Goal: Task Accomplishment & Management: Manage account settings

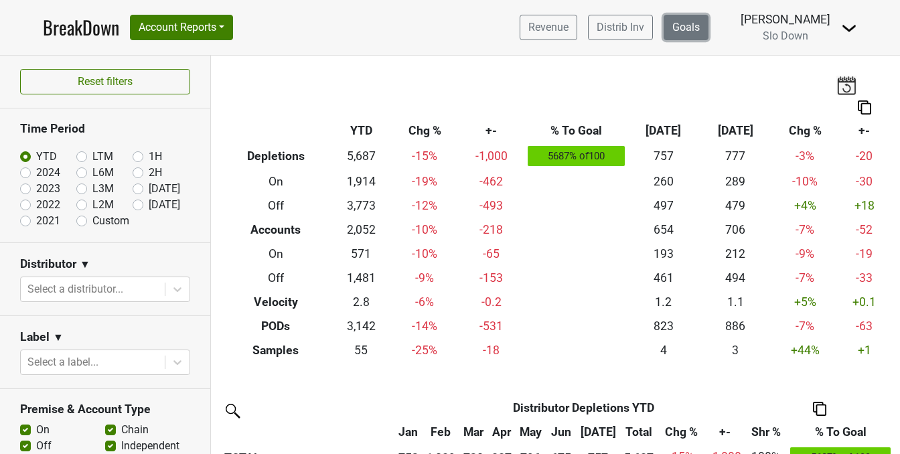
click at [708, 28] on link "Goals" at bounding box center [685, 27] width 45 height 25
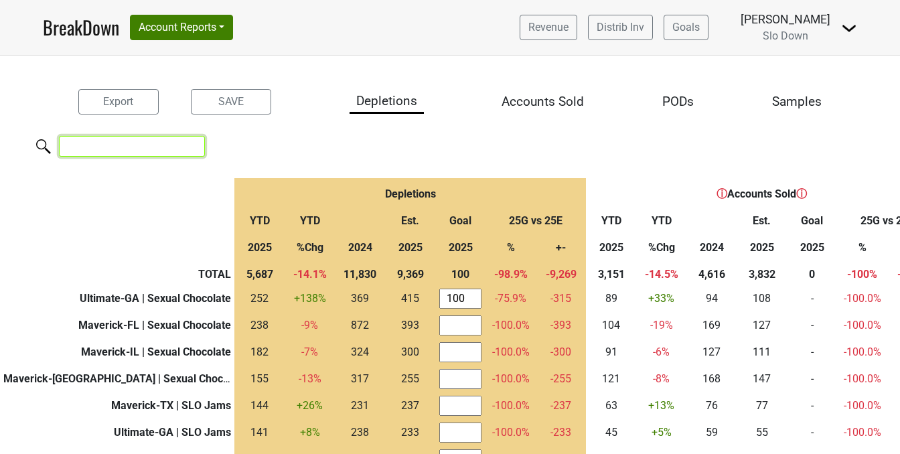
click at [82, 149] on input "search" at bounding box center [132, 146] width 146 height 21
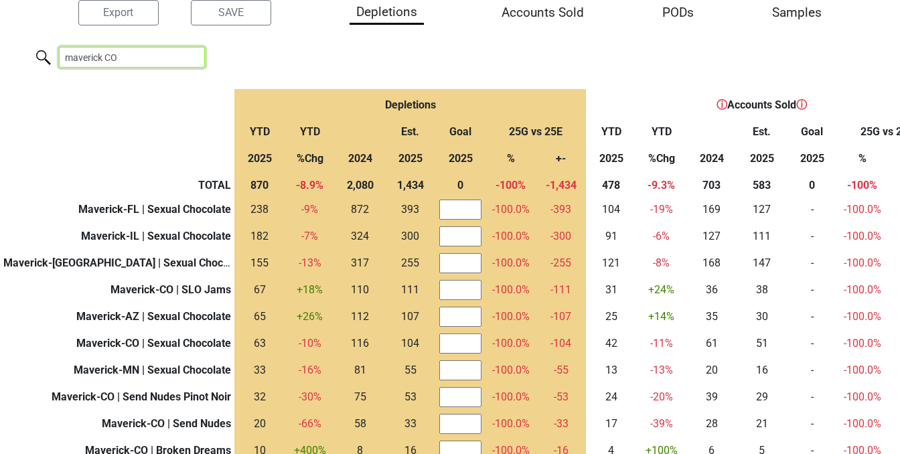
scroll to position [90, 0]
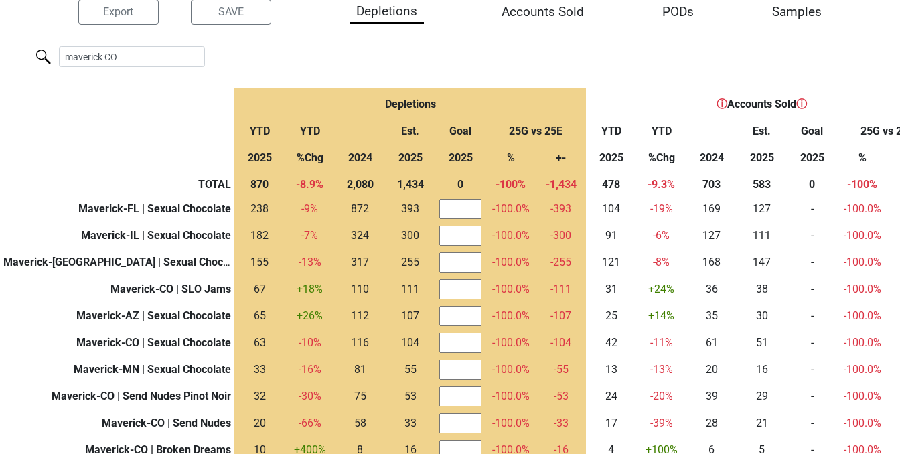
click at [45, 55] on label "maverick CO" at bounding box center [105, 55] width 146 height 23
click at [59, 55] on input "maverick CO" at bounding box center [132, 56] width 146 height 21
click at [127, 58] on input "maverick CO" at bounding box center [132, 56] width 146 height 21
click at [42, 52] on label "maverick CO" at bounding box center [105, 55] width 146 height 23
click at [59, 52] on input "maverick CO" at bounding box center [132, 56] width 146 height 21
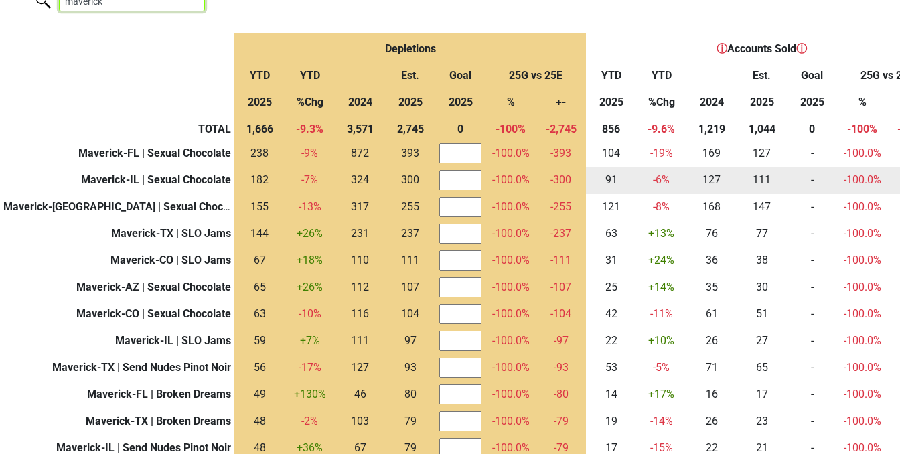
scroll to position [0, 0]
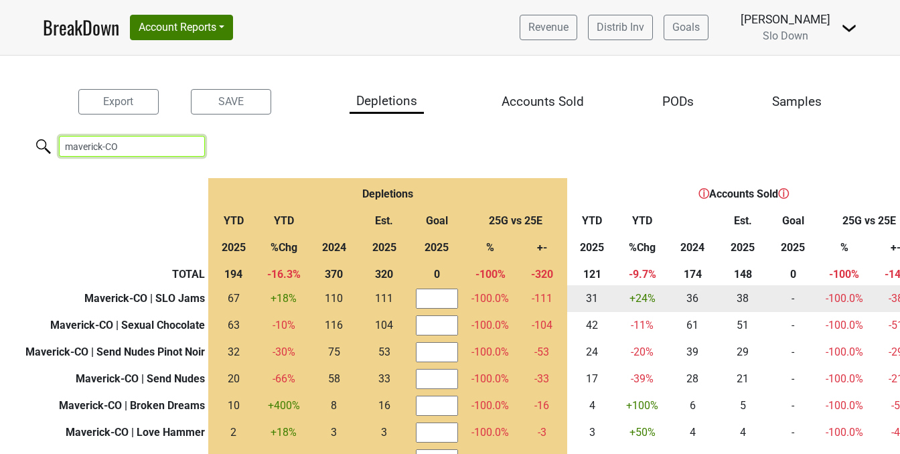
type input "maverick-CO"
click at [434, 301] on input "number" at bounding box center [437, 299] width 42 height 20
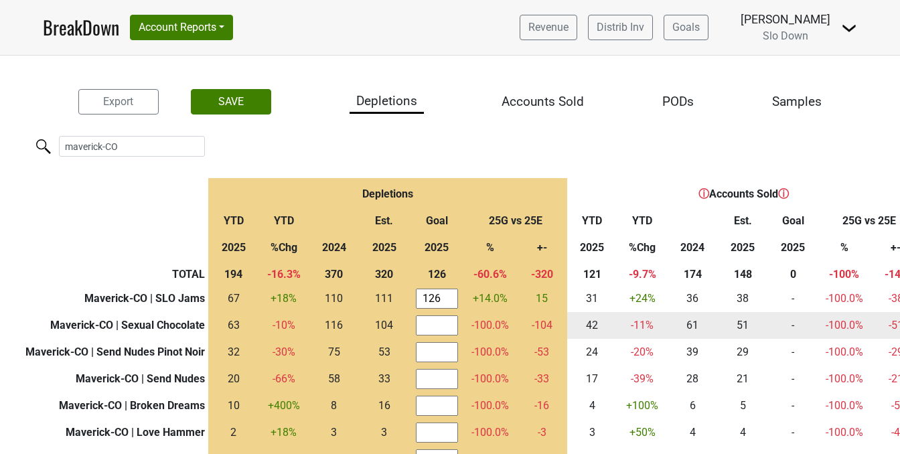
type input "126"
click at [427, 327] on input "number" at bounding box center [437, 325] width 42 height 20
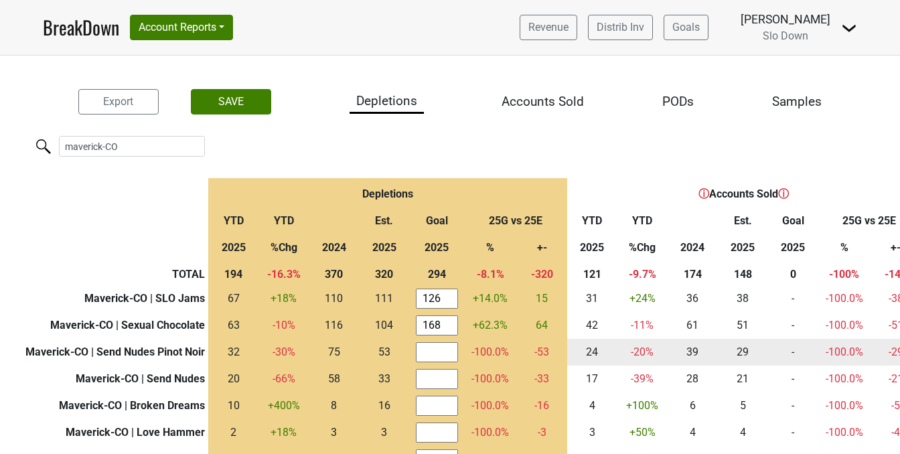
type input "168"
click at [428, 354] on input "number" at bounding box center [437, 352] width 42 height 20
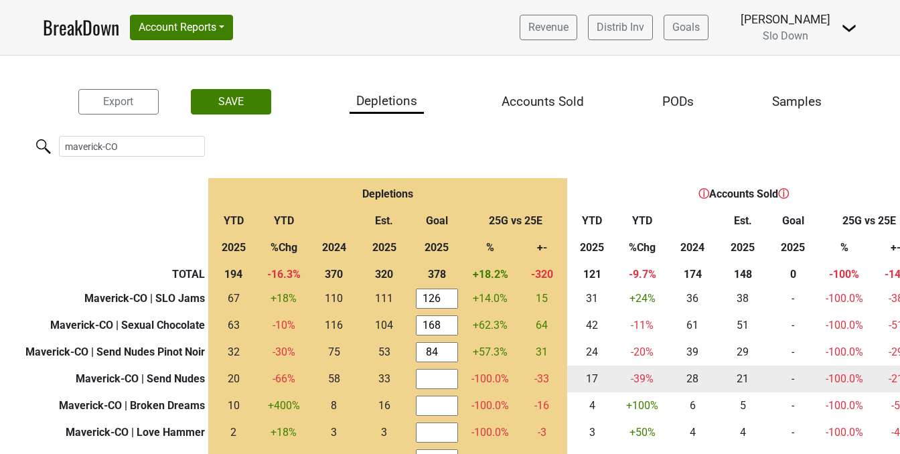
type input "84"
click at [427, 380] on input "number" at bounding box center [437, 379] width 42 height 20
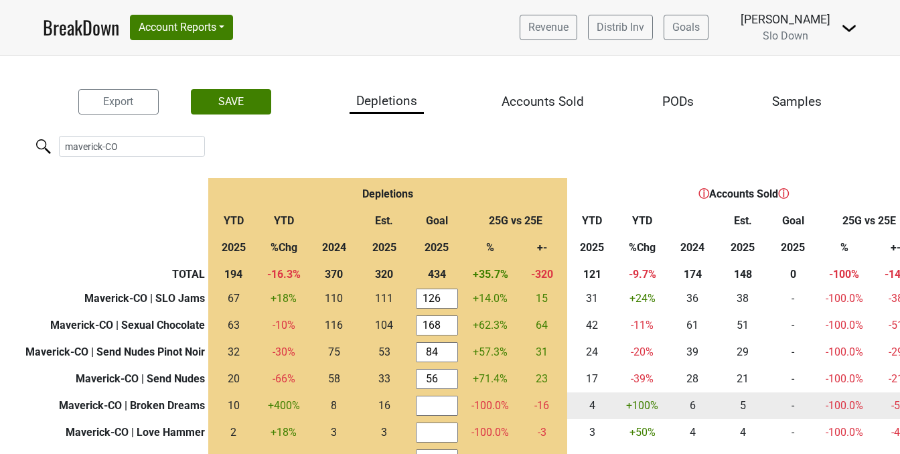
type input "56"
click at [424, 411] on input "number" at bounding box center [437, 406] width 42 height 20
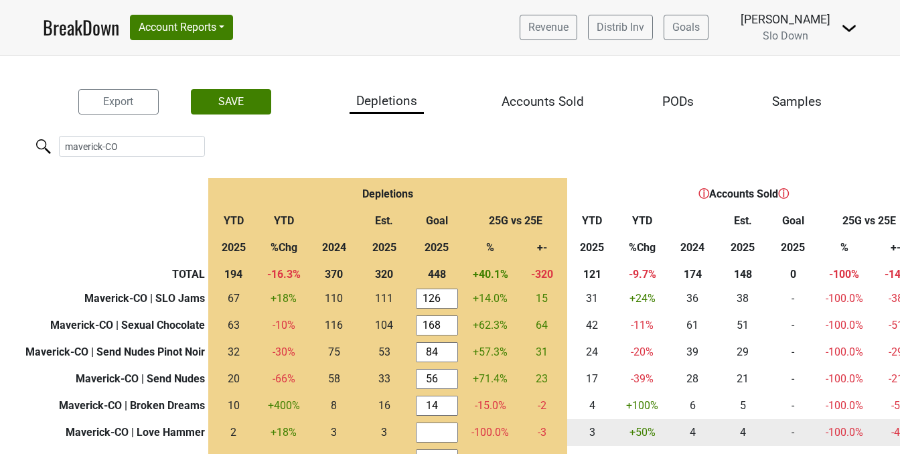
type input "14"
click at [426, 436] on input "number" at bounding box center [437, 432] width 42 height 20
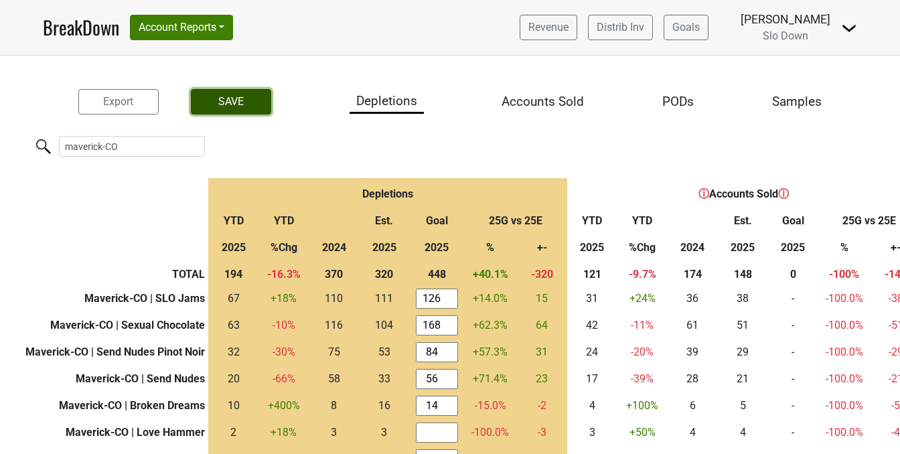
click at [228, 96] on button "SAVE" at bounding box center [231, 101] width 80 height 25
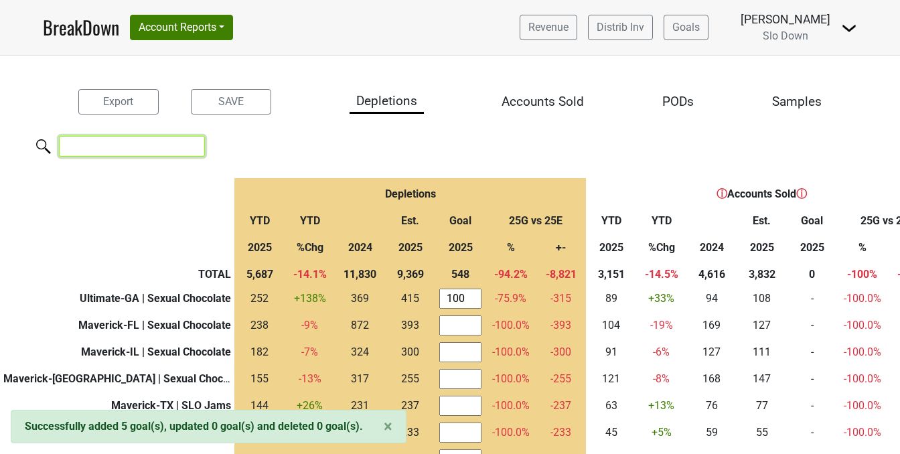
click at [78, 149] on input "search" at bounding box center [132, 146] width 146 height 21
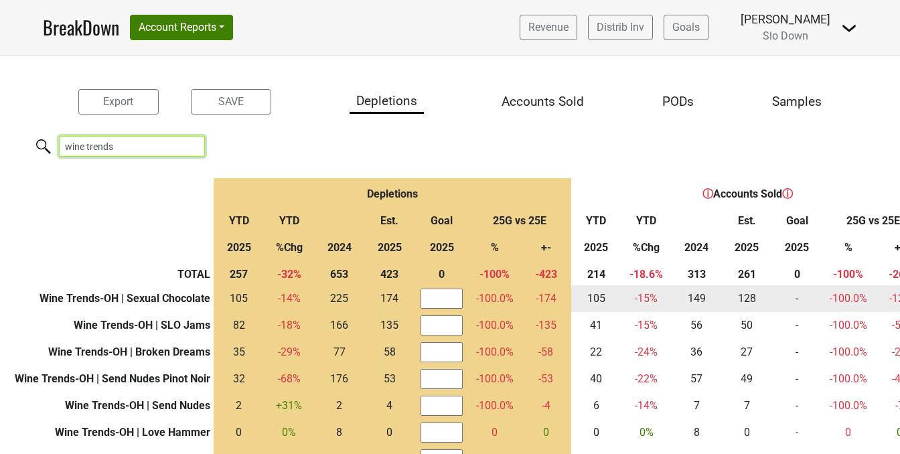
type input "wine trends"
click at [437, 297] on input "number" at bounding box center [441, 299] width 42 height 20
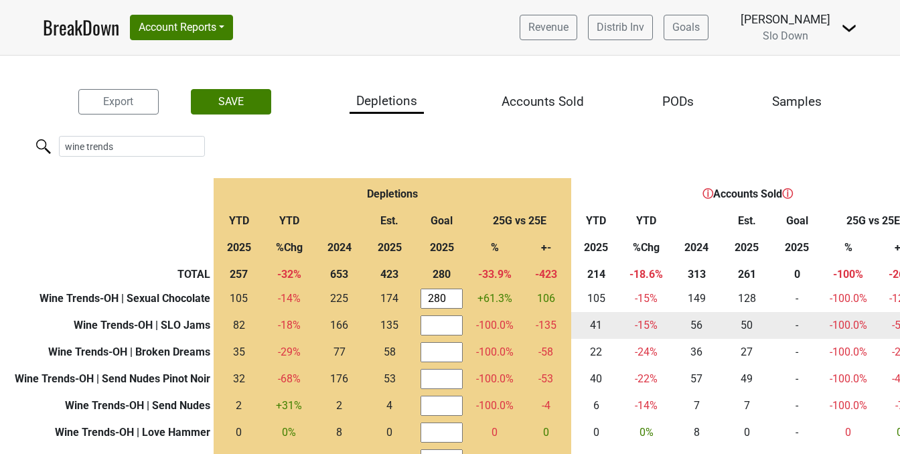
type input "280"
click at [428, 330] on input "number" at bounding box center [441, 325] width 42 height 20
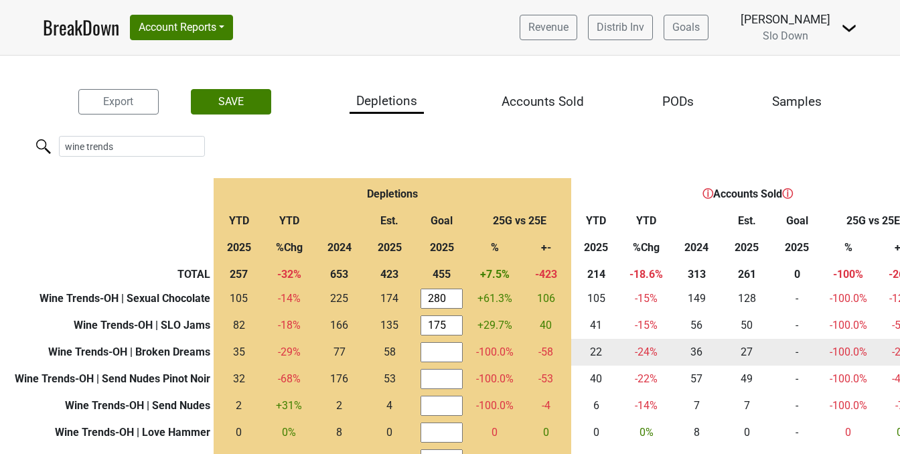
type input "175"
click at [428, 355] on input "number" at bounding box center [441, 352] width 42 height 20
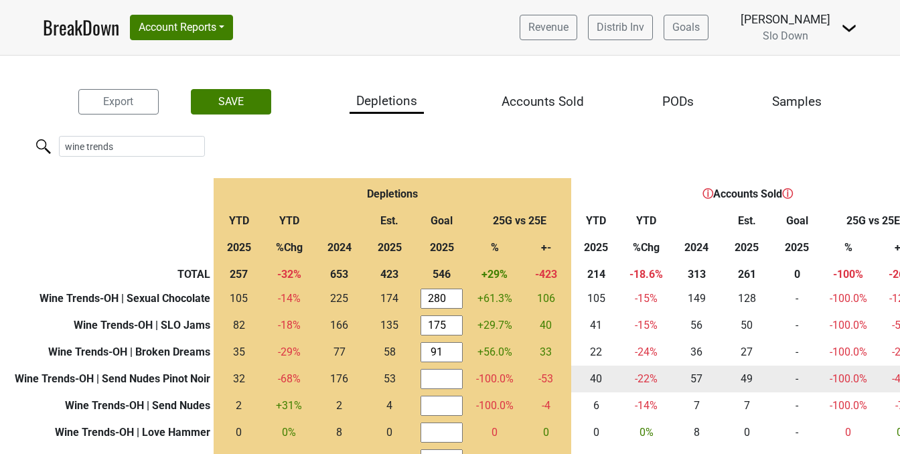
type input "91"
click at [431, 382] on input "number" at bounding box center [441, 379] width 42 height 20
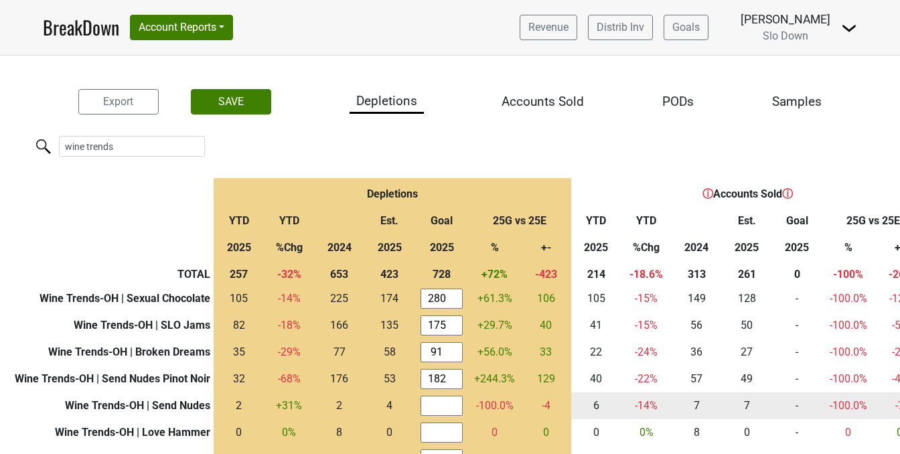
type input "182"
click at [436, 407] on input "number" at bounding box center [441, 406] width 42 height 20
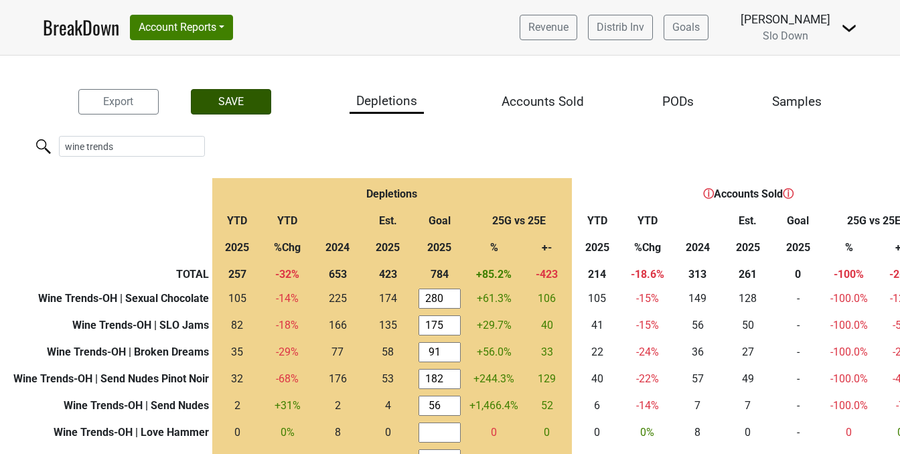
type input "56"
click at [232, 96] on button "SAVE" at bounding box center [231, 101] width 80 height 25
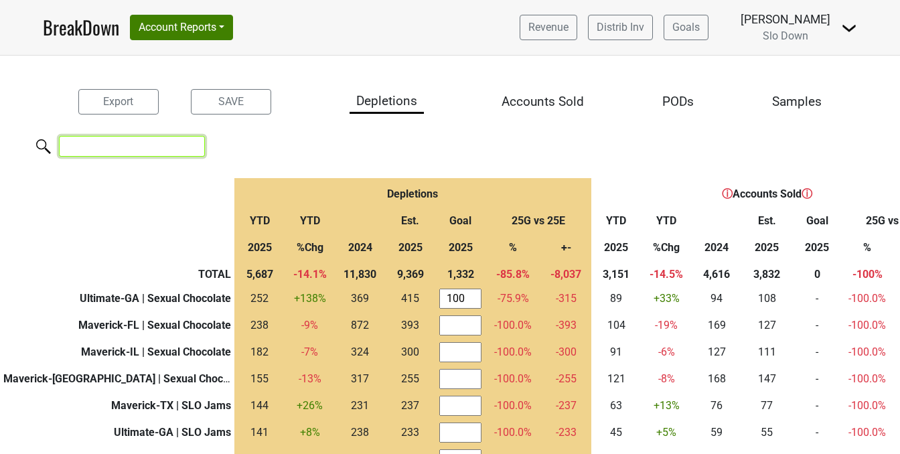
click at [85, 150] on input "search" at bounding box center [132, 146] width 146 height 21
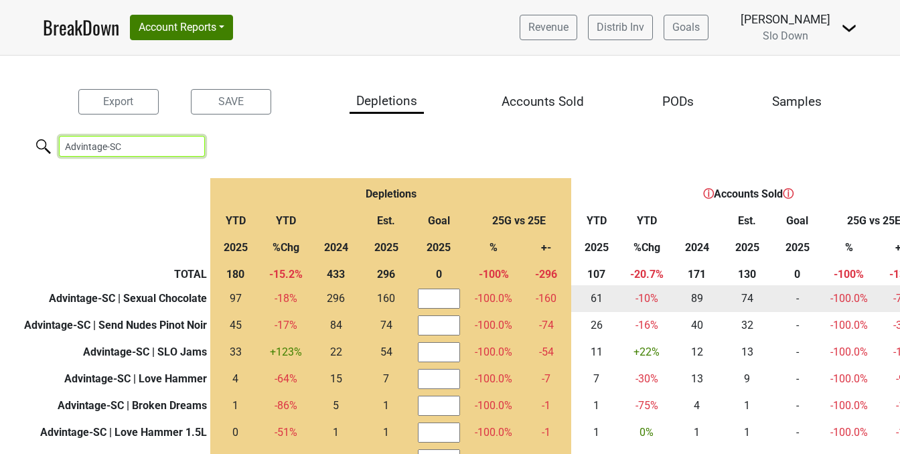
type input "Advintage-SC"
click at [429, 301] on input "number" at bounding box center [439, 299] width 42 height 20
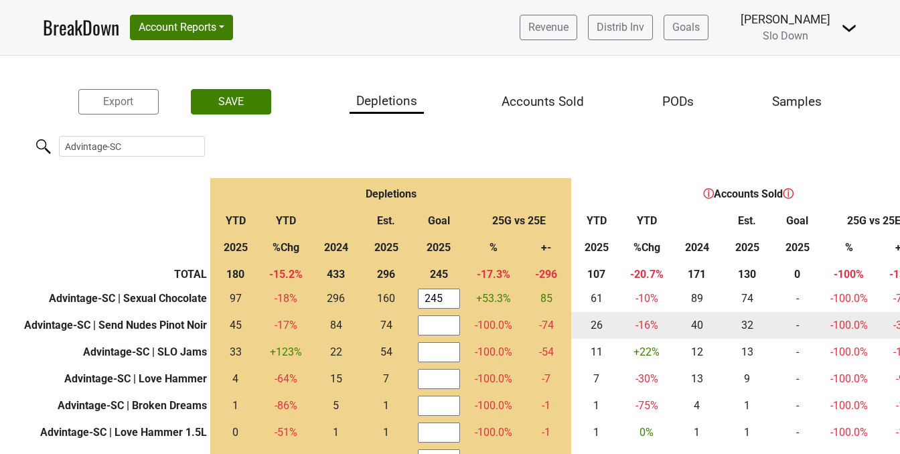
type input "245"
click at [429, 325] on input "number" at bounding box center [439, 325] width 42 height 20
type input "8"
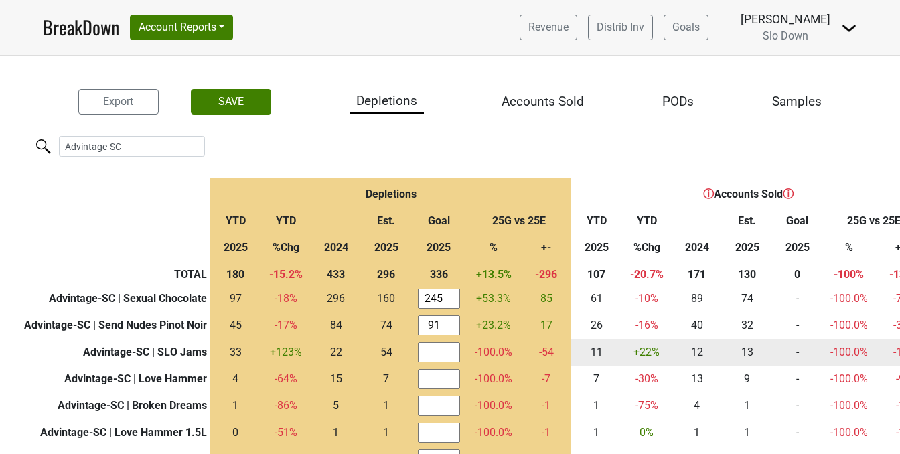
type input "91"
click at [430, 351] on input "number" at bounding box center [439, 352] width 42 height 20
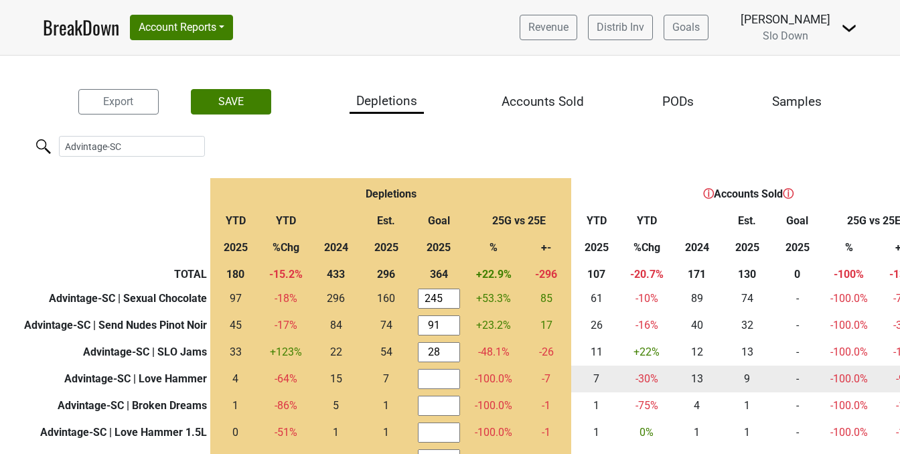
type input "28"
click at [426, 380] on input "number" at bounding box center [439, 379] width 42 height 20
click at [426, 382] on input "number" at bounding box center [439, 379] width 42 height 20
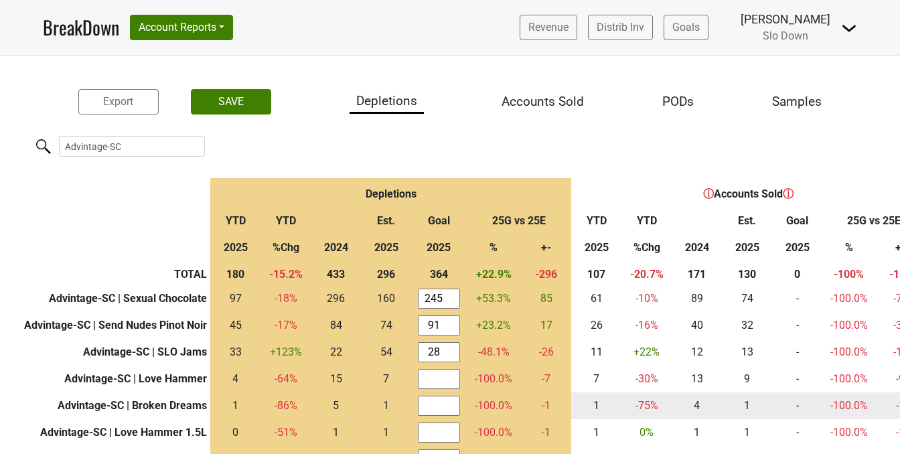
click at [427, 402] on input "number" at bounding box center [439, 406] width 42 height 20
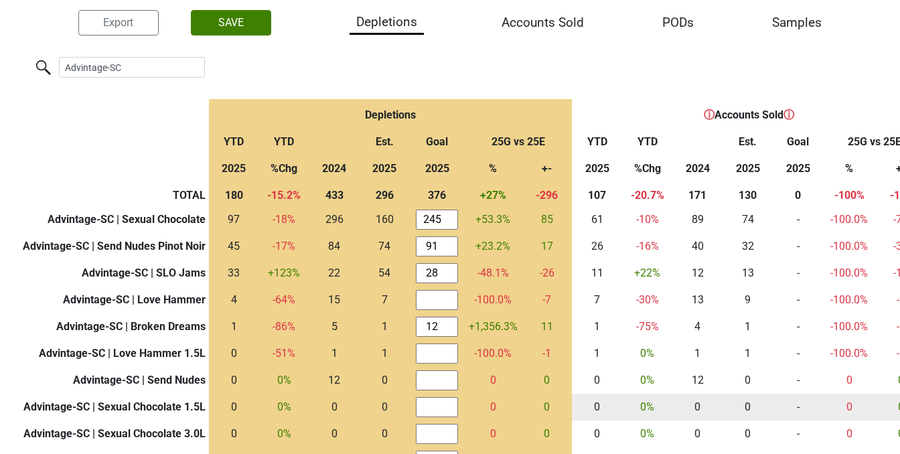
scroll to position [80, 0]
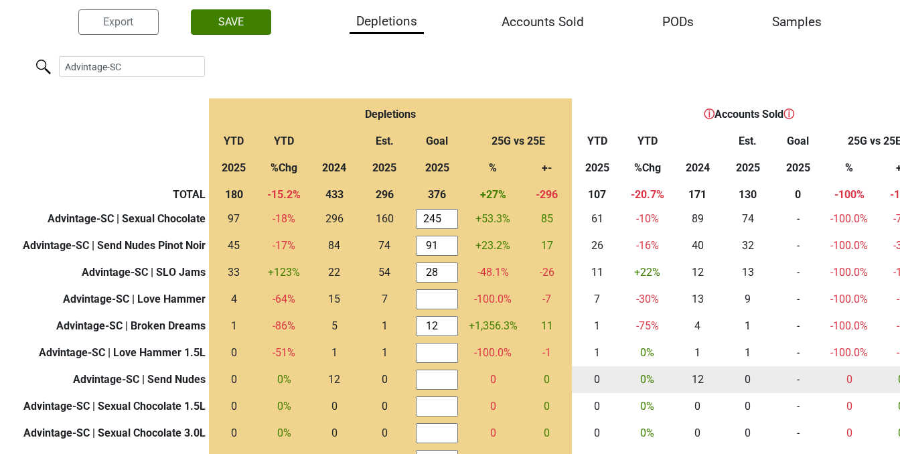
type input "12"
click at [444, 383] on input "number" at bounding box center [437, 380] width 42 height 20
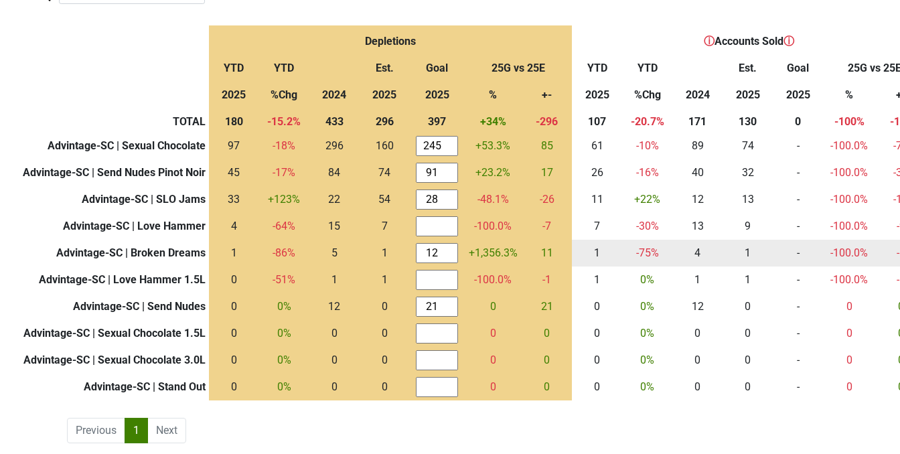
scroll to position [0, 0]
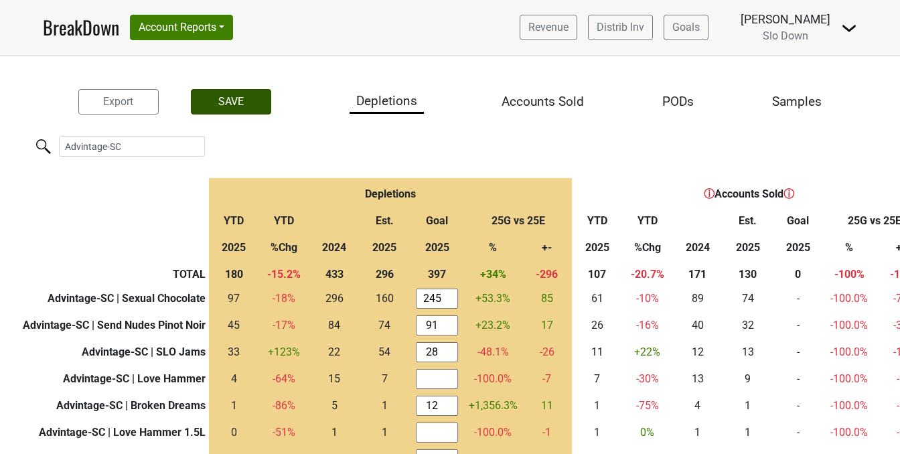
type input "21"
click at [252, 94] on button "SAVE" at bounding box center [231, 101] width 80 height 25
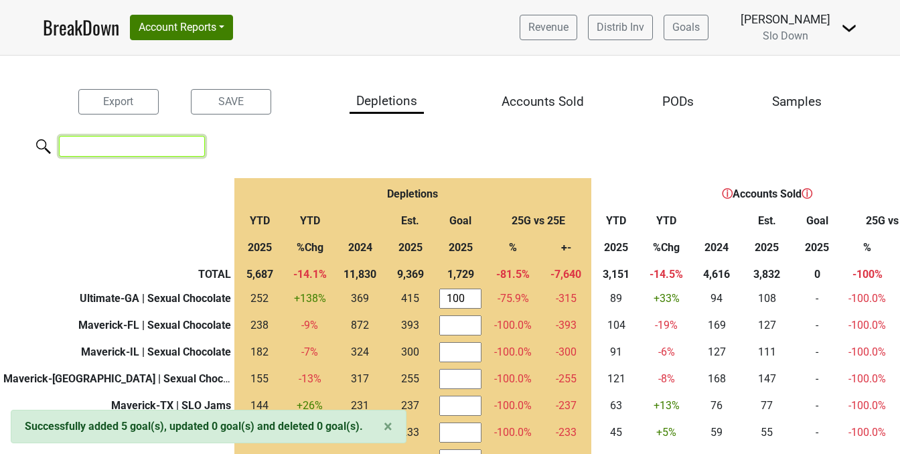
click at [169, 140] on input "search" at bounding box center [132, 146] width 146 height 21
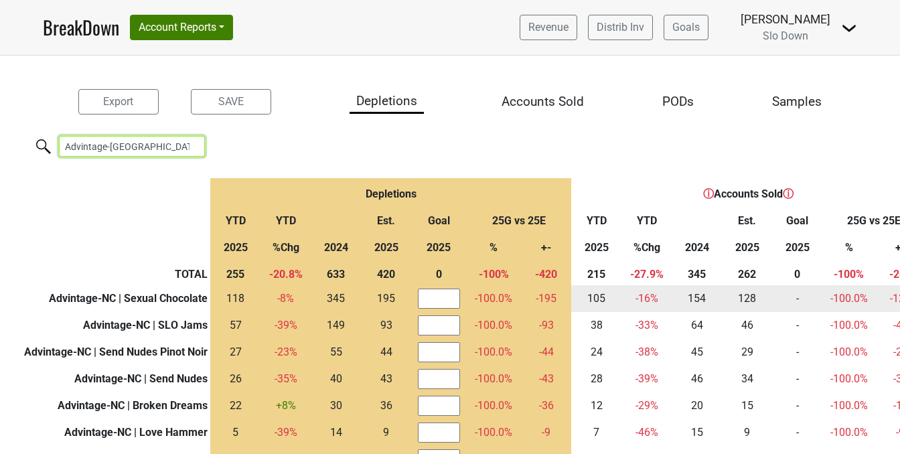
type input "Advintage-NC"
click at [436, 304] on input "number" at bounding box center [439, 299] width 42 height 20
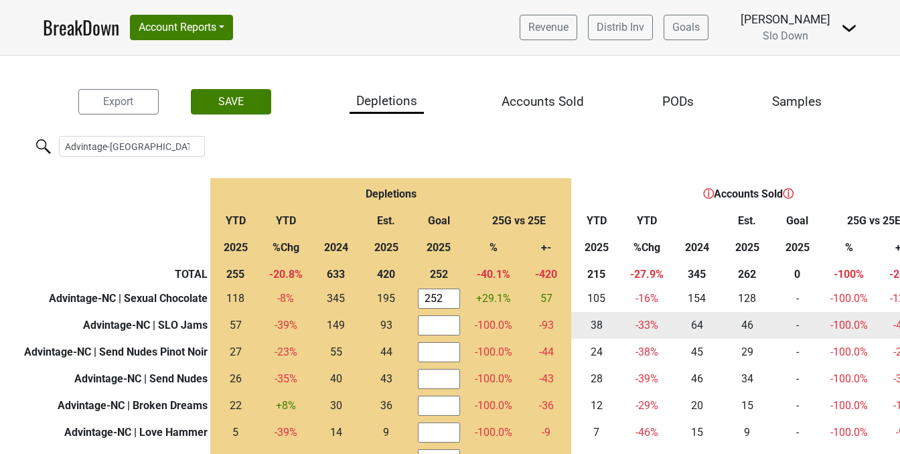
type input "252"
click at [432, 325] on input "number" at bounding box center [439, 325] width 42 height 20
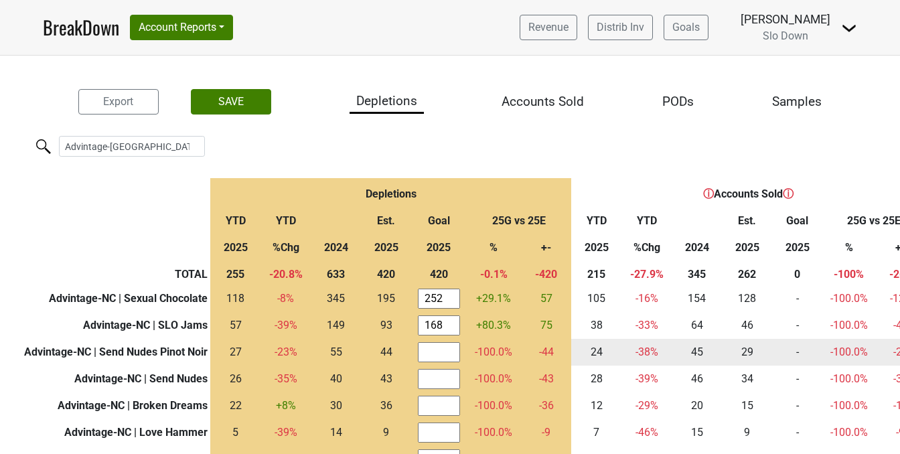
type input "168"
click at [427, 349] on input "number" at bounding box center [439, 352] width 42 height 20
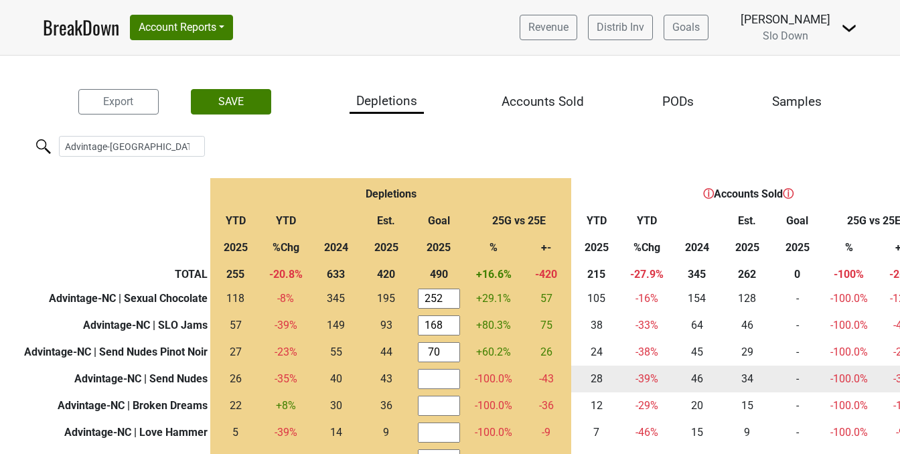
type input "70"
click at [427, 378] on input "number" at bounding box center [439, 379] width 42 height 20
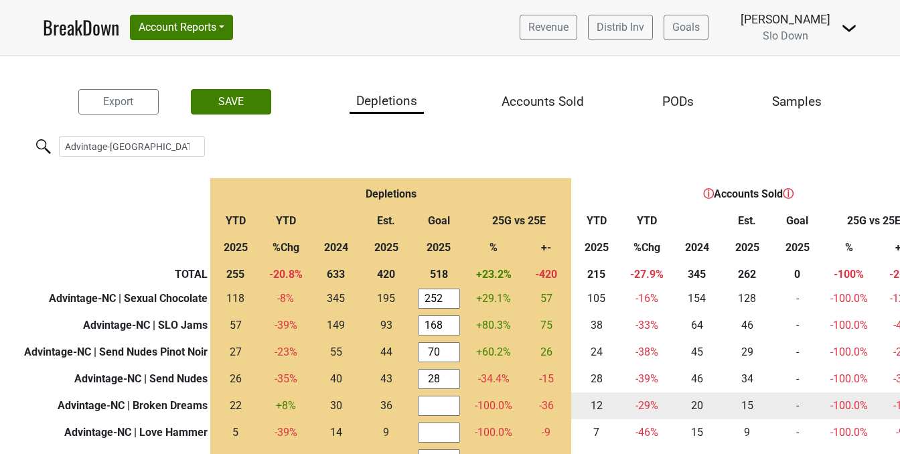
type input "28"
click at [429, 406] on input "number" at bounding box center [439, 406] width 42 height 20
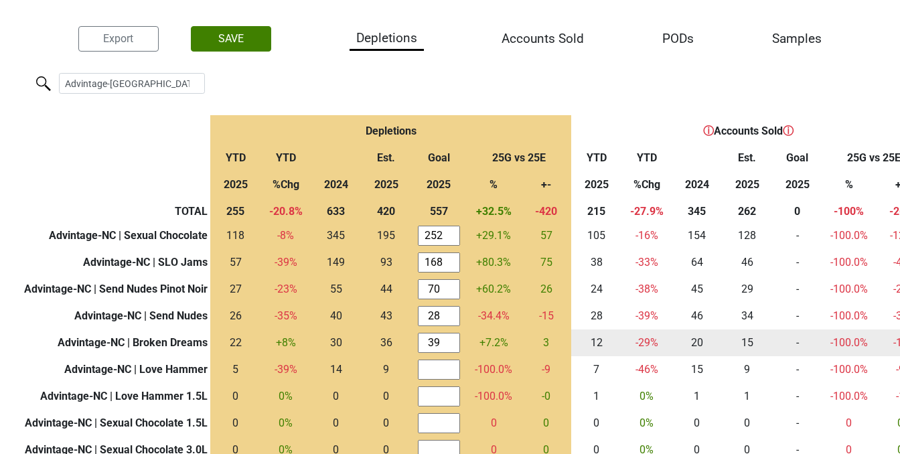
scroll to position [78, 0]
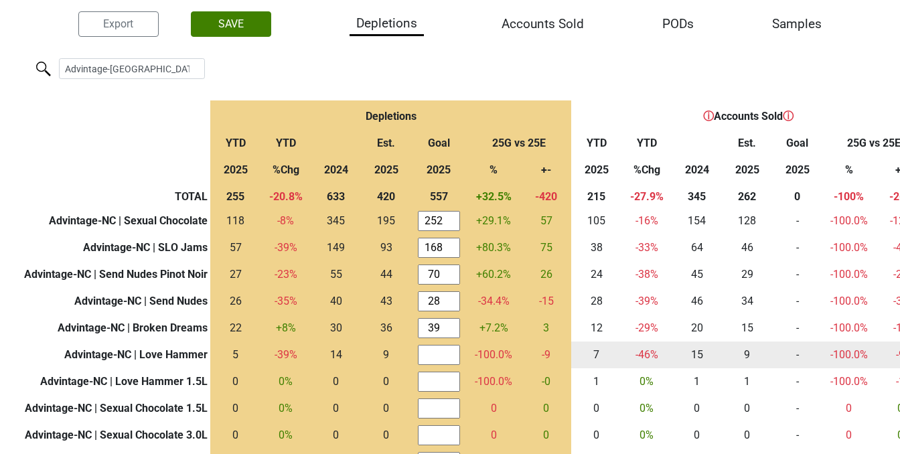
type input "39"
click at [430, 355] on input "number" at bounding box center [439, 355] width 42 height 20
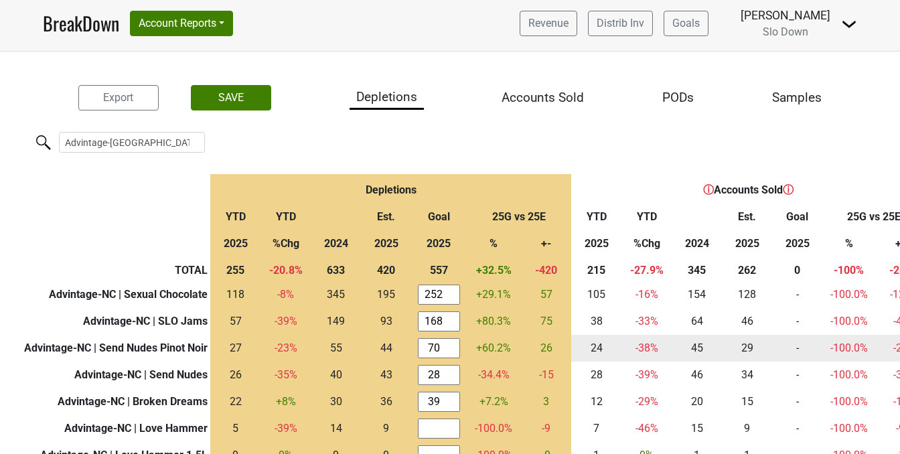
scroll to position [0, 0]
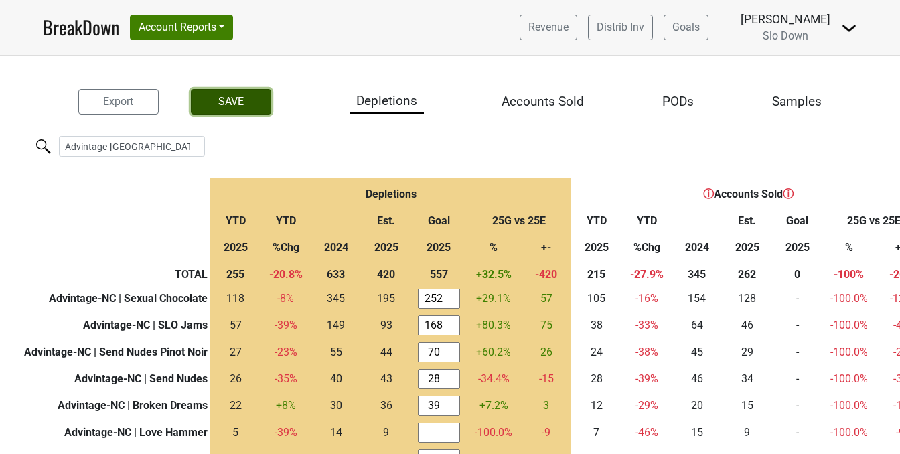
click at [236, 97] on button "SAVE" at bounding box center [231, 101] width 80 height 25
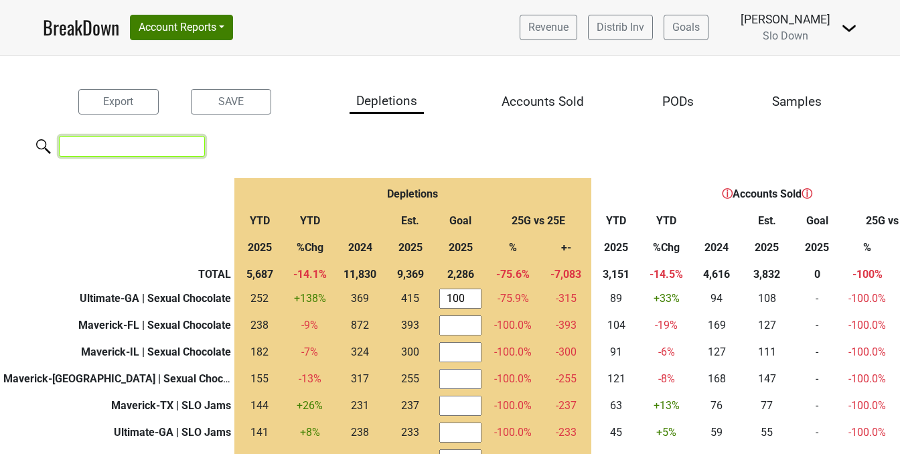
click at [74, 146] on input "search" at bounding box center [132, 146] width 146 height 21
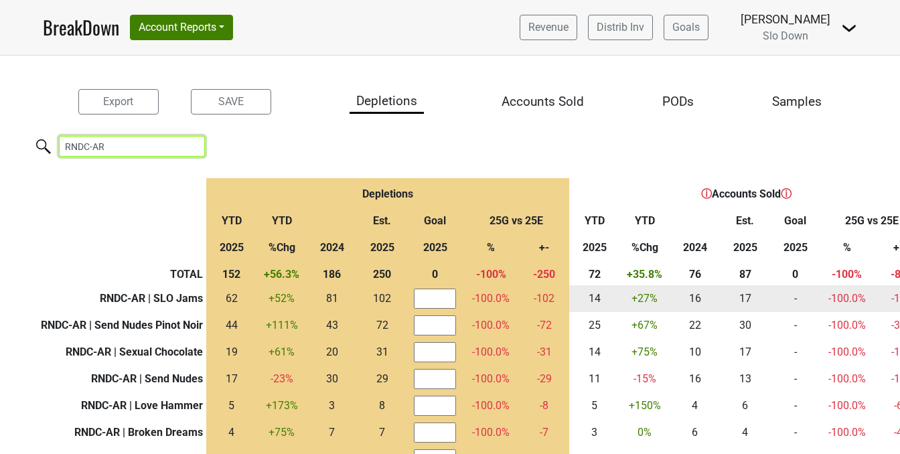
type input "RNDC-AR"
click at [428, 299] on input "number" at bounding box center [435, 299] width 42 height 20
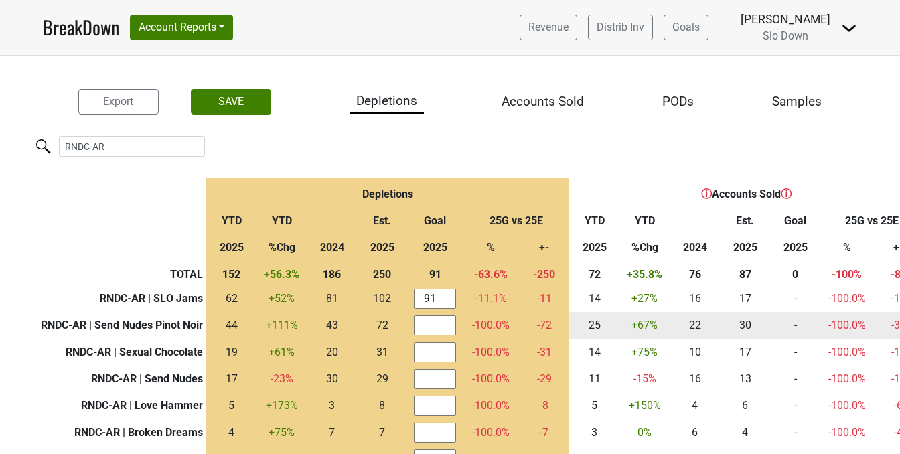
type input "91"
click at [428, 328] on input "number" at bounding box center [435, 325] width 42 height 20
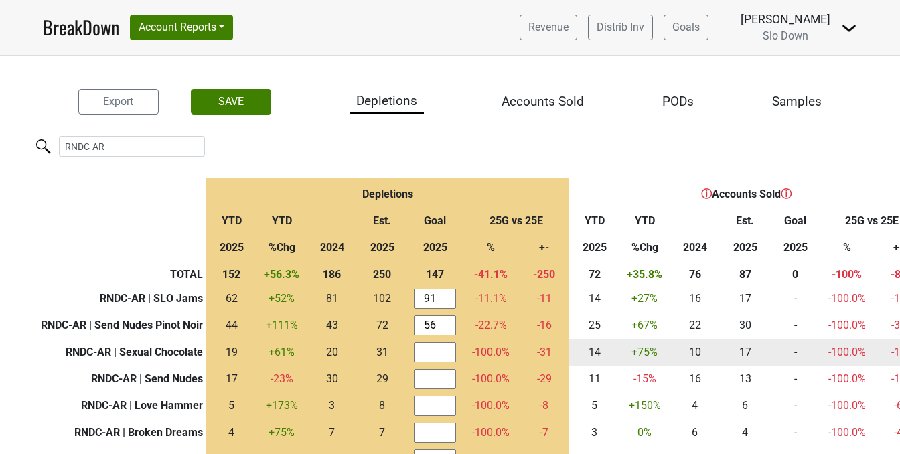
type input "56"
click at [432, 359] on input "number" at bounding box center [435, 352] width 42 height 20
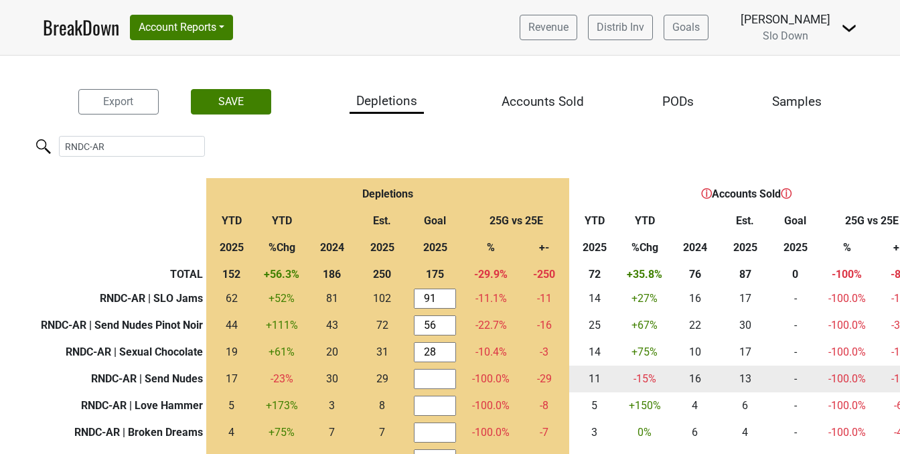
type input "28"
click at [426, 382] on input "number" at bounding box center [435, 379] width 42 height 20
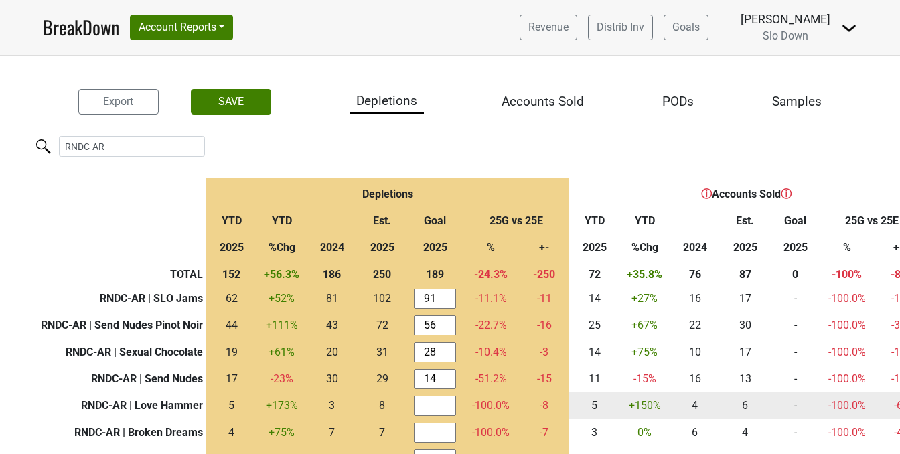
type input "14"
click at [426, 408] on input "number" at bounding box center [435, 406] width 42 height 20
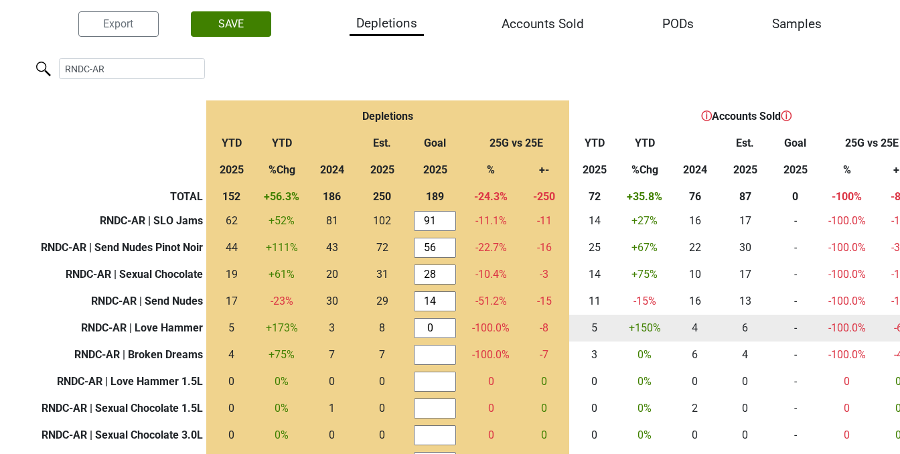
scroll to position [79, 0]
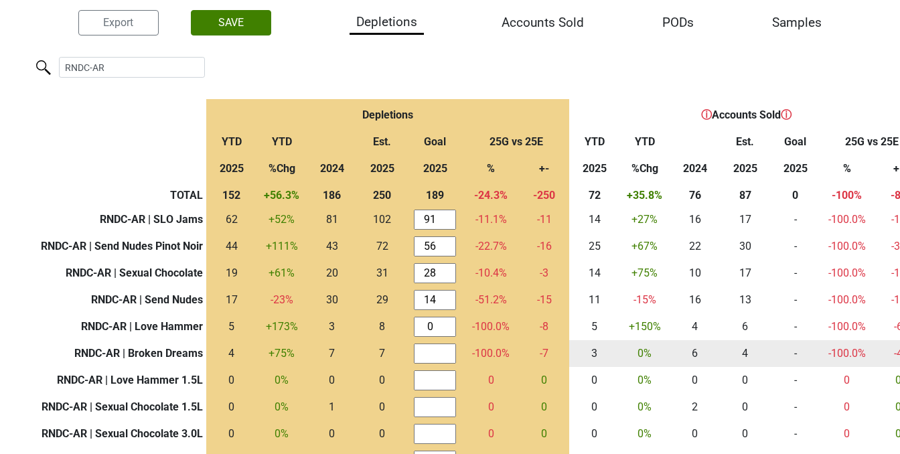
type input "0"
click at [428, 355] on input "number" at bounding box center [435, 353] width 42 height 20
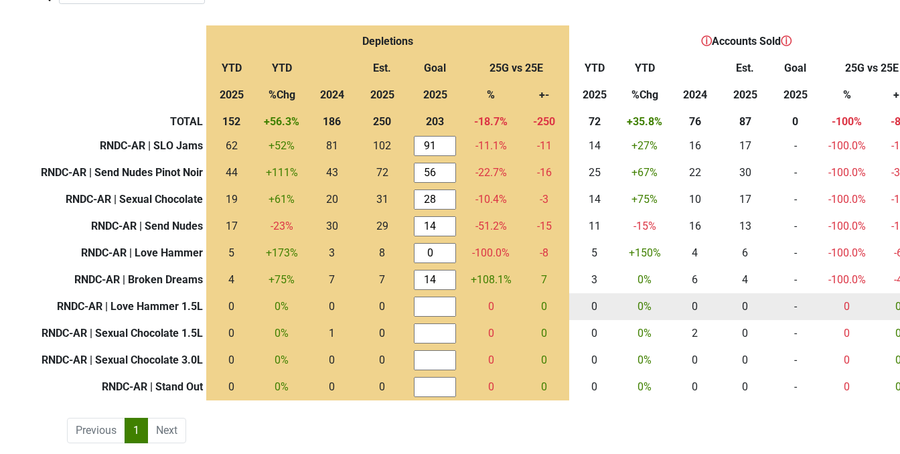
scroll to position [0, 0]
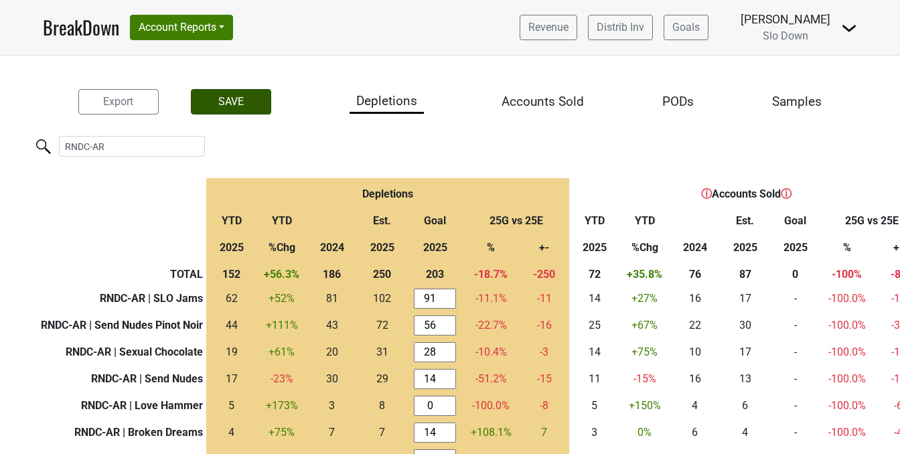
type input "14"
click at [225, 96] on button "SAVE" at bounding box center [231, 101] width 80 height 25
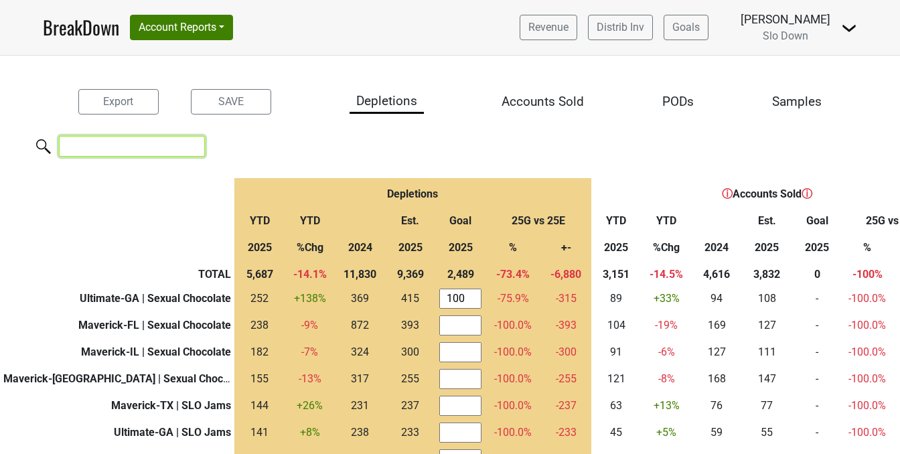
click at [96, 149] on input "search" at bounding box center [132, 146] width 146 height 21
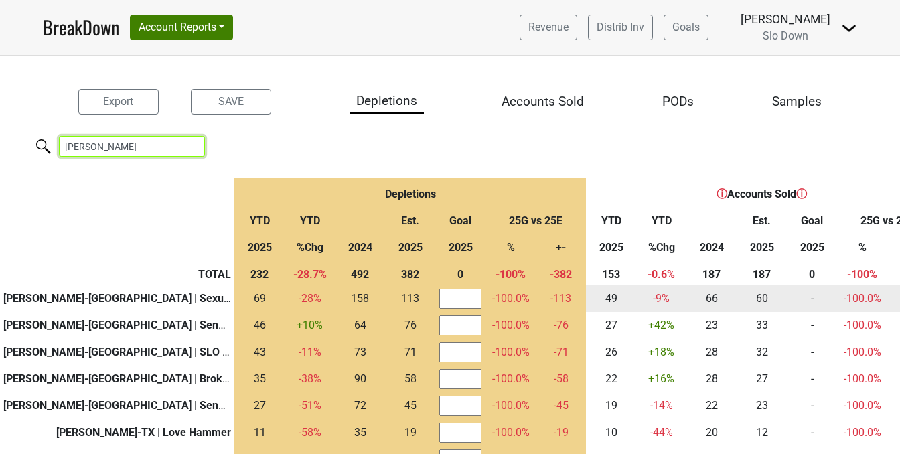
type input "reed"
click at [439, 299] on input "number" at bounding box center [460, 299] width 42 height 20
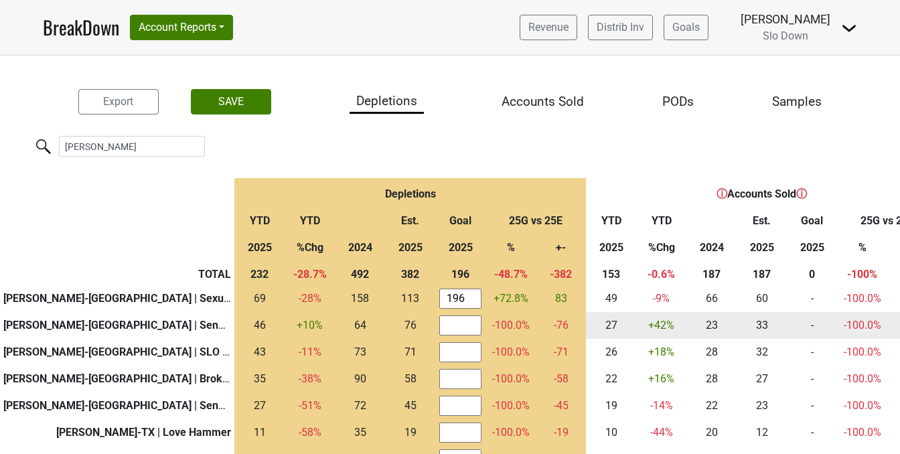
type input "196"
click at [439, 323] on input "number" at bounding box center [460, 325] width 42 height 20
click at [439, 329] on input "number" at bounding box center [460, 325] width 42 height 20
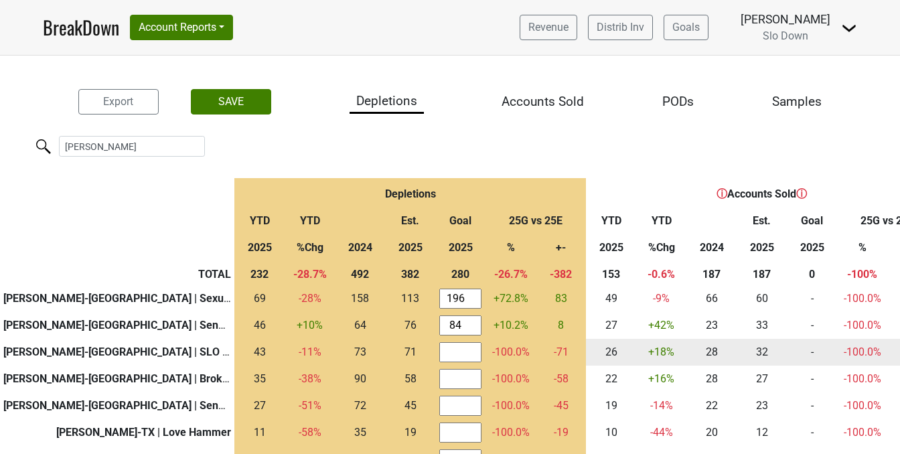
type input "84"
click at [439, 349] on input "number" at bounding box center [460, 352] width 42 height 20
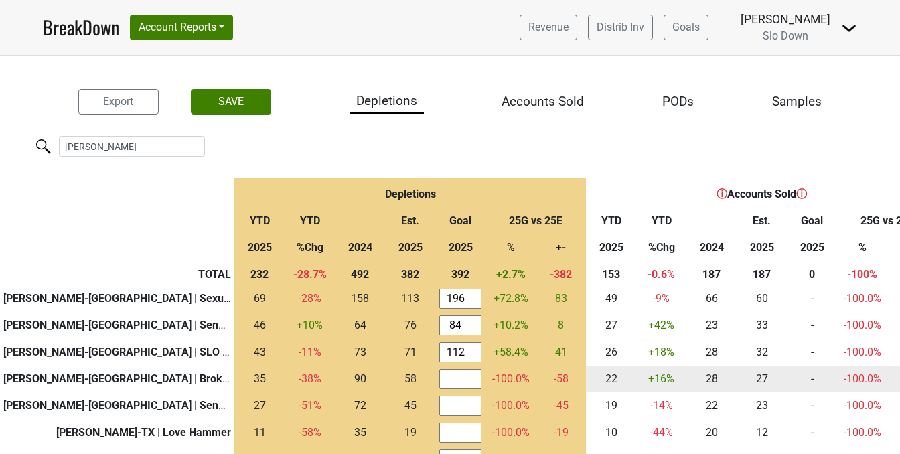
type input "112"
click at [439, 384] on input "number" at bounding box center [460, 379] width 42 height 20
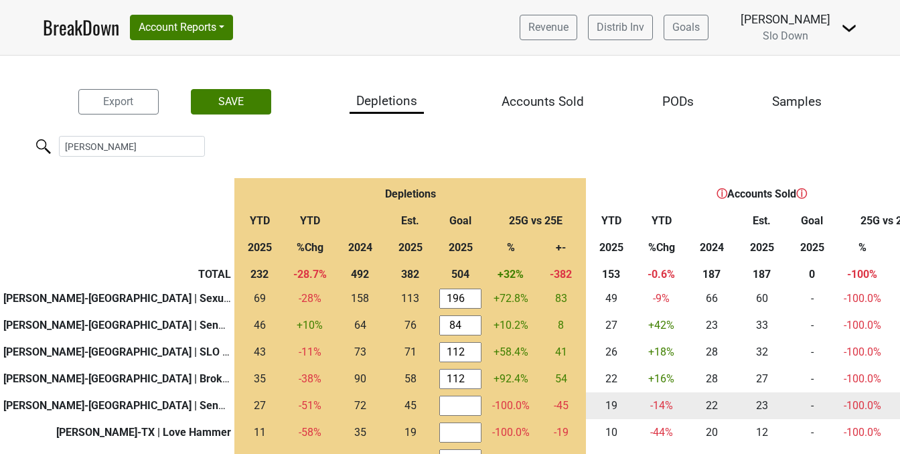
type input "112"
click at [439, 410] on input "number" at bounding box center [460, 406] width 42 height 20
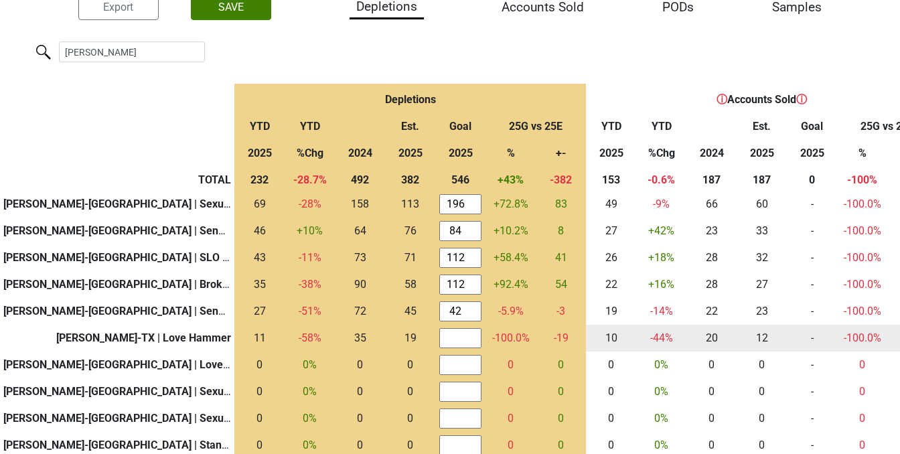
scroll to position [93, 0]
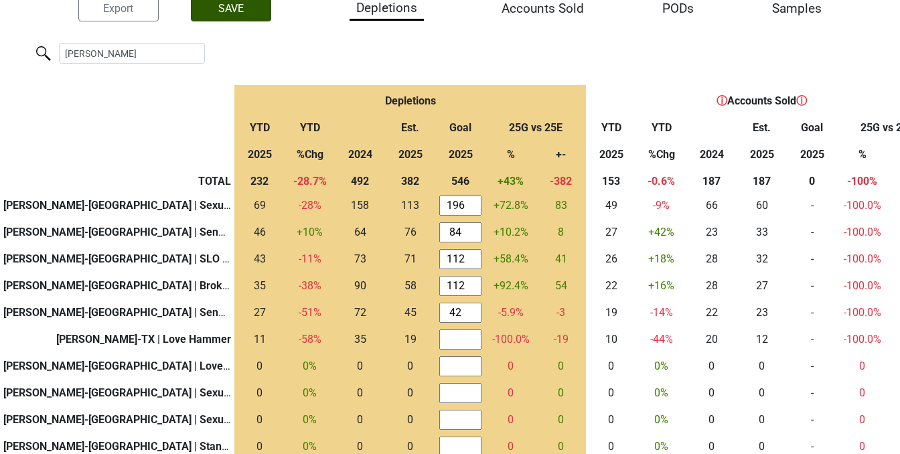
type input "42"
click at [224, 13] on button "SAVE" at bounding box center [231, 8] width 80 height 25
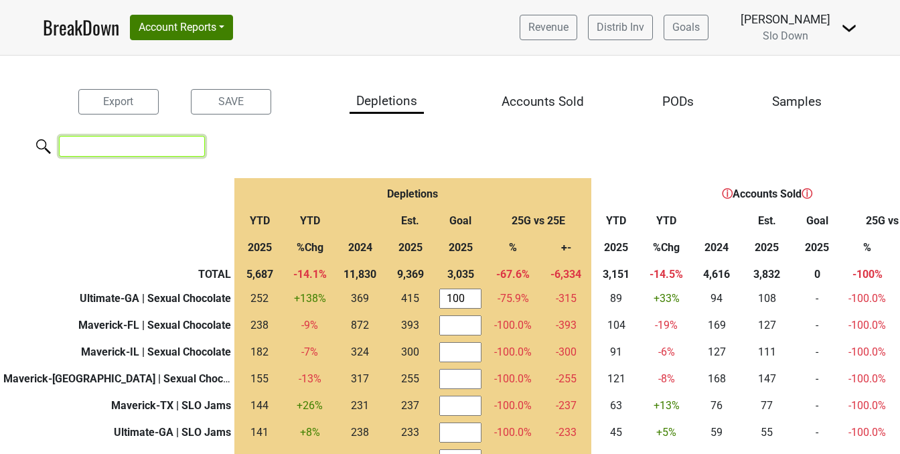
click at [92, 151] on input "search" at bounding box center [132, 146] width 146 height 21
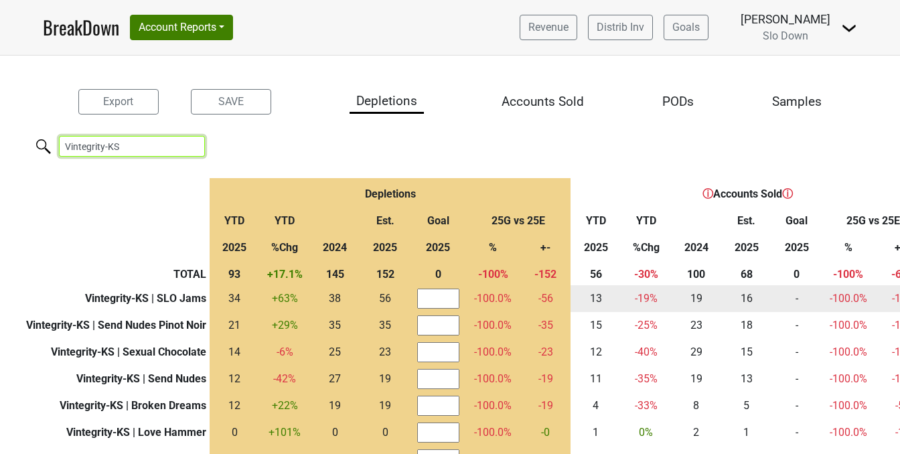
type input "Vintegrity-KS"
click at [441, 295] on input "number" at bounding box center [438, 299] width 42 height 20
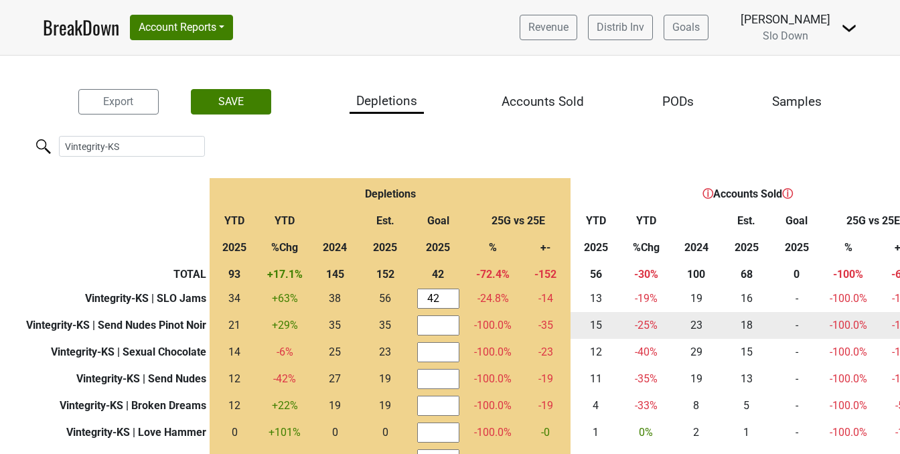
type input "42"
click at [434, 329] on input "number" at bounding box center [438, 325] width 42 height 20
type input "2"
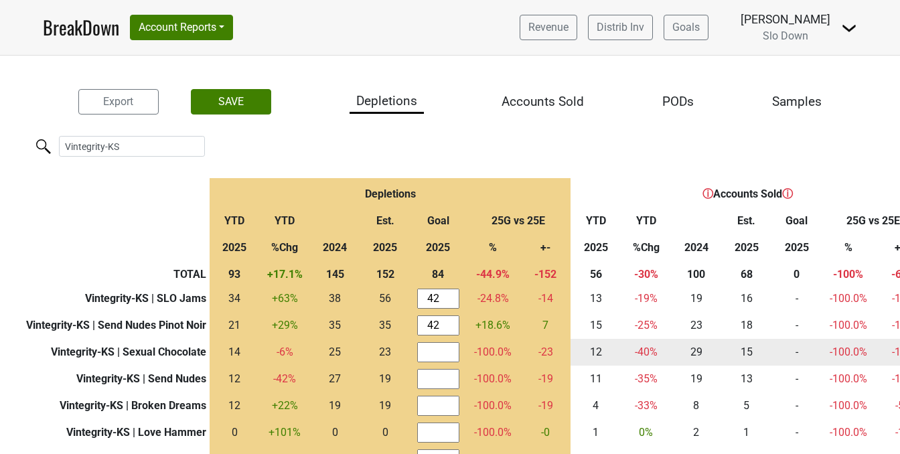
type input "42"
click at [426, 350] on input "number" at bounding box center [438, 352] width 42 height 20
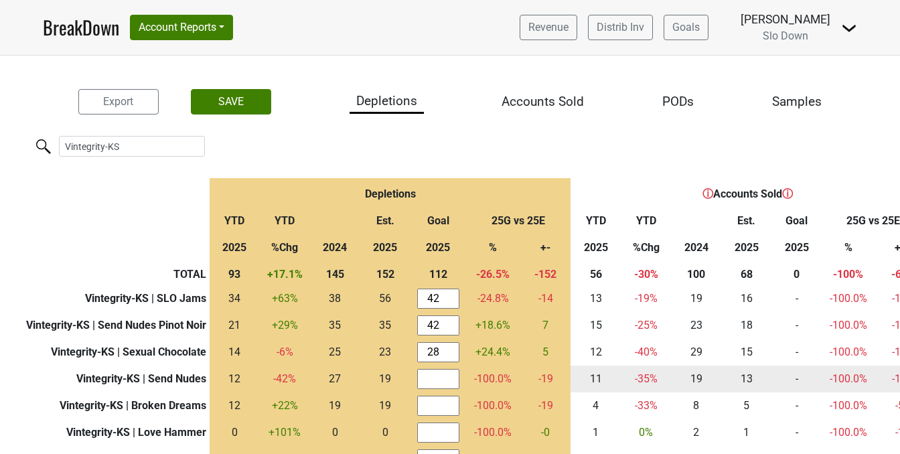
type input "28"
click at [433, 379] on input "number" at bounding box center [438, 379] width 42 height 20
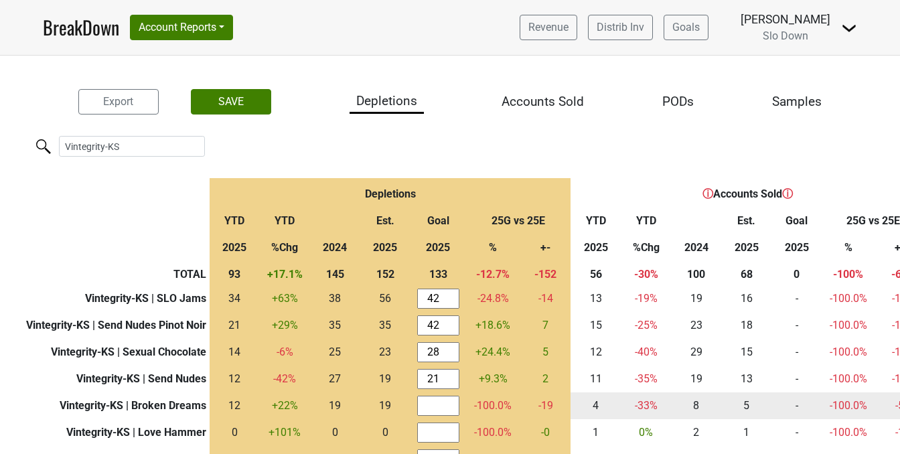
type input "21"
click at [427, 406] on input "number" at bounding box center [438, 406] width 42 height 20
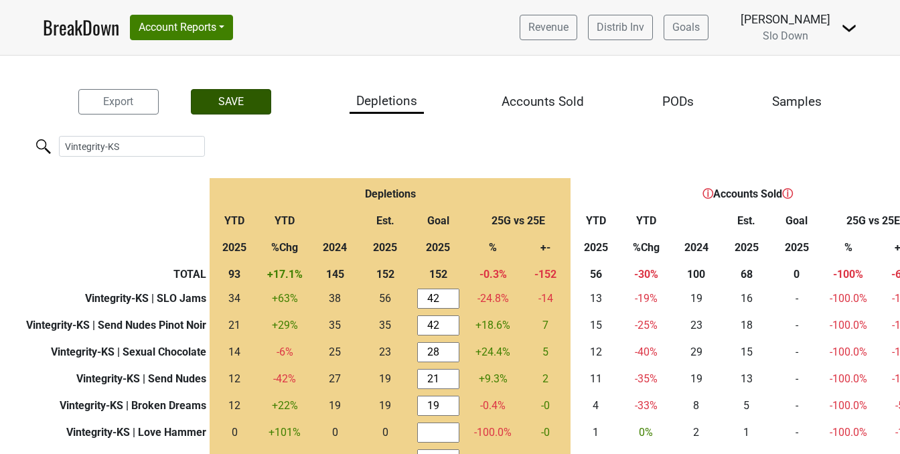
type input "19"
click at [231, 96] on button "SAVE" at bounding box center [231, 101] width 80 height 25
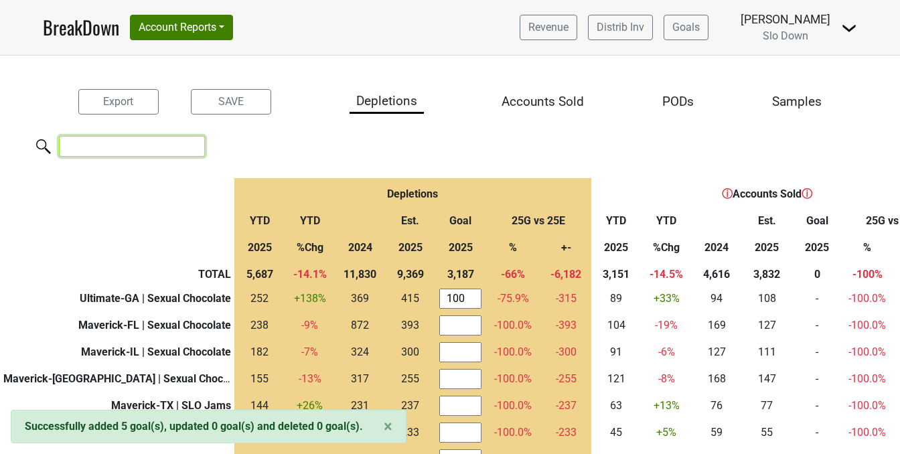
click at [111, 147] on input "search" at bounding box center [132, 146] width 146 height 21
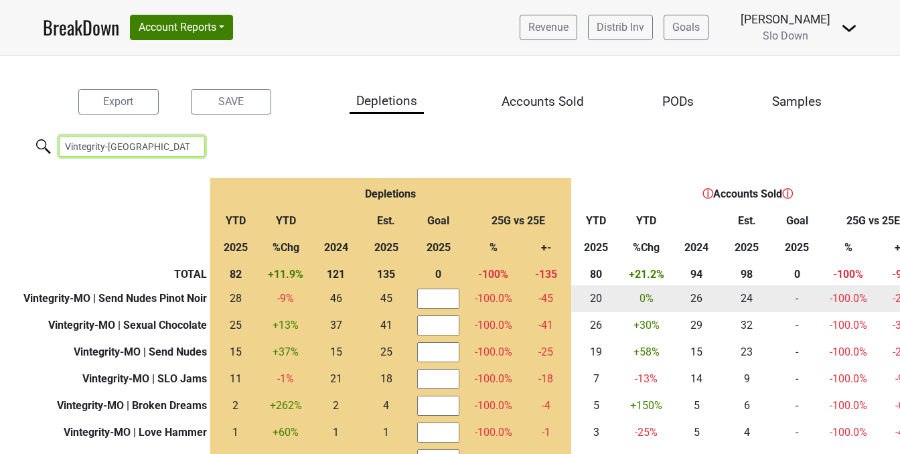
type input "Vintegrity-MO"
click at [432, 301] on input "number" at bounding box center [438, 299] width 42 height 20
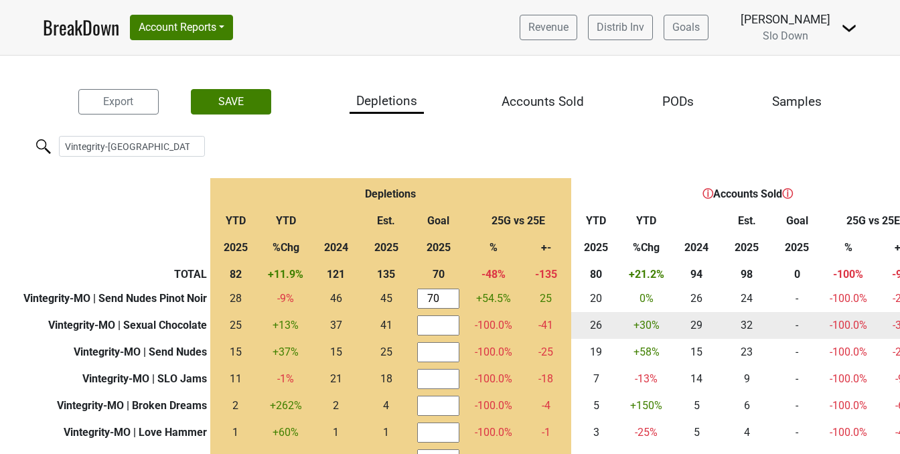
type input "70"
click at [426, 323] on input "number" at bounding box center [438, 325] width 42 height 20
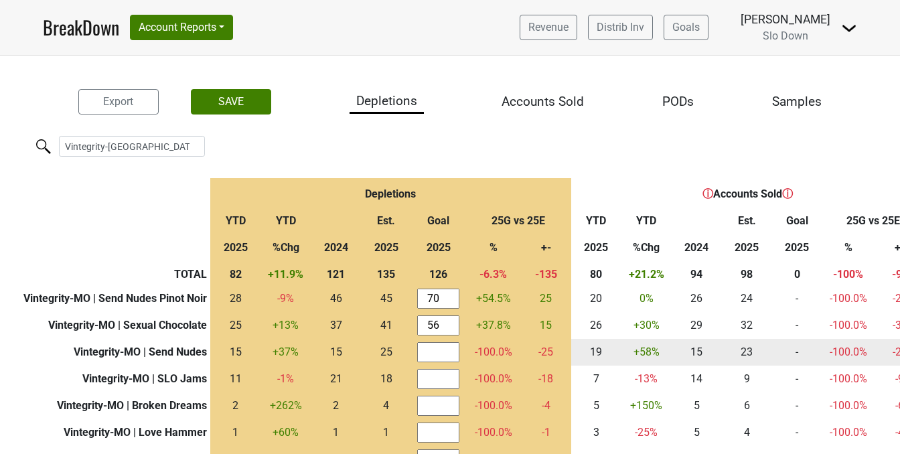
type input "56"
click at [428, 352] on input "number" at bounding box center [438, 352] width 42 height 20
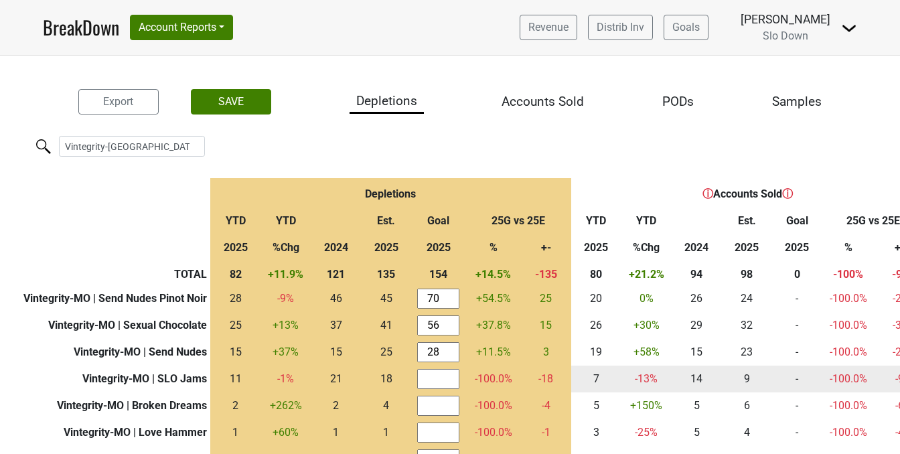
type input "28"
click at [430, 382] on input "number" at bounding box center [438, 379] width 42 height 20
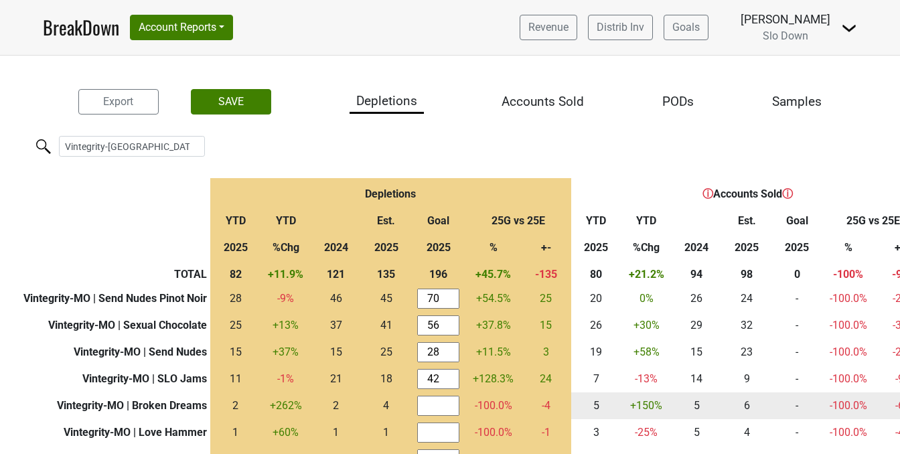
type input "42"
click at [434, 410] on input "number" at bounding box center [438, 406] width 42 height 20
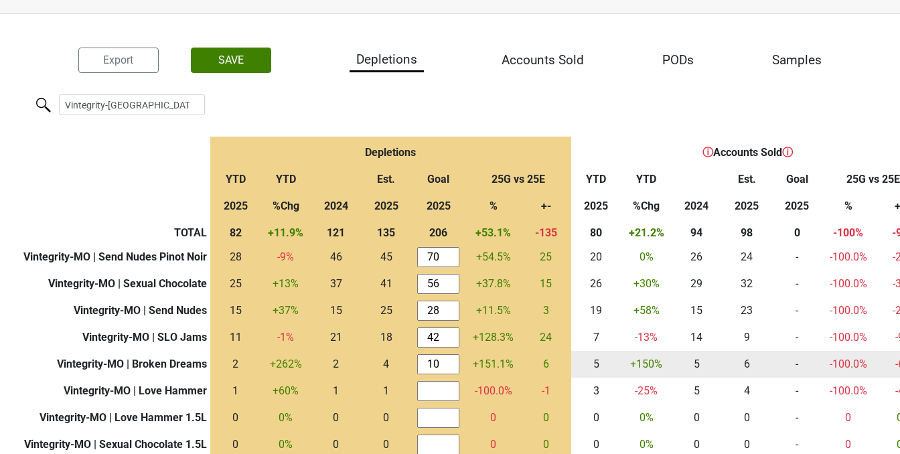
scroll to position [42, 0]
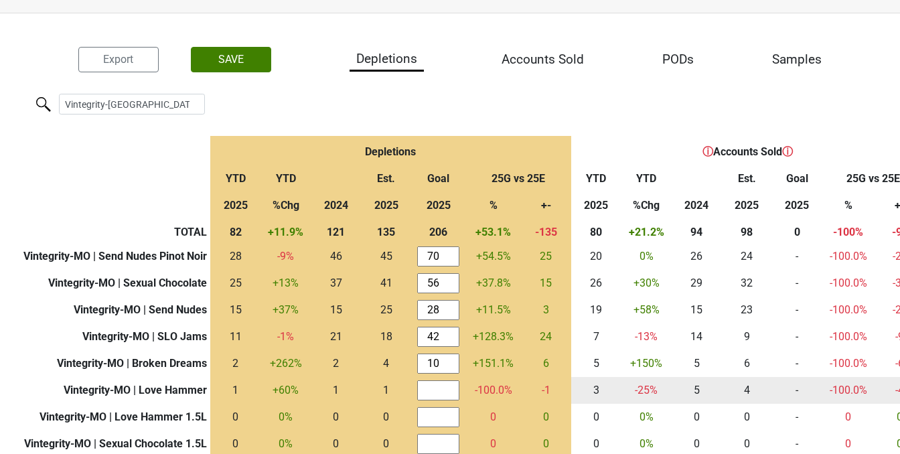
type input "10"
click at [428, 392] on input "number" at bounding box center [438, 390] width 42 height 20
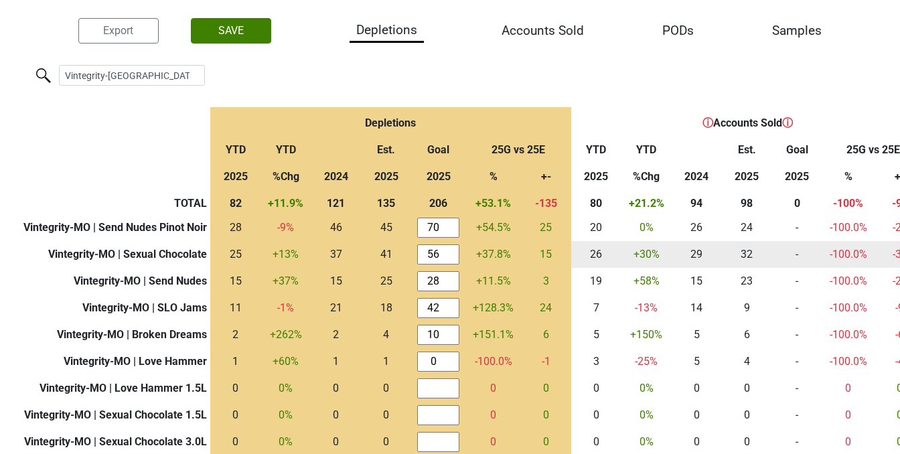
scroll to position [0, 0]
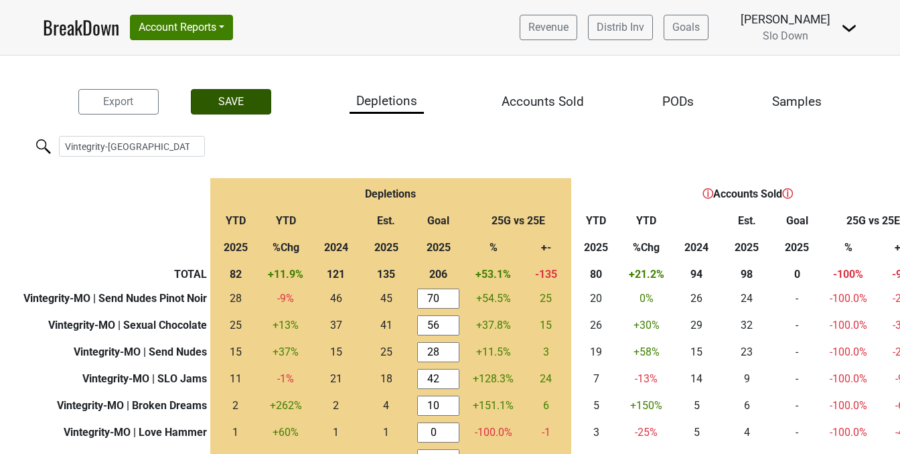
type input "0"
click at [222, 100] on button "SAVE" at bounding box center [231, 101] width 80 height 25
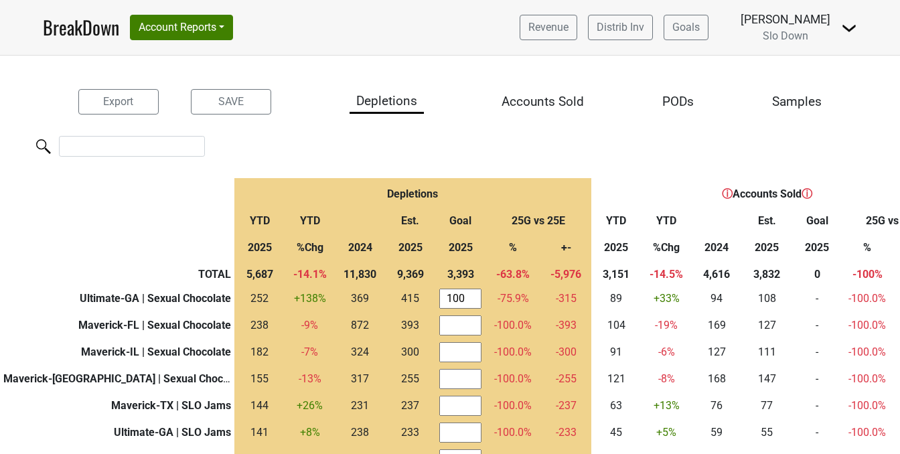
click at [91, 33] on link "BreakDown" at bounding box center [81, 27] width 76 height 28
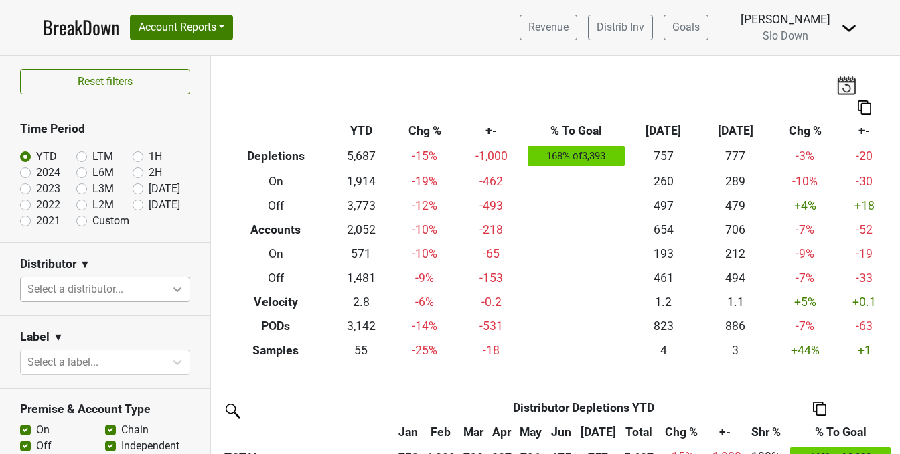
click at [179, 291] on icon at bounding box center [177, 289] width 13 height 13
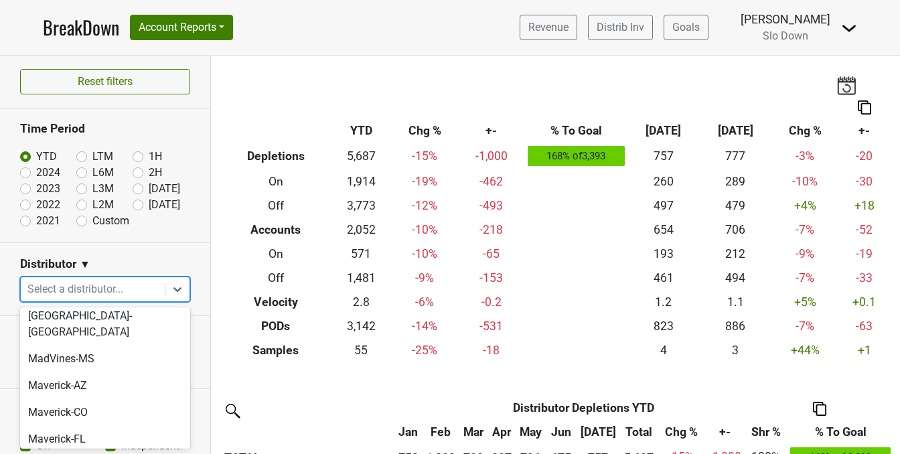
scroll to position [358, 0]
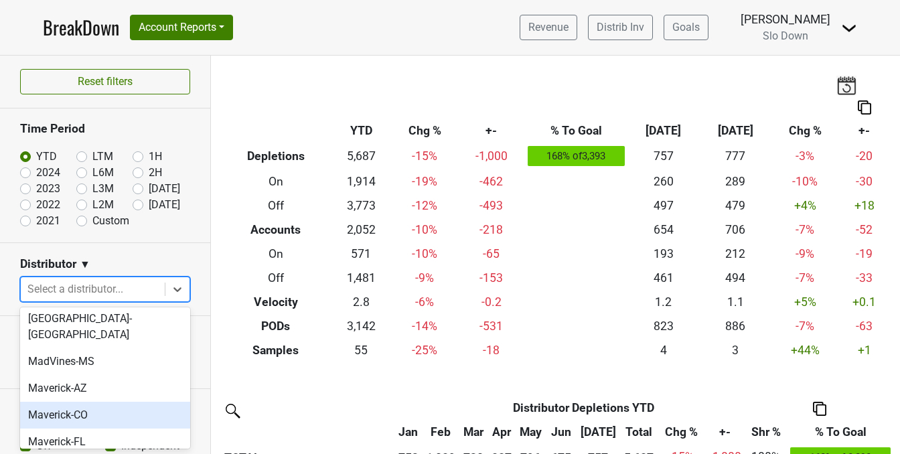
click at [68, 402] on div "Maverick-CO" at bounding box center [105, 415] width 170 height 27
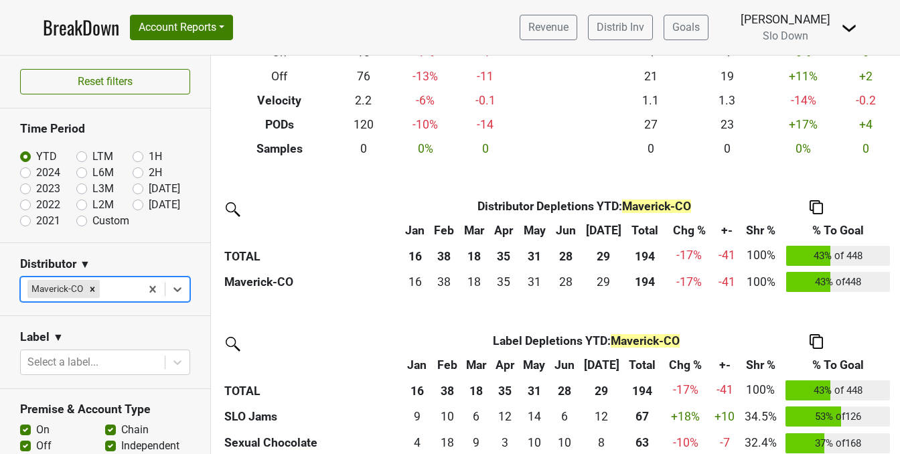
scroll to position [318, 0]
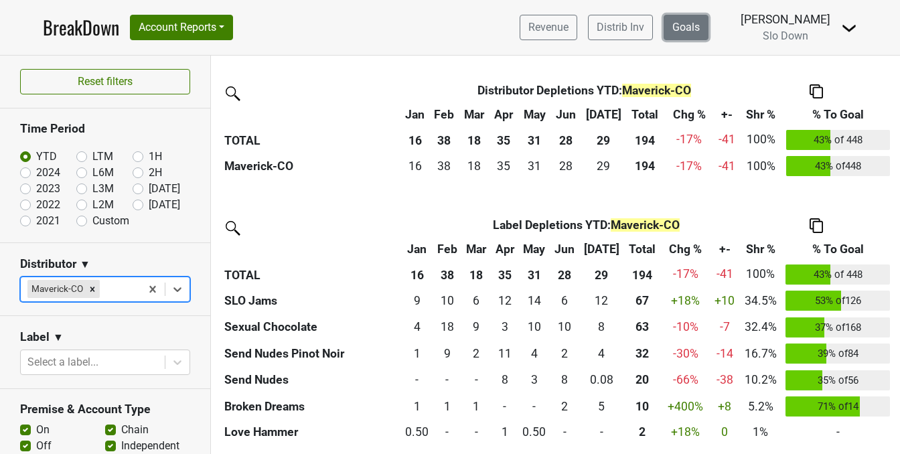
click at [708, 28] on link "Goals" at bounding box center [685, 27] width 45 height 25
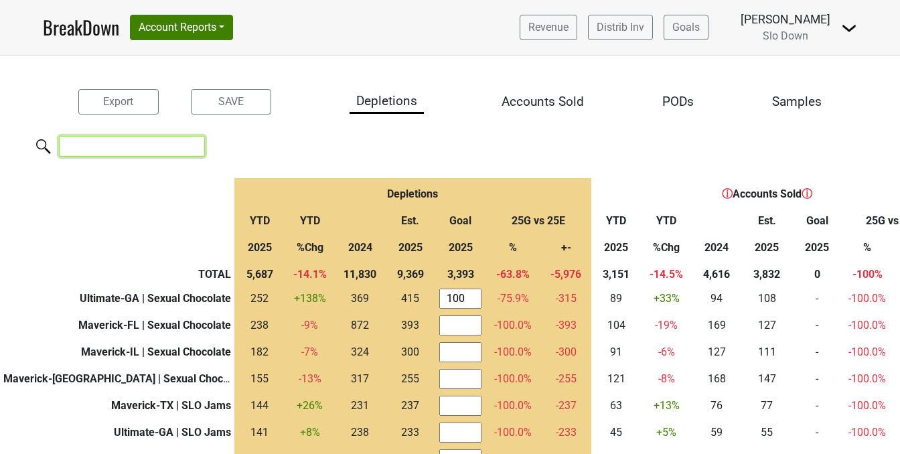
click at [87, 149] on input "search" at bounding box center [132, 146] width 146 height 21
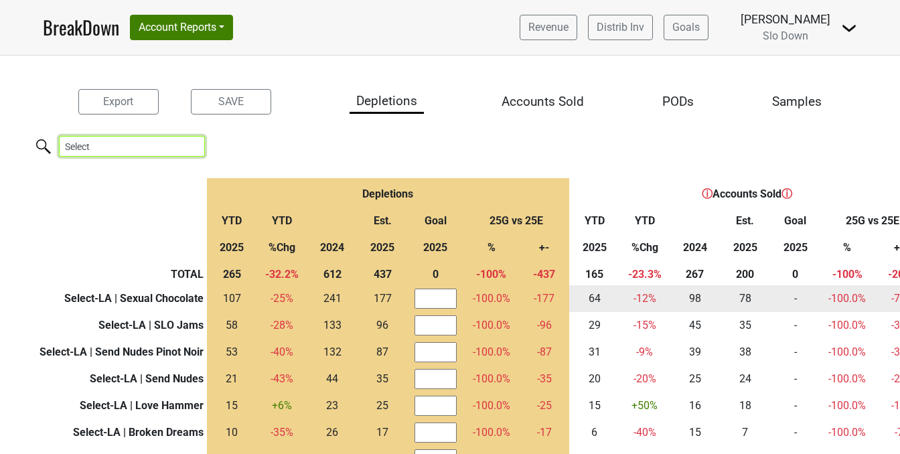
type input "Select"
click at [432, 297] on input "number" at bounding box center [435, 299] width 42 height 20
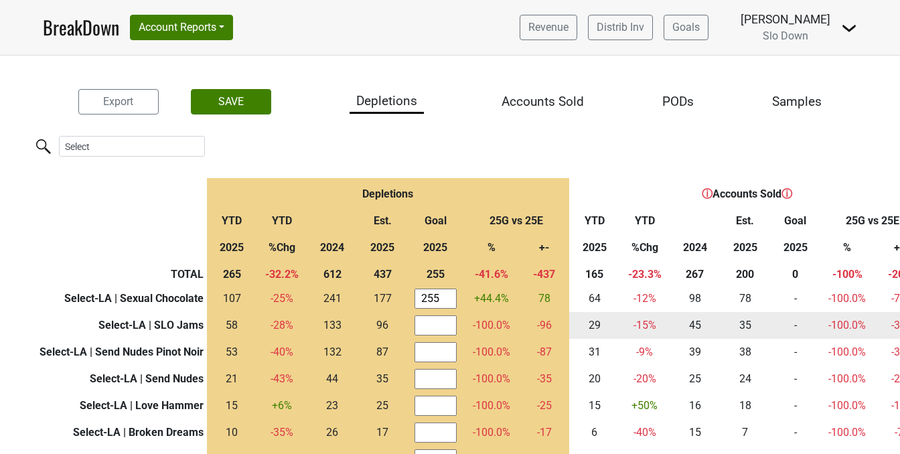
type input "255"
click at [426, 327] on input "number" at bounding box center [435, 325] width 42 height 20
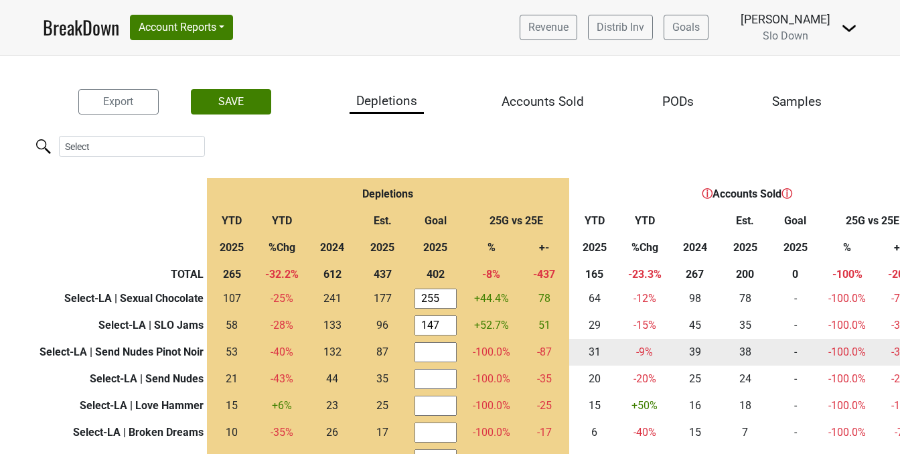
type input "147"
click at [430, 353] on input "number" at bounding box center [435, 352] width 42 height 20
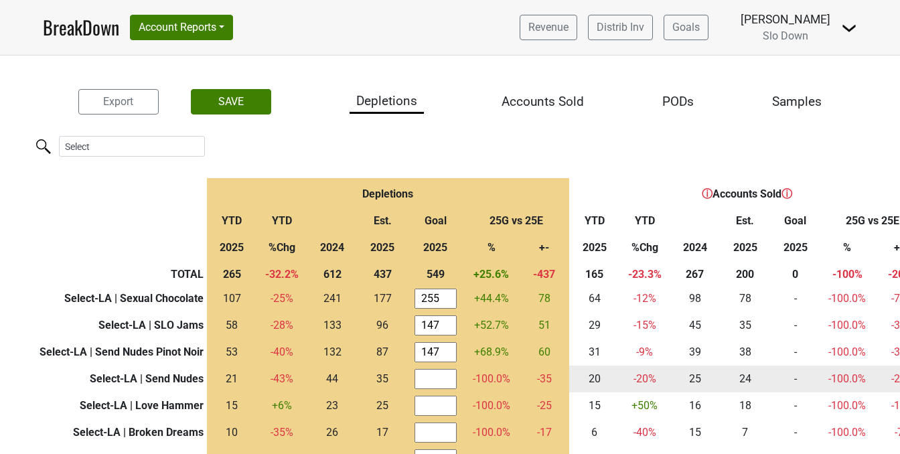
type input "147"
click at [427, 382] on input "number" at bounding box center [435, 379] width 42 height 20
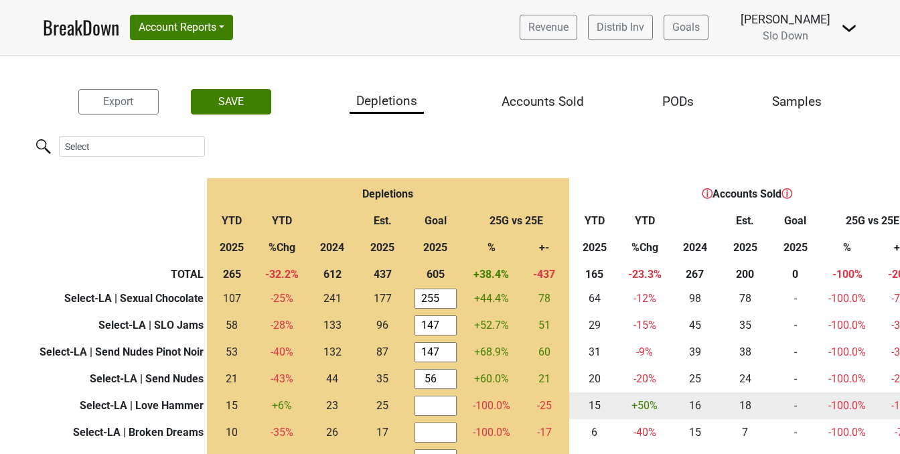
type input "56"
click at [430, 406] on input "number" at bounding box center [435, 406] width 42 height 20
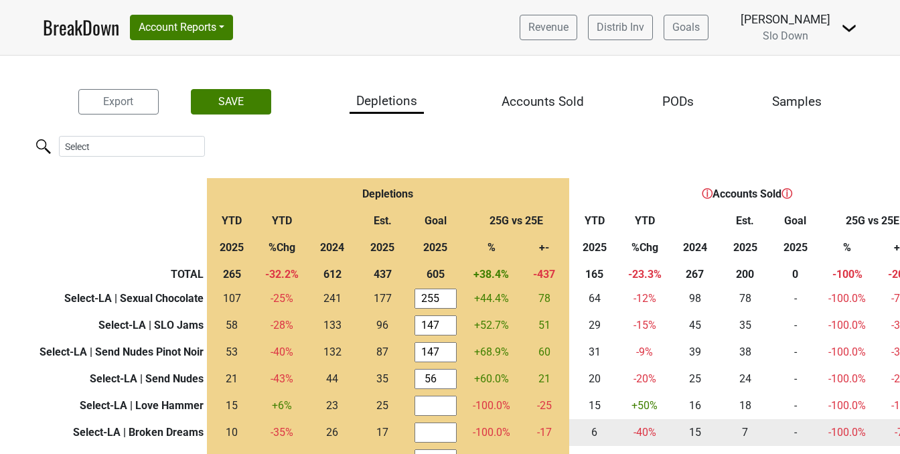
click at [426, 435] on input "number" at bounding box center [435, 432] width 42 height 20
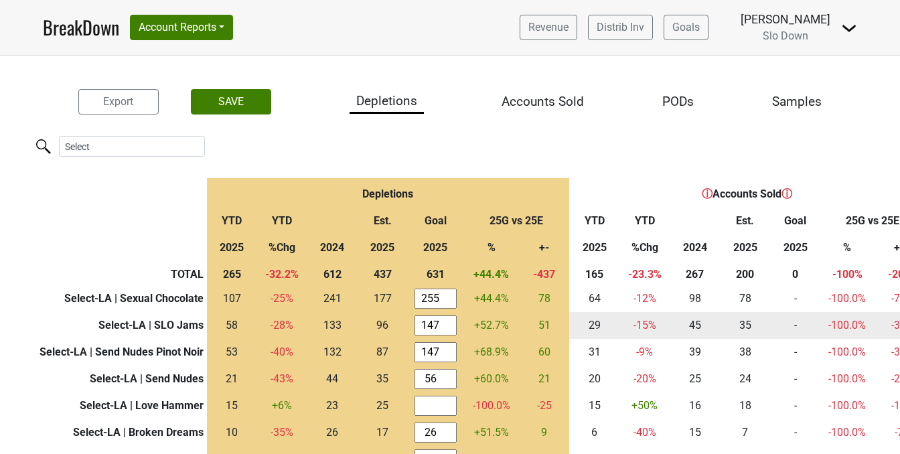
type input "2"
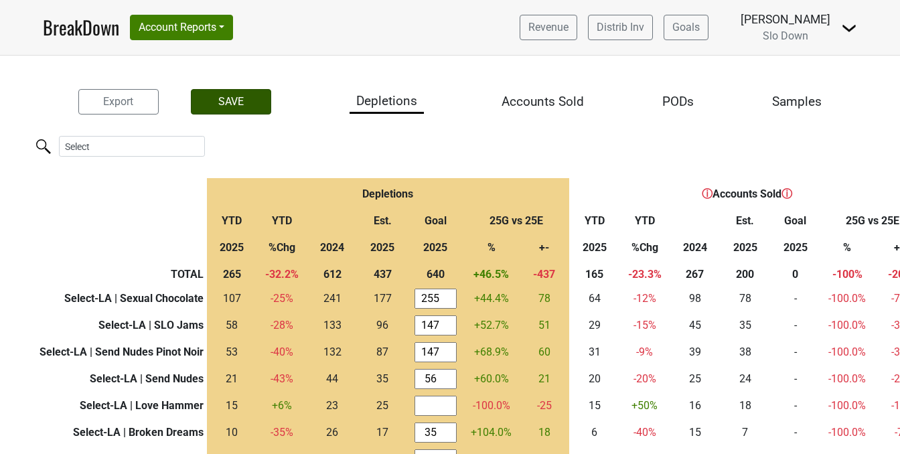
type input "35"
click at [226, 102] on button "SAVE" at bounding box center [231, 101] width 80 height 25
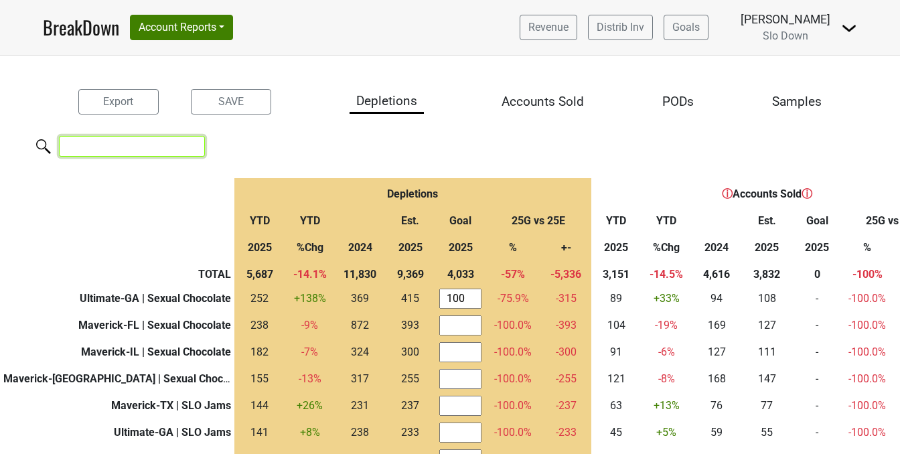
click at [79, 148] on input "search" at bounding box center [132, 146] width 146 height 21
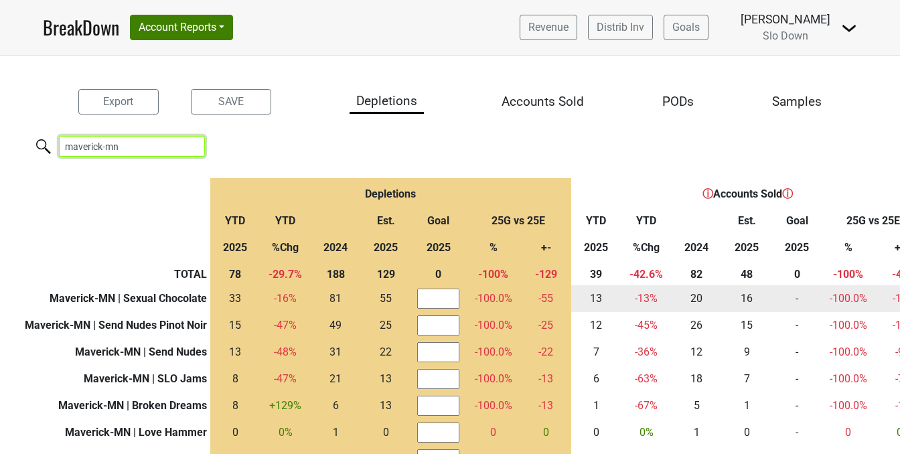
type input "maverick-mn"
click at [434, 293] on input "number" at bounding box center [438, 299] width 42 height 20
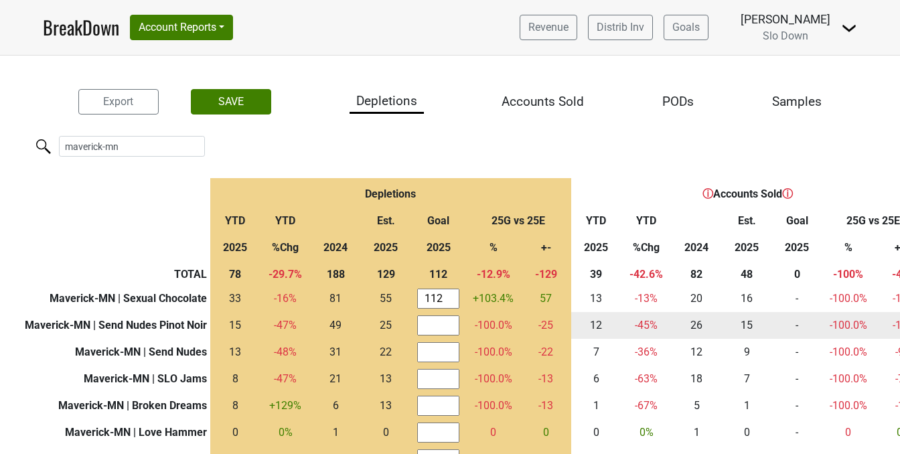
type input "112"
click at [433, 329] on input "number" at bounding box center [438, 325] width 42 height 20
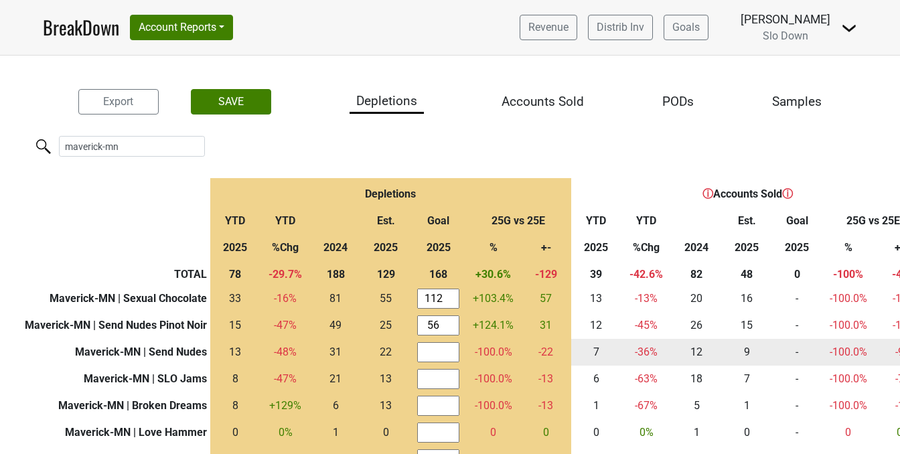
type input "56"
click at [432, 358] on input "number" at bounding box center [438, 352] width 42 height 20
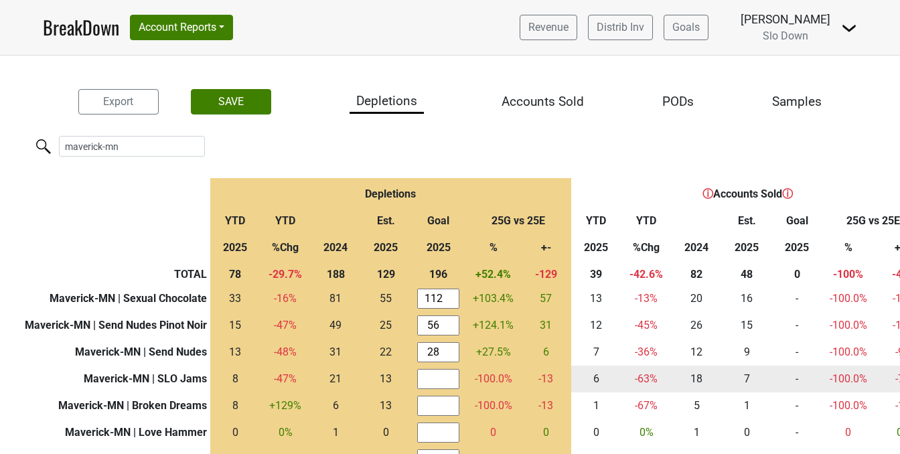
type input "28"
click at [430, 380] on input "number" at bounding box center [438, 379] width 42 height 20
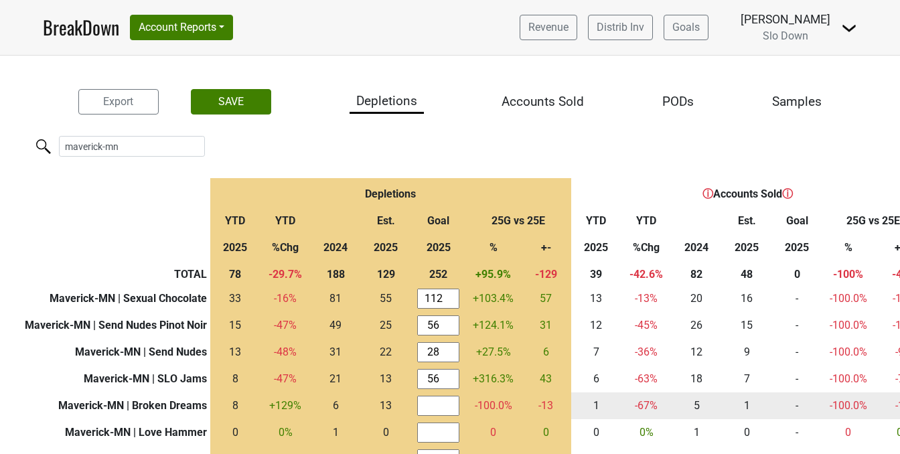
type input "56"
click at [431, 406] on input "number" at bounding box center [438, 406] width 42 height 20
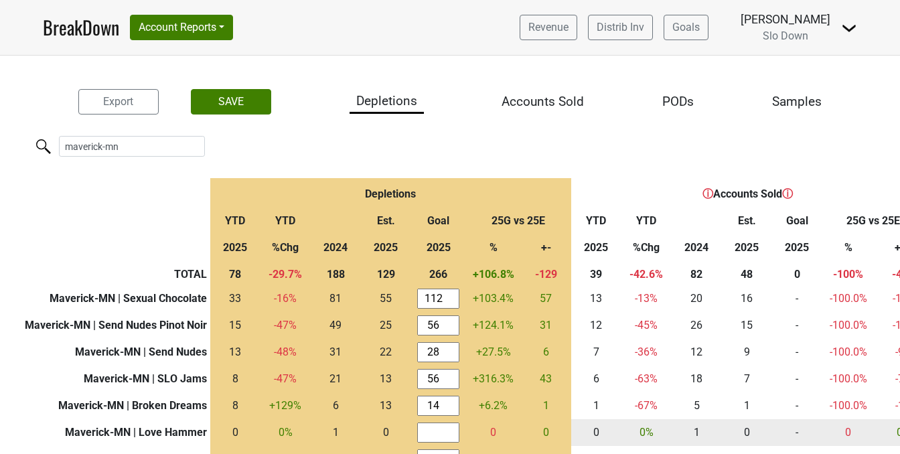
type input "14"
click at [437, 436] on input "number" at bounding box center [438, 432] width 42 height 20
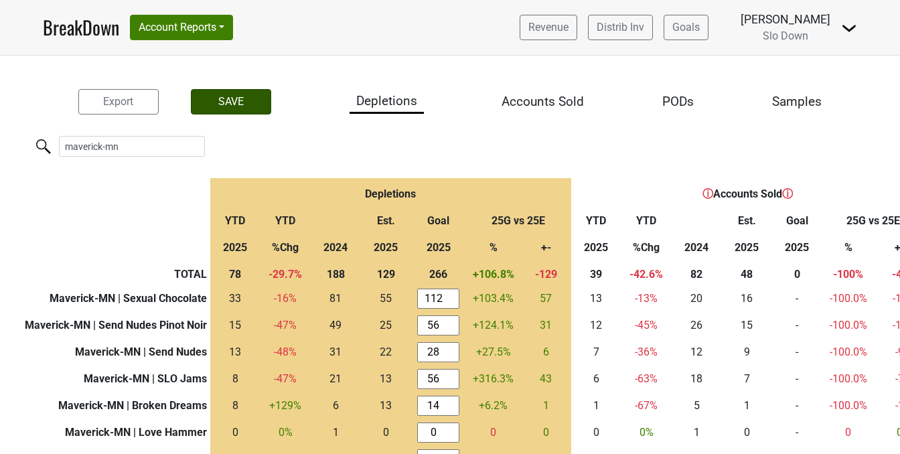
type input "0"
click at [237, 99] on button "SAVE" at bounding box center [231, 101] width 80 height 25
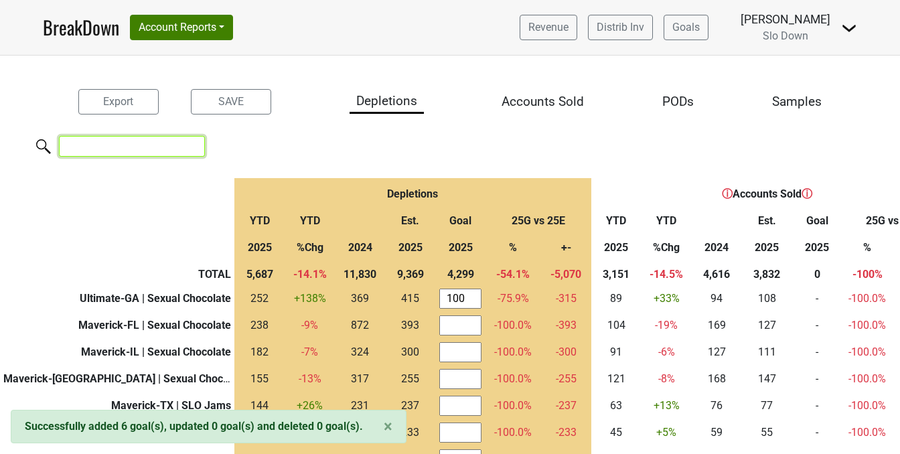
click at [122, 149] on input "search" at bounding box center [132, 146] width 146 height 21
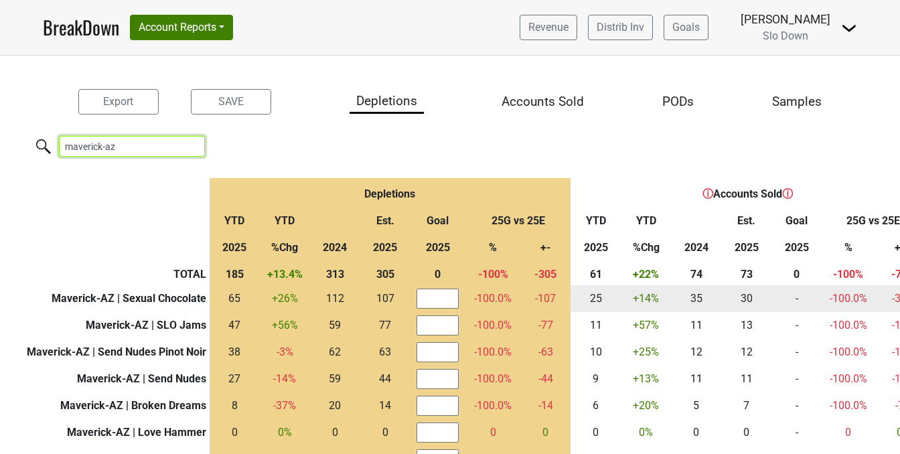
type input "maverick-az"
click at [440, 299] on input "number" at bounding box center [437, 299] width 42 height 20
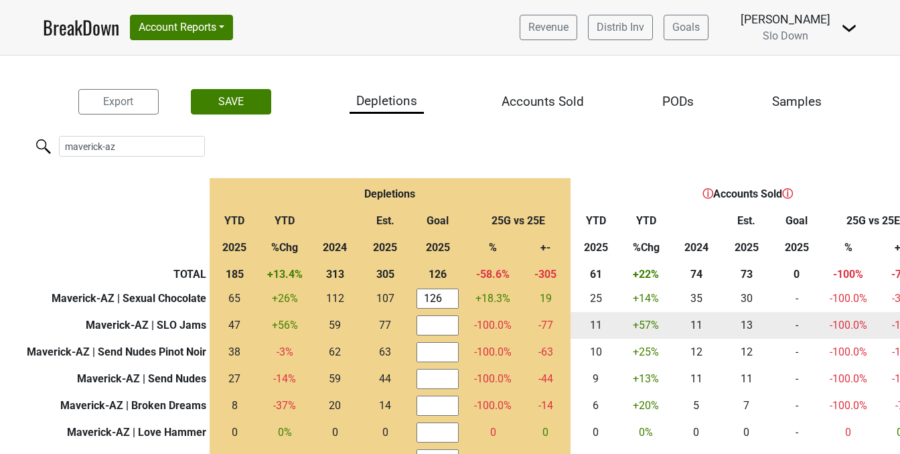
type input "126"
click at [432, 325] on input "number" at bounding box center [437, 325] width 42 height 20
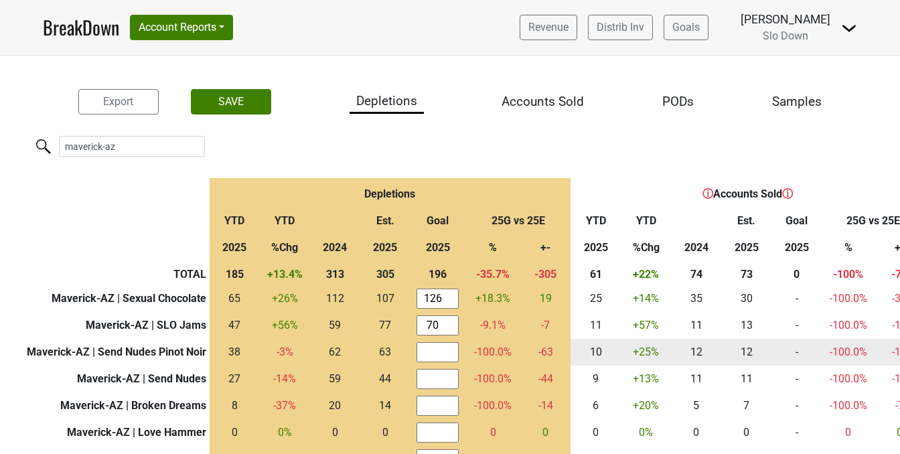
type input "70"
click at [432, 351] on input "number" at bounding box center [437, 352] width 42 height 20
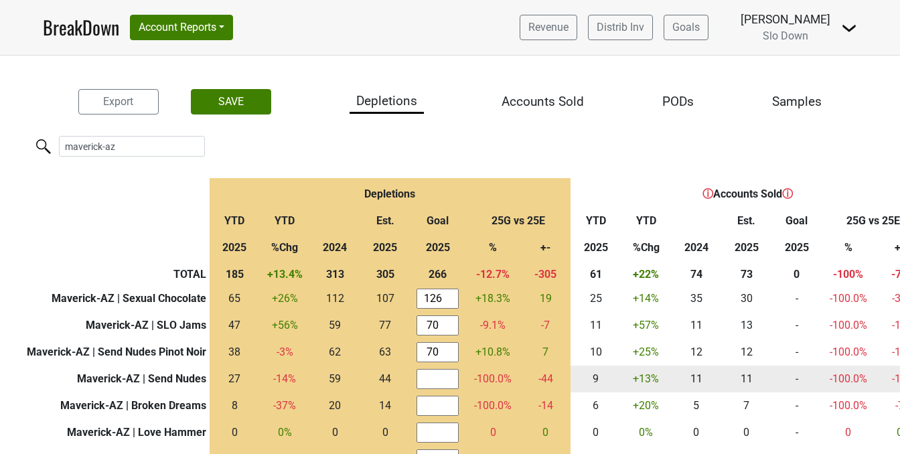
type input "70"
click at [432, 382] on input "number" at bounding box center [437, 379] width 42 height 20
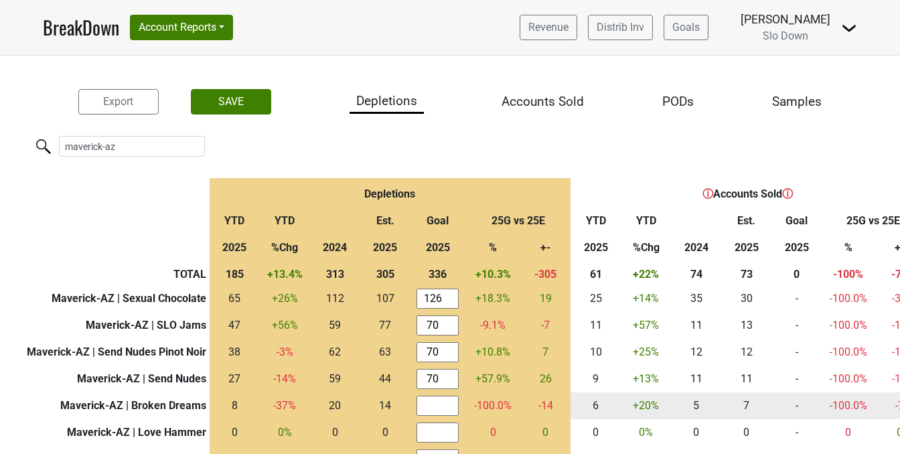
type input "70"
click at [427, 407] on input "number" at bounding box center [437, 406] width 42 height 20
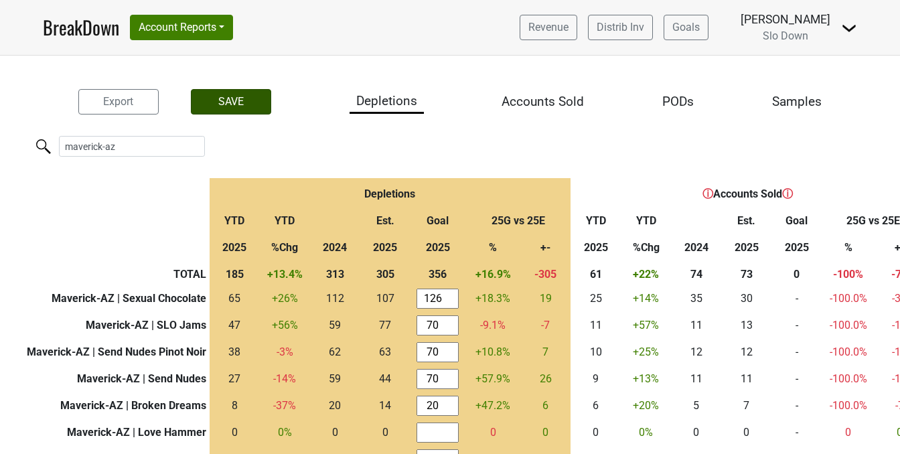
type input "20"
click at [228, 101] on button "SAVE" at bounding box center [231, 101] width 80 height 25
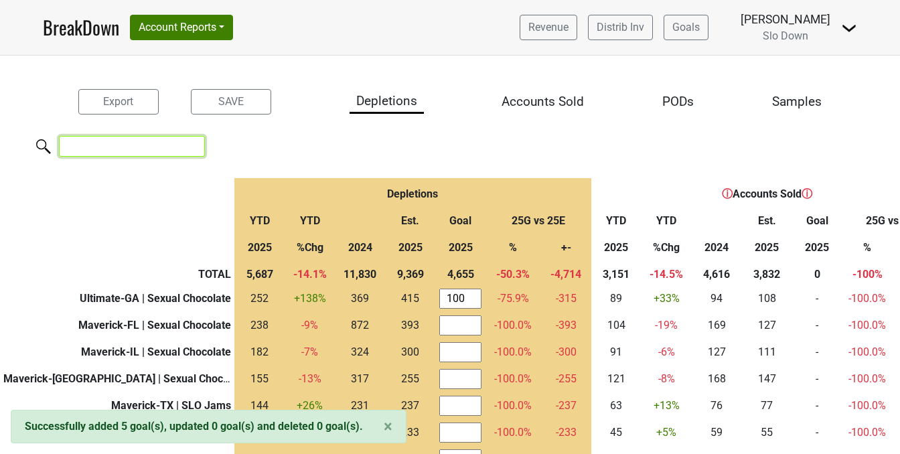
click at [124, 149] on input "search" at bounding box center [132, 146] width 146 height 21
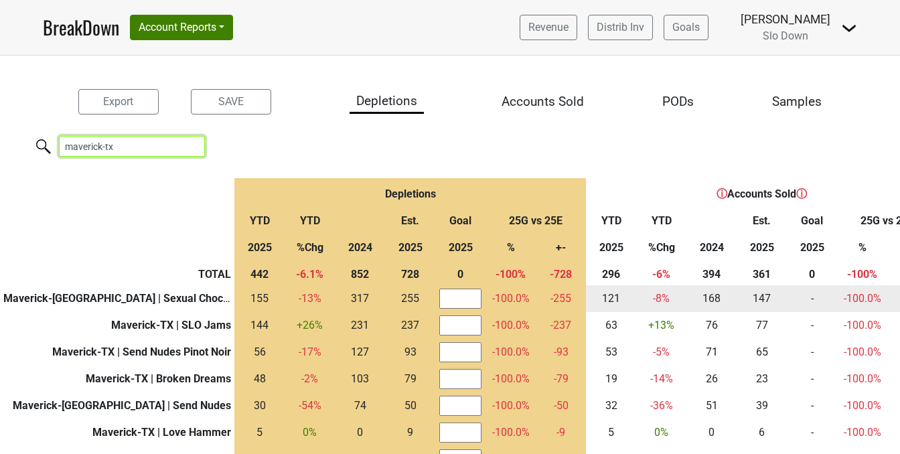
type input "maverick-tx"
click at [439, 295] on input "number" at bounding box center [460, 299] width 42 height 20
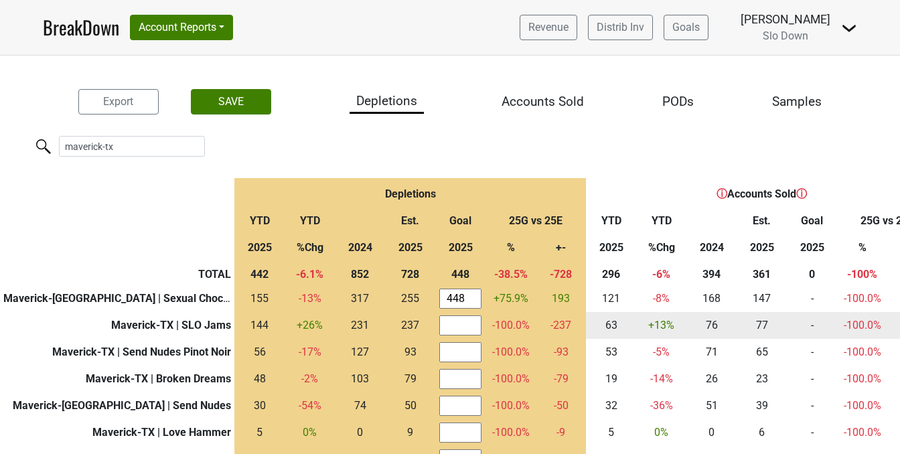
type input "448"
click at [439, 323] on input "number" at bounding box center [460, 325] width 42 height 20
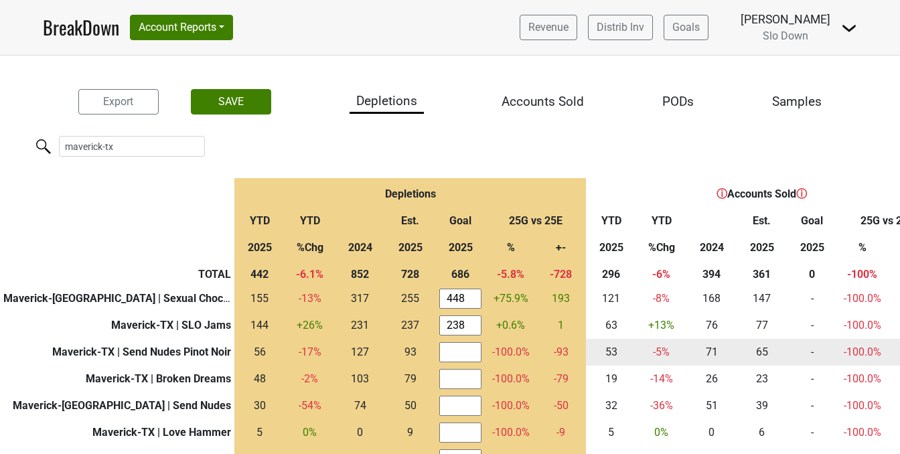
type input "238"
click at [439, 353] on input "number" at bounding box center [460, 352] width 42 height 20
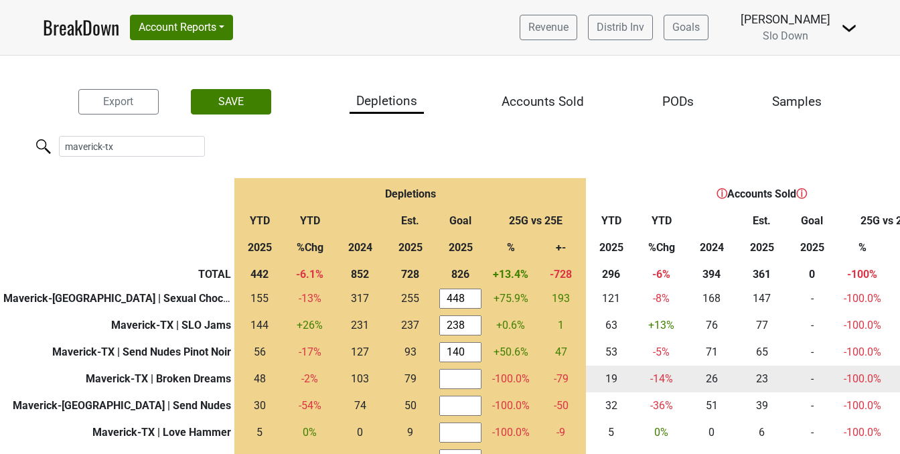
type input "140"
click at [439, 380] on input "number" at bounding box center [460, 379] width 42 height 20
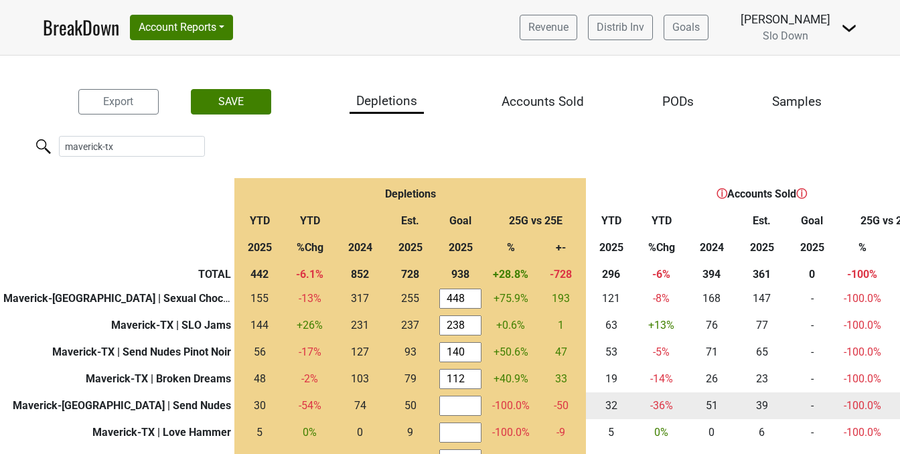
type input "112"
click at [439, 407] on input "number" at bounding box center [460, 406] width 42 height 20
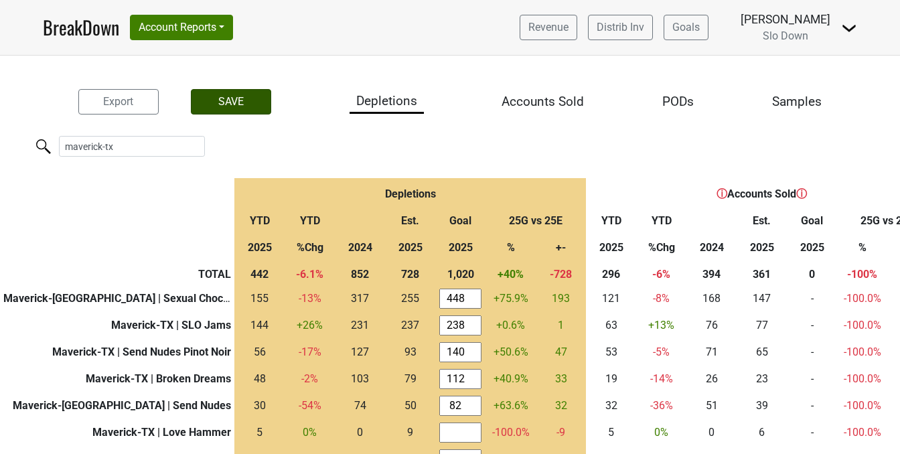
type input "82"
click at [220, 102] on button "SAVE" at bounding box center [231, 101] width 80 height 25
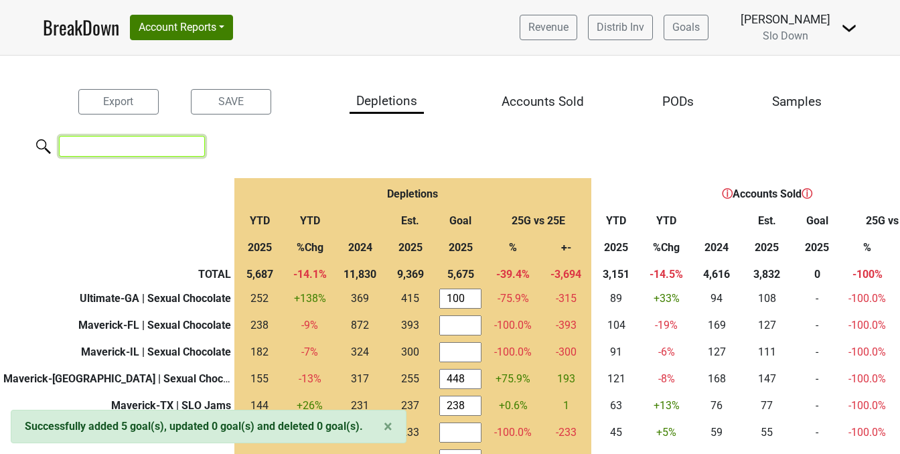
click at [127, 147] on input "search" at bounding box center [132, 146] width 146 height 21
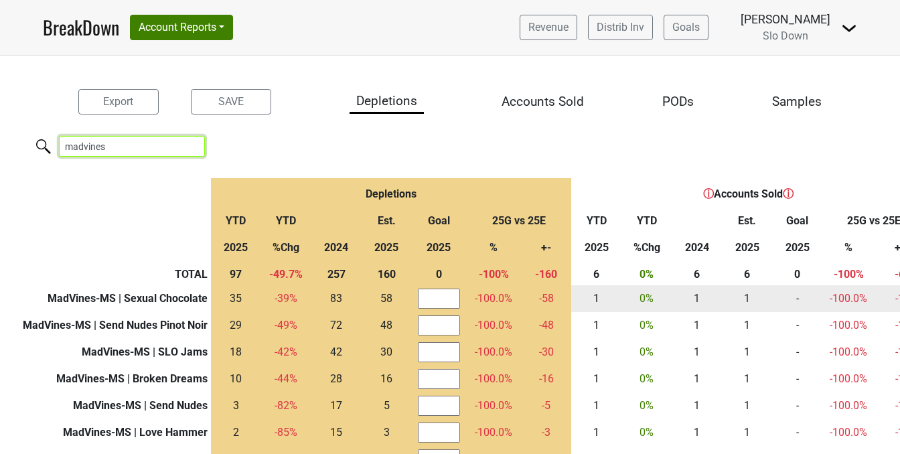
type input "madvines"
click at [437, 297] on input "number" at bounding box center [439, 299] width 42 height 20
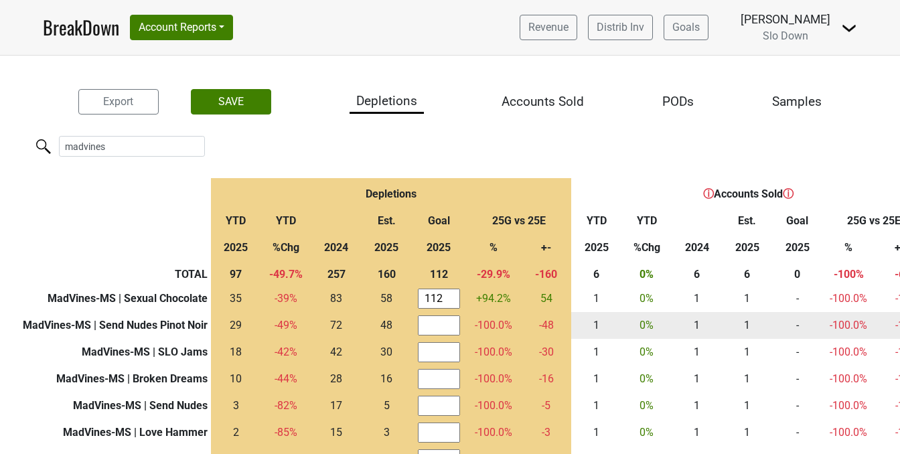
type input "112"
click at [430, 331] on input "number" at bounding box center [439, 325] width 42 height 20
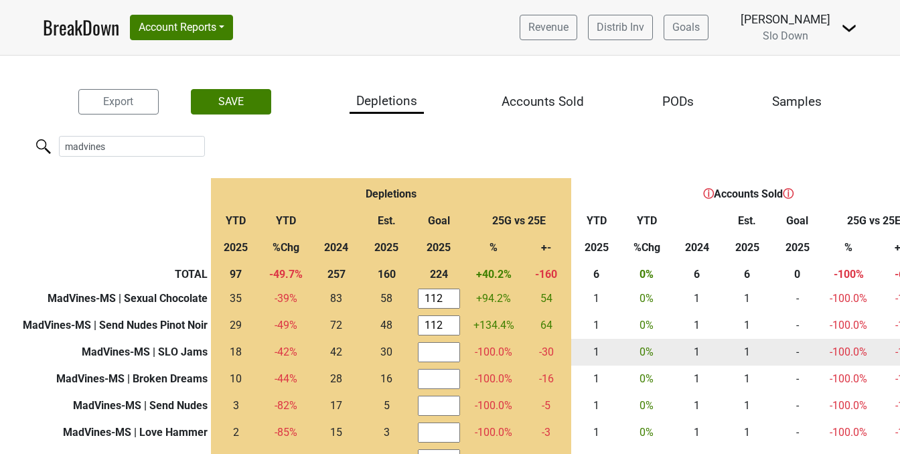
type input "112"
click at [429, 355] on input "number" at bounding box center [439, 352] width 42 height 20
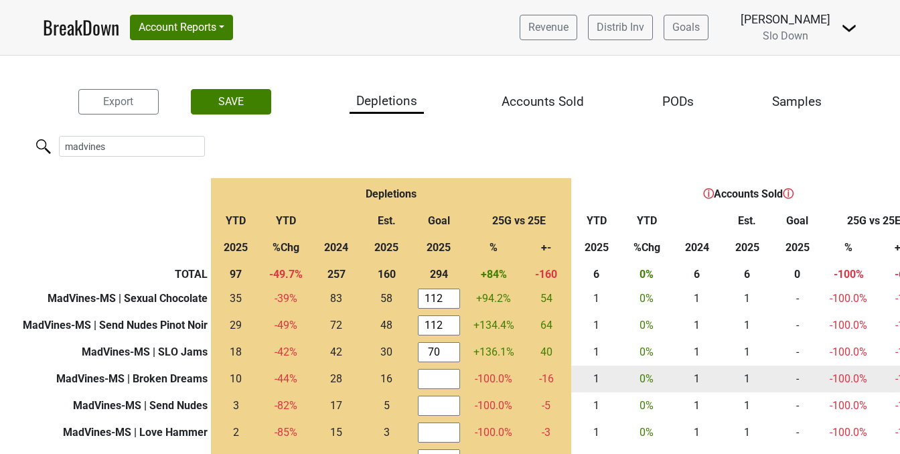
type input "70"
click at [425, 382] on input "number" at bounding box center [439, 379] width 42 height 20
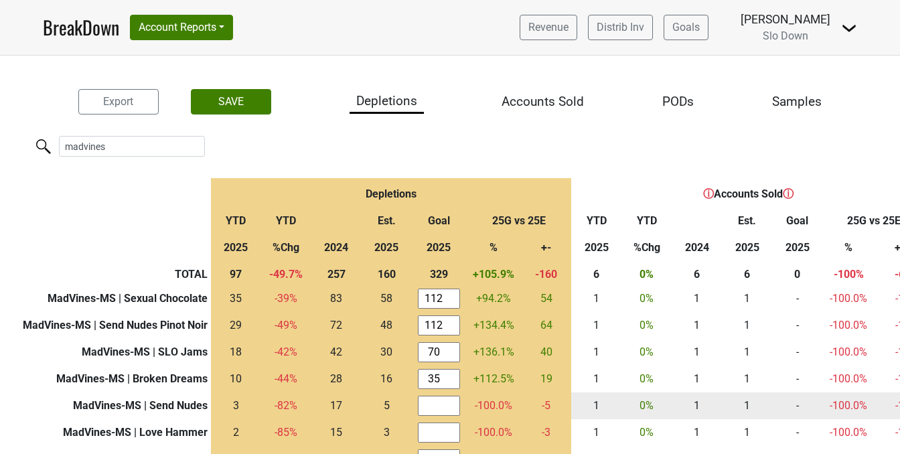
type input "35"
click at [430, 404] on input "number" at bounding box center [439, 406] width 42 height 20
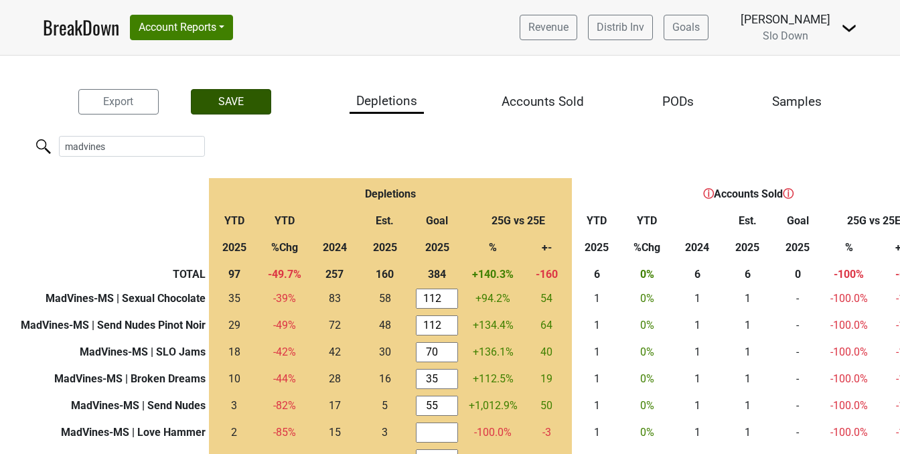
type input "55"
click at [238, 99] on button "SAVE" at bounding box center [231, 101] width 80 height 25
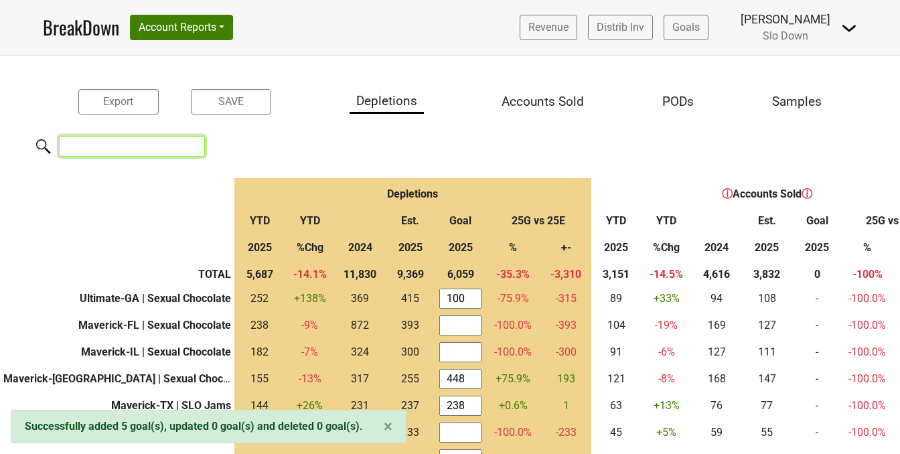
click at [149, 148] on input "search" at bounding box center [132, 146] width 146 height 21
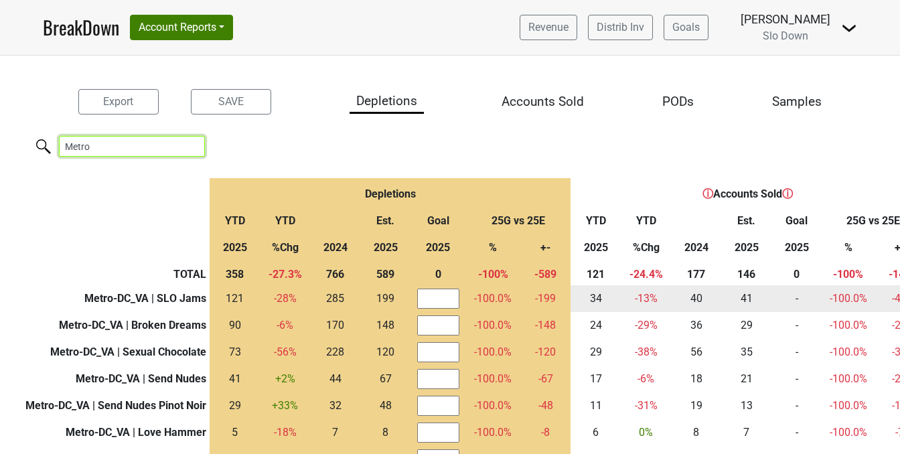
type input "Metro"
click at [430, 301] on input "number" at bounding box center [438, 299] width 42 height 20
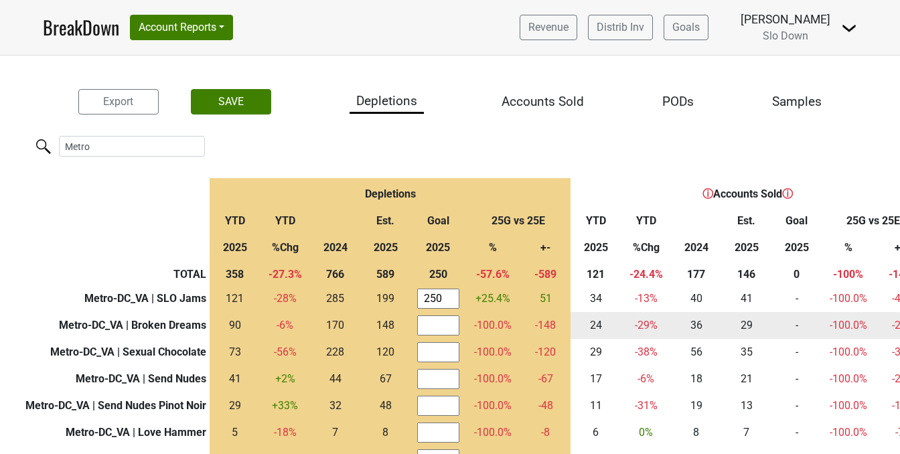
type input "250"
click at [430, 327] on input "number" at bounding box center [438, 325] width 42 height 20
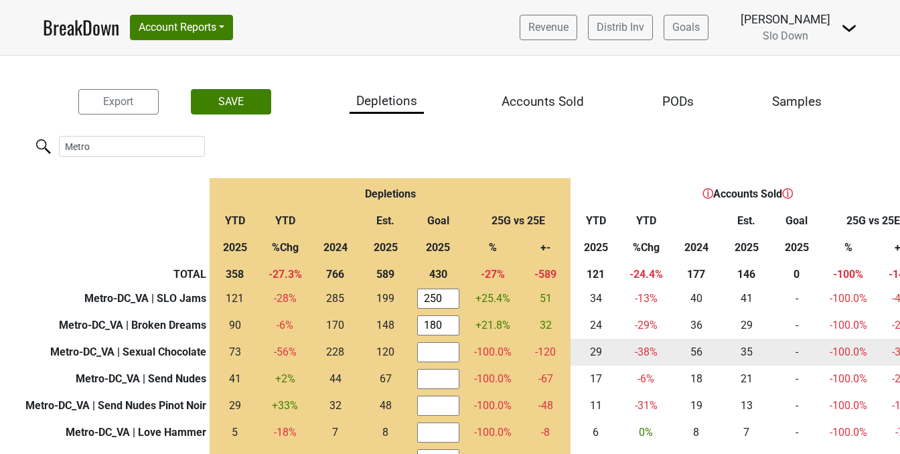
type input "180"
click at [427, 353] on input "number" at bounding box center [438, 352] width 42 height 20
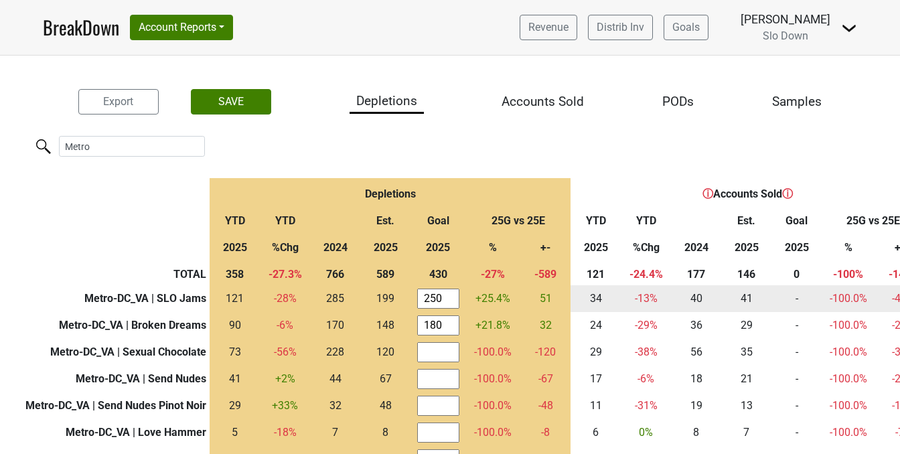
drag, startPoint x: 441, startPoint y: 298, endPoint x: 406, endPoint y: 291, distance: 36.1
click at [406, 291] on tr "Metro-DC_VA | SLO Jams 121.000 121 -28 % 285.083 285 199.341 199 250 +25.4% 50.…" at bounding box center [816, 298] width 1632 height 27
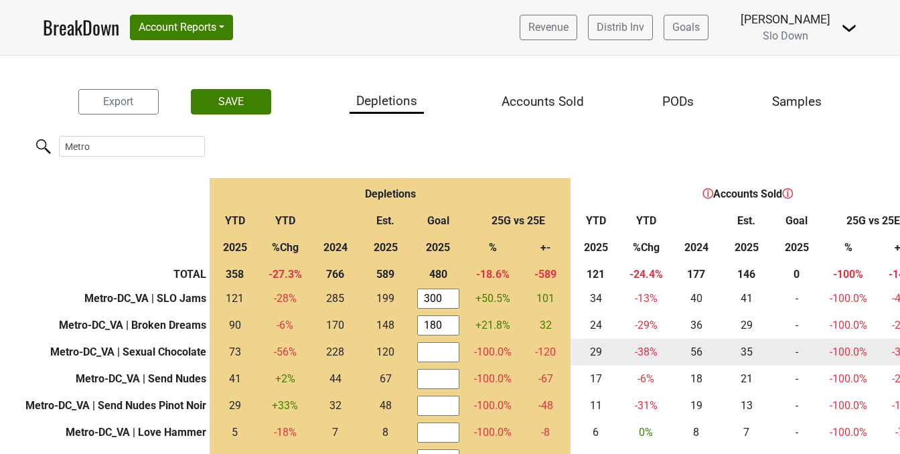
type input "300"
click at [431, 353] on input "number" at bounding box center [438, 352] width 42 height 20
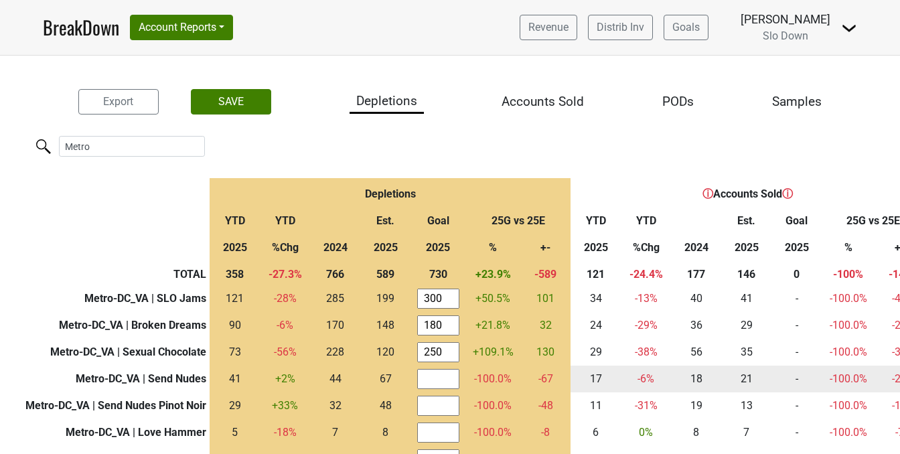
type input "250"
click at [430, 383] on input "number" at bounding box center [438, 379] width 42 height 20
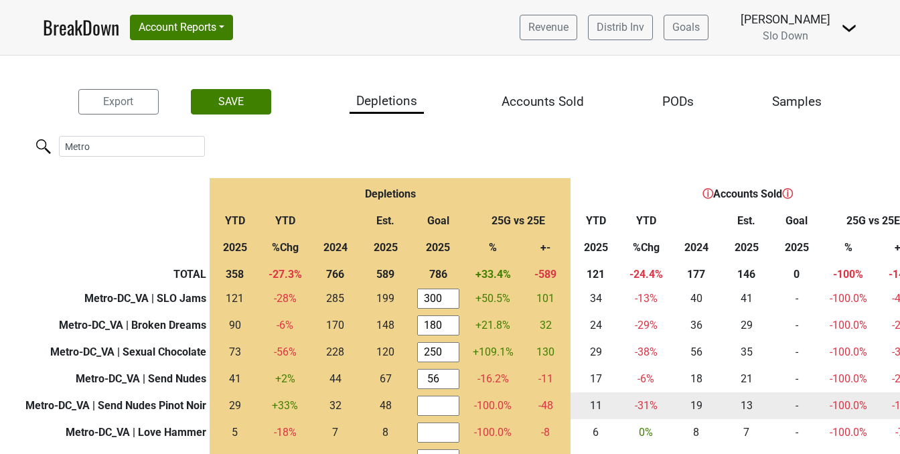
type input "56"
click at [432, 408] on input "number" at bounding box center [438, 406] width 42 height 20
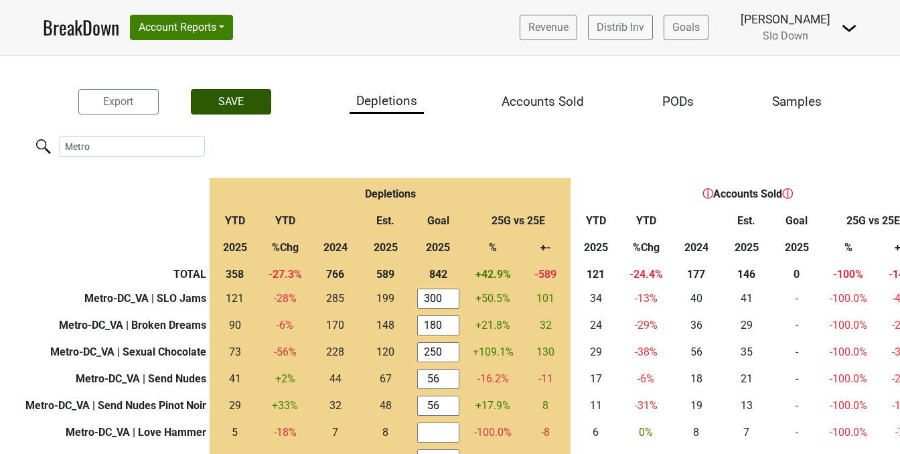
type input "56"
click at [243, 96] on button "SAVE" at bounding box center [231, 101] width 80 height 25
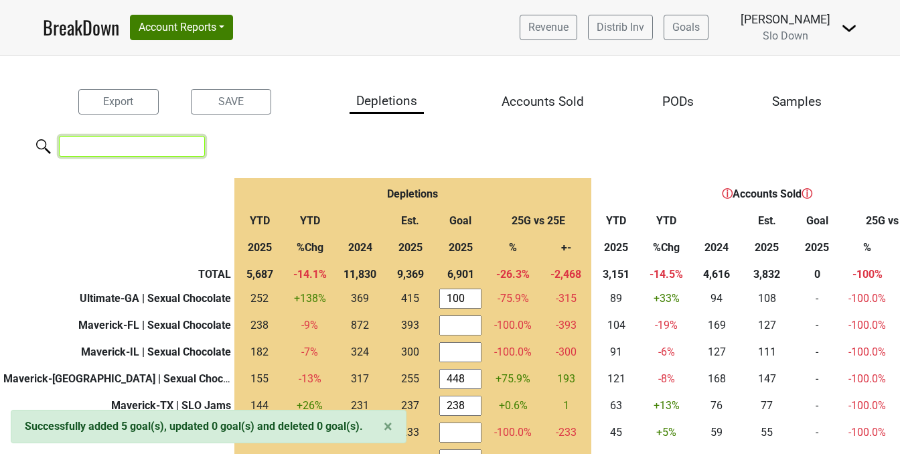
click at [85, 152] on input "search" at bounding box center [132, 146] width 146 height 21
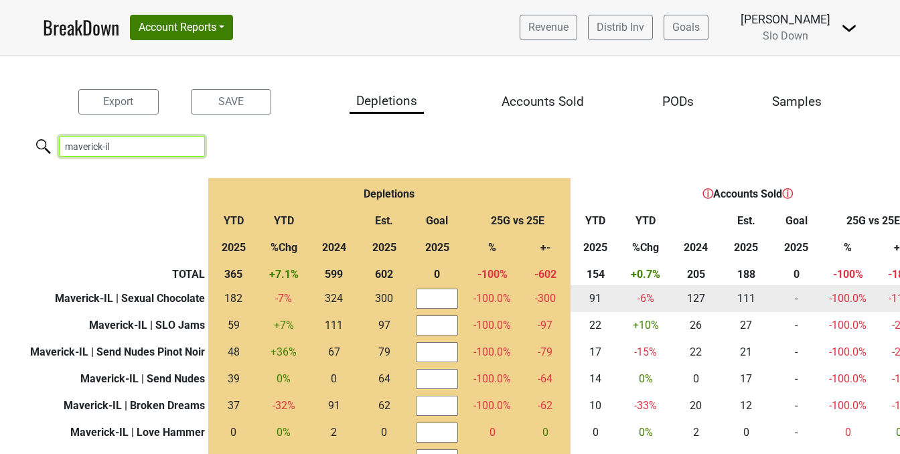
type input "maverick-il"
click at [429, 298] on input "number" at bounding box center [437, 299] width 42 height 20
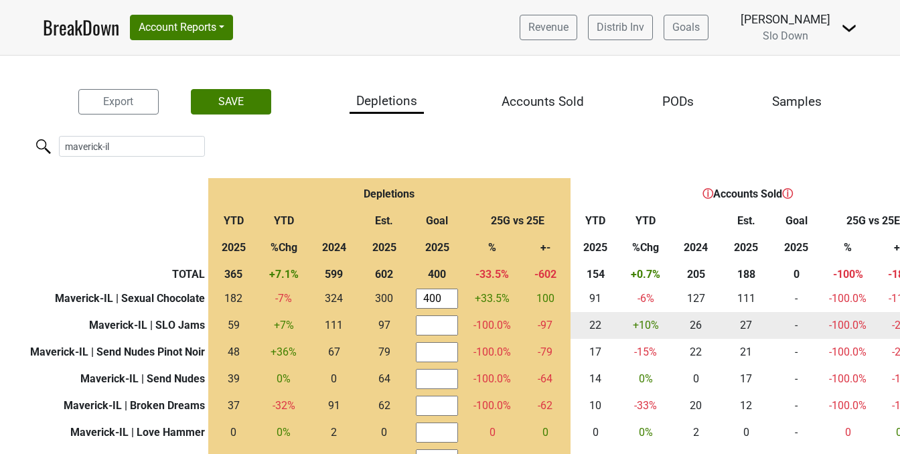
type input "400"
click at [424, 332] on input "number" at bounding box center [437, 325] width 42 height 20
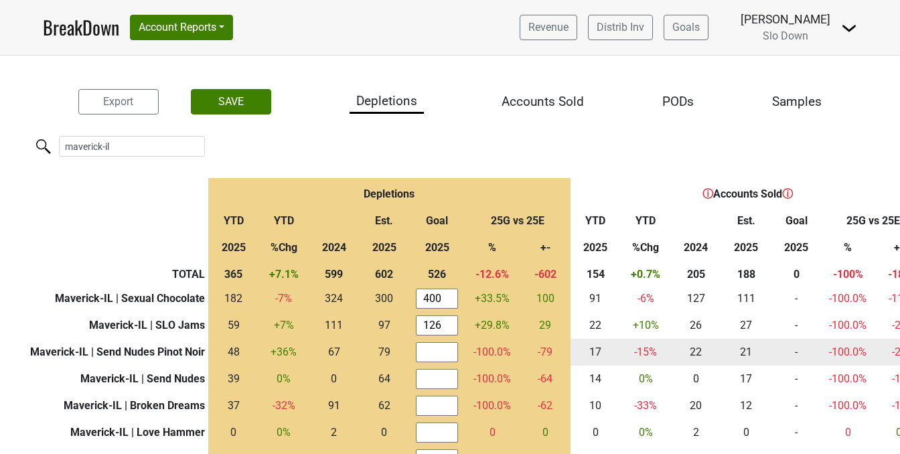
type input "126"
click at [433, 355] on input "number" at bounding box center [437, 352] width 42 height 20
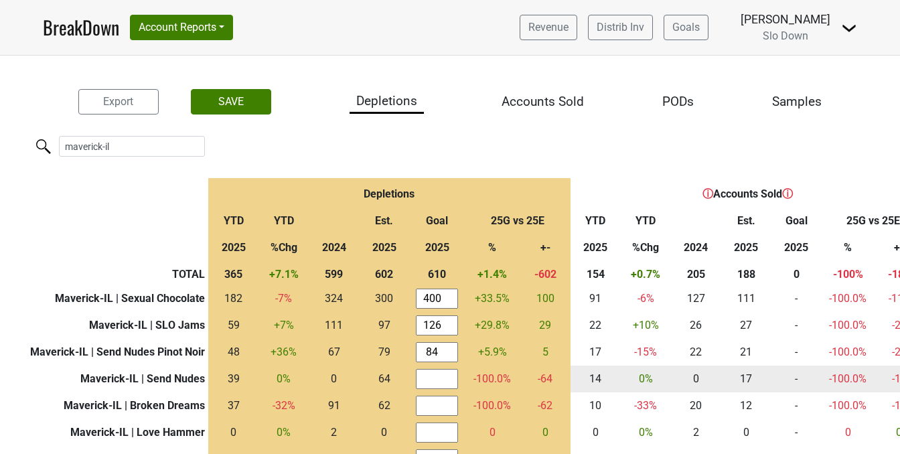
type input "84"
click at [424, 377] on input "number" at bounding box center [437, 379] width 42 height 20
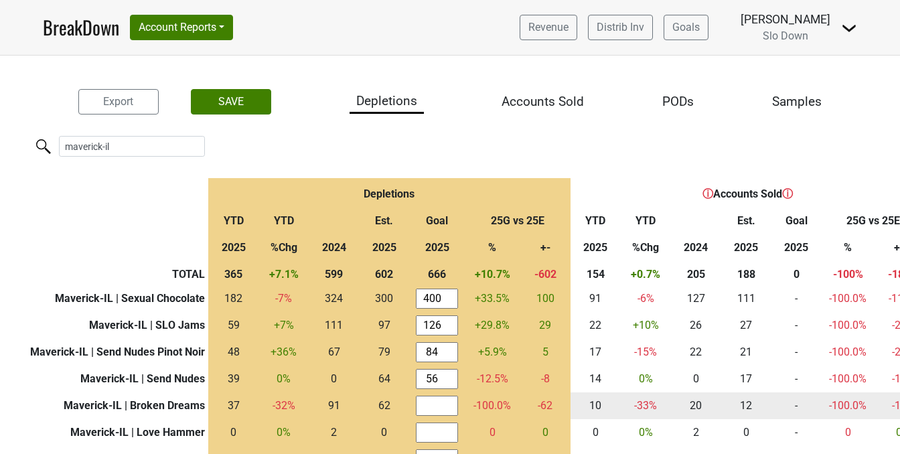
type input "56"
click at [425, 412] on input "number" at bounding box center [437, 406] width 42 height 20
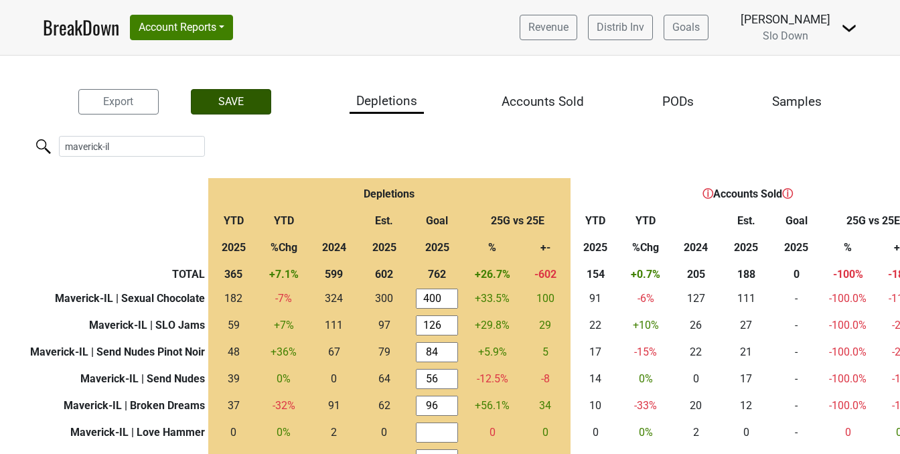
type input "96"
click at [249, 104] on button "SAVE" at bounding box center [231, 101] width 80 height 25
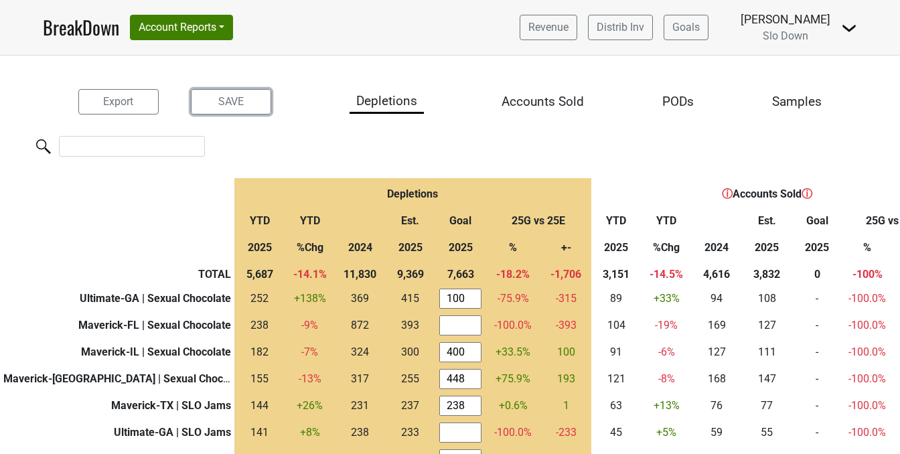
click at [249, 104] on button "SAVE" at bounding box center [231, 101] width 80 height 25
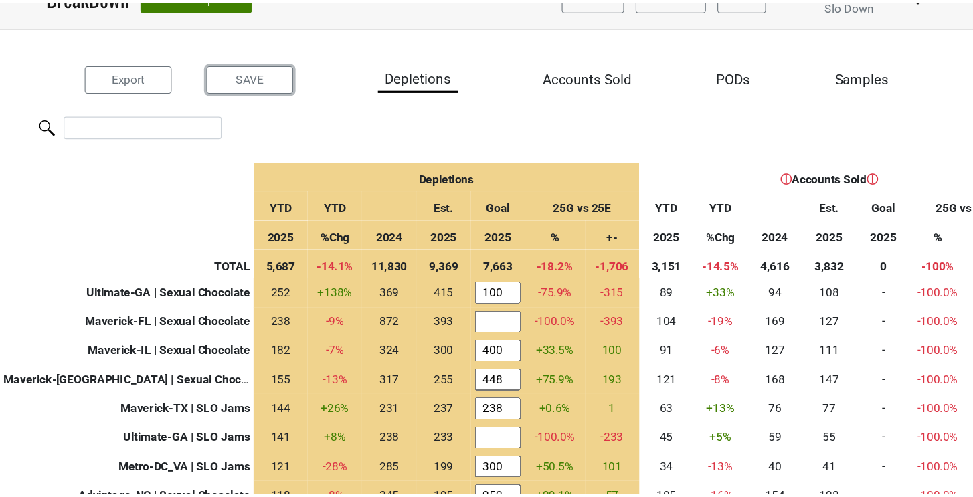
scroll to position [31, 0]
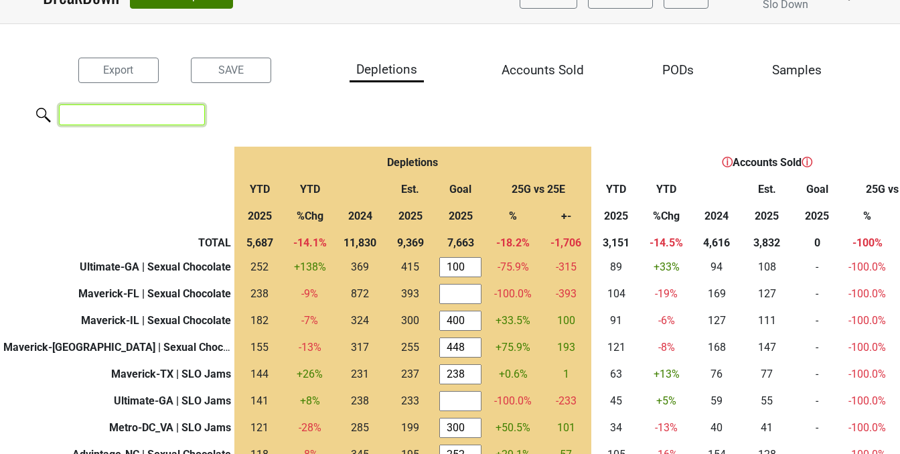
click at [76, 117] on input "search" at bounding box center [132, 114] width 146 height 21
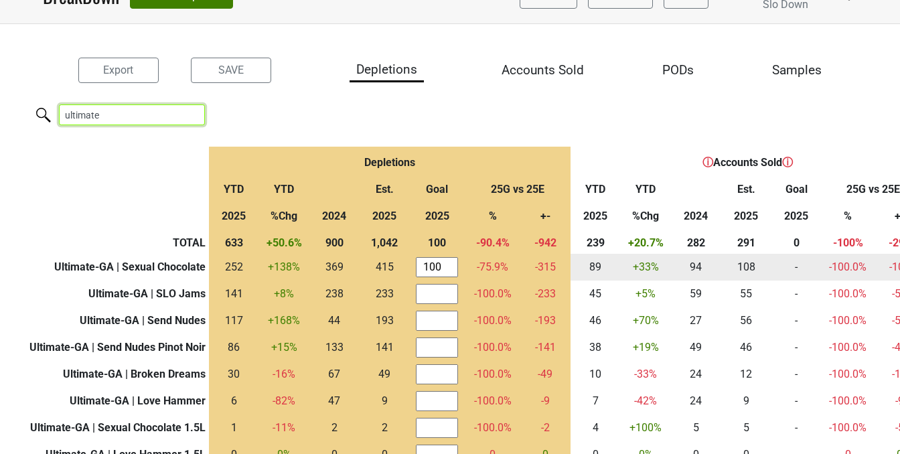
type input "ultimate"
drag, startPoint x: 443, startPoint y: 270, endPoint x: 408, endPoint y: 265, distance: 35.2
click at [408, 265] on tr "Ultimate-GA | Sexual Chocolate 251.990 252 +138 % 368.890 369 415.140 415 100 -…" at bounding box center [816, 267] width 1632 height 27
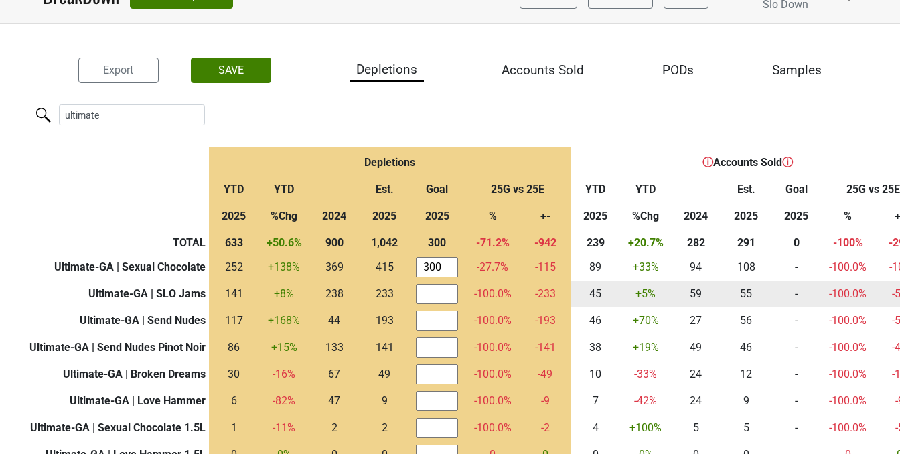
type input "300"
click at [434, 297] on input "number" at bounding box center [437, 294] width 42 height 20
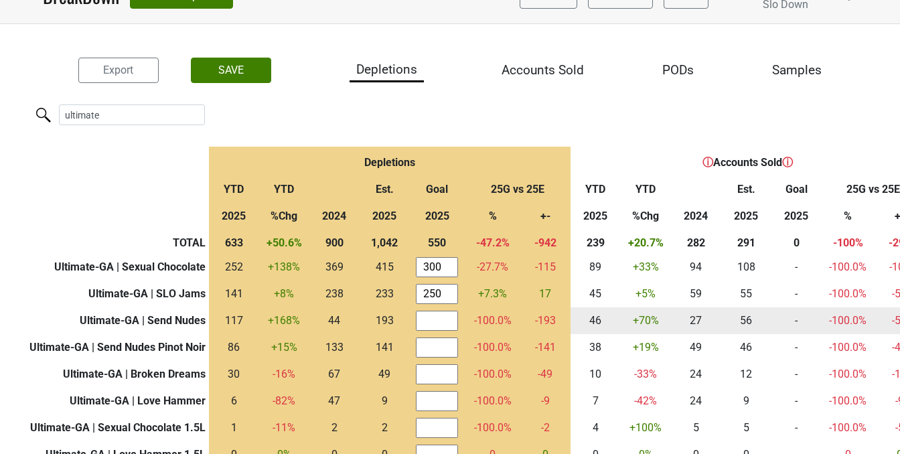
type input "250"
click at [435, 323] on input "number" at bounding box center [437, 321] width 42 height 20
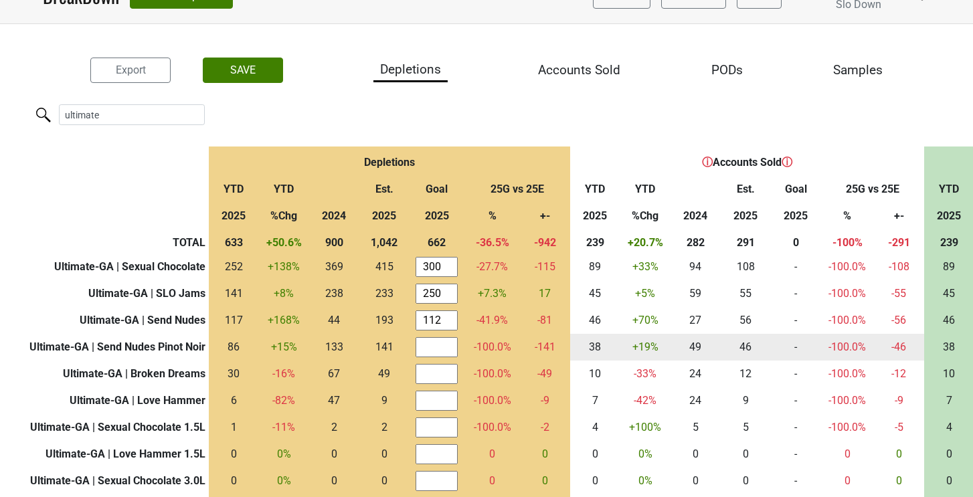
type input "112"
click at [432, 346] on input "number" at bounding box center [437, 347] width 42 height 20
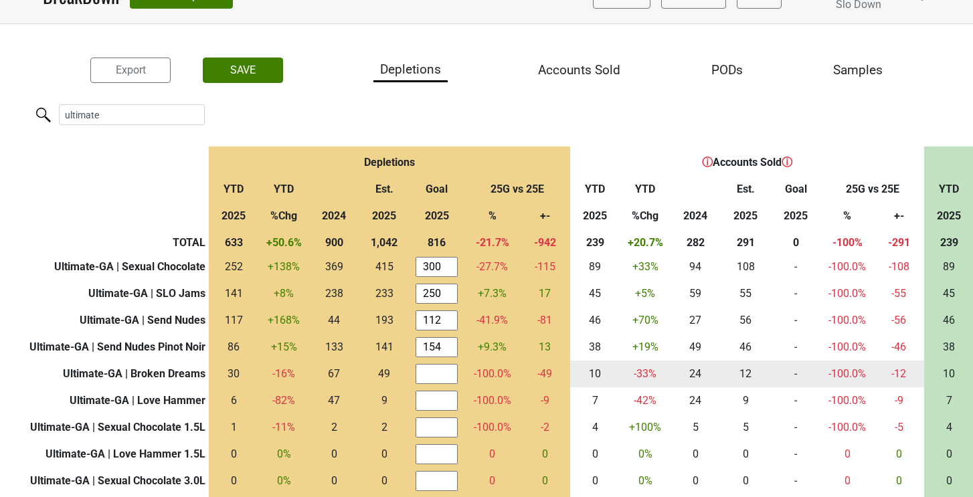
type input "154"
click at [430, 371] on input "number" at bounding box center [437, 374] width 42 height 20
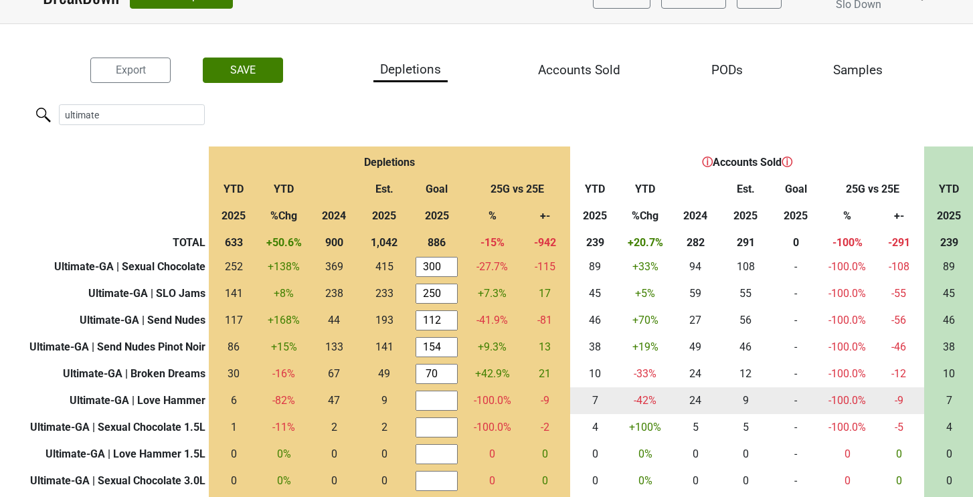
scroll to position [0, 0]
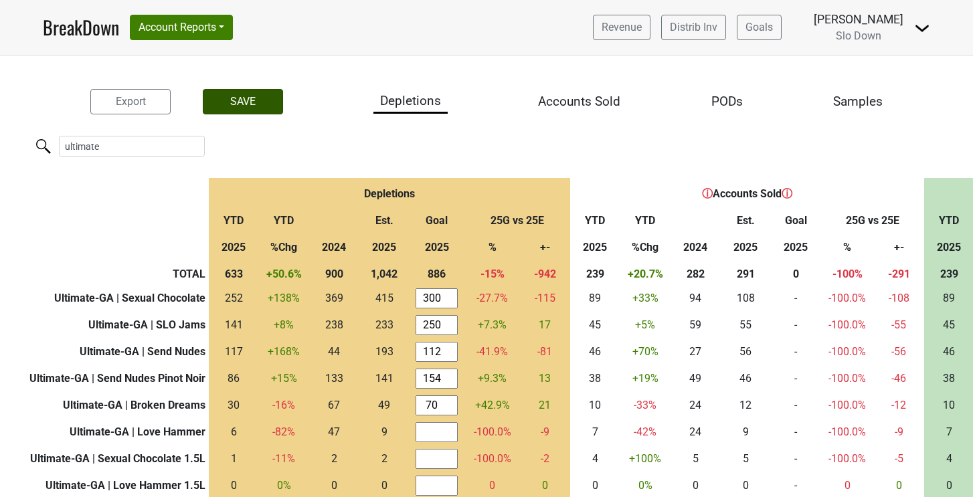
type input "70"
click at [235, 96] on button "SAVE" at bounding box center [243, 101] width 80 height 25
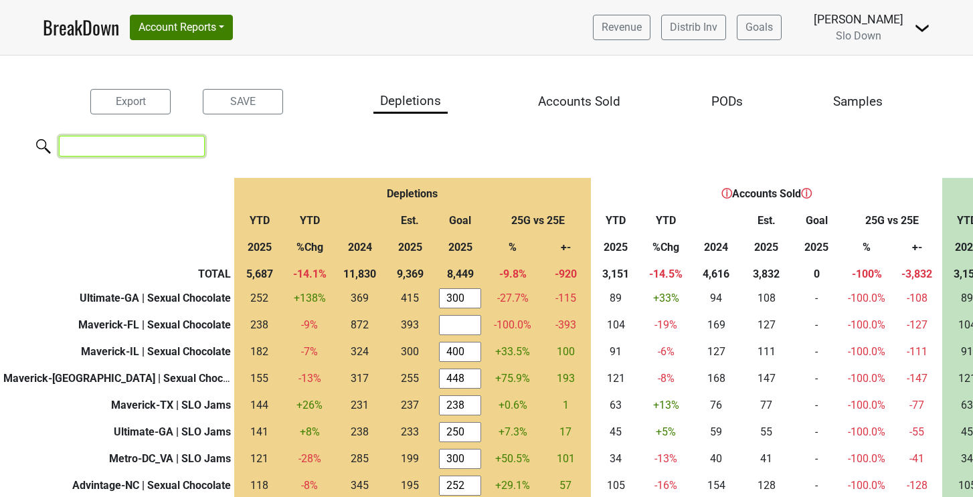
click at [91, 145] on input "search" at bounding box center [132, 146] width 146 height 21
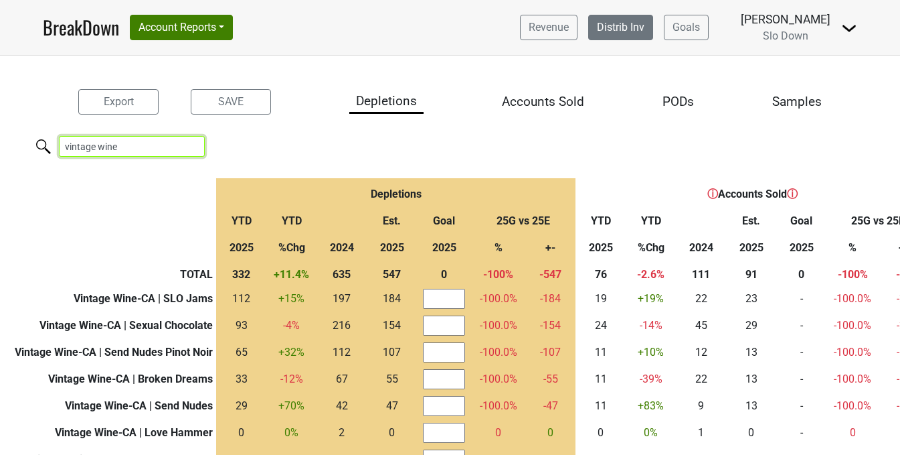
type input "vintage wine"
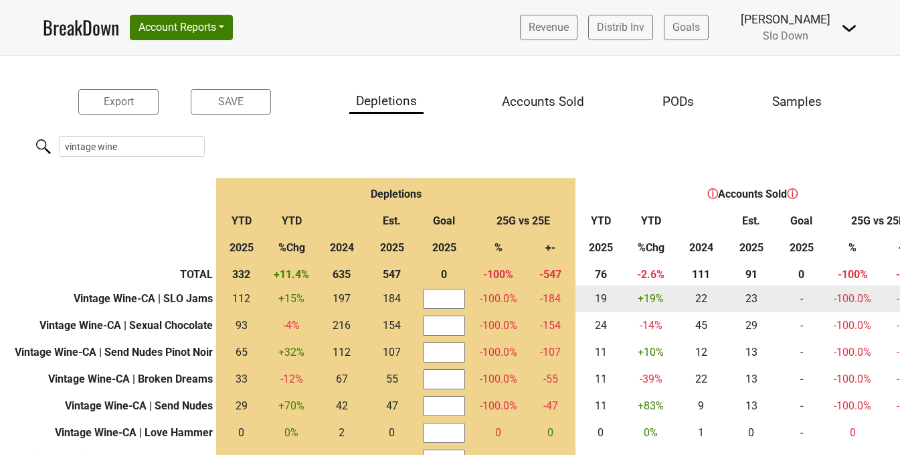
click at [436, 303] on input "number" at bounding box center [444, 299] width 42 height 20
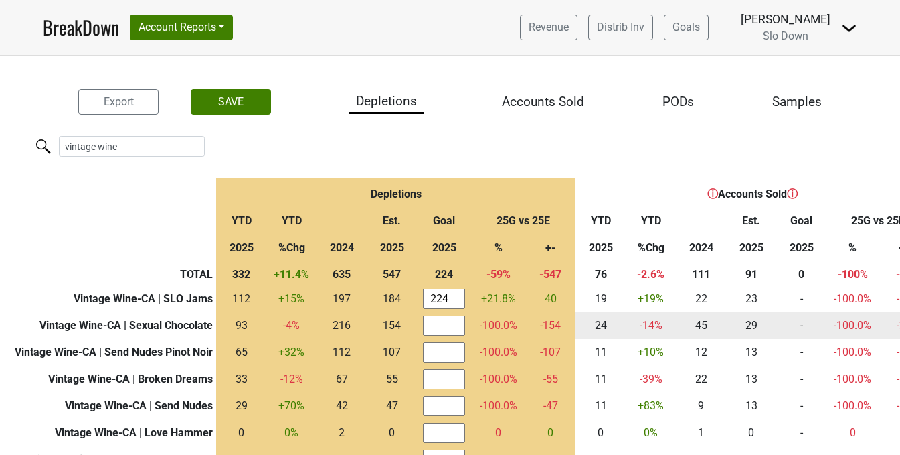
type input "224"
click at [441, 323] on input "number" at bounding box center [444, 325] width 42 height 20
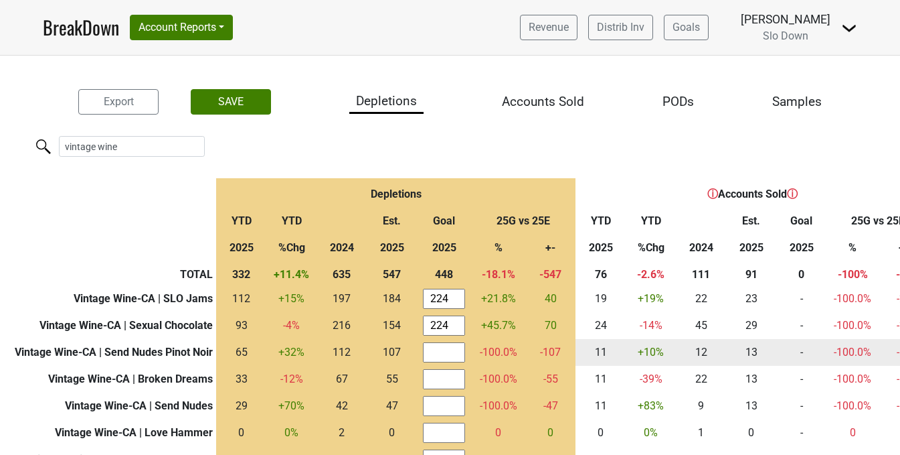
type input "224"
click at [437, 362] on input "number" at bounding box center [444, 352] width 42 height 20
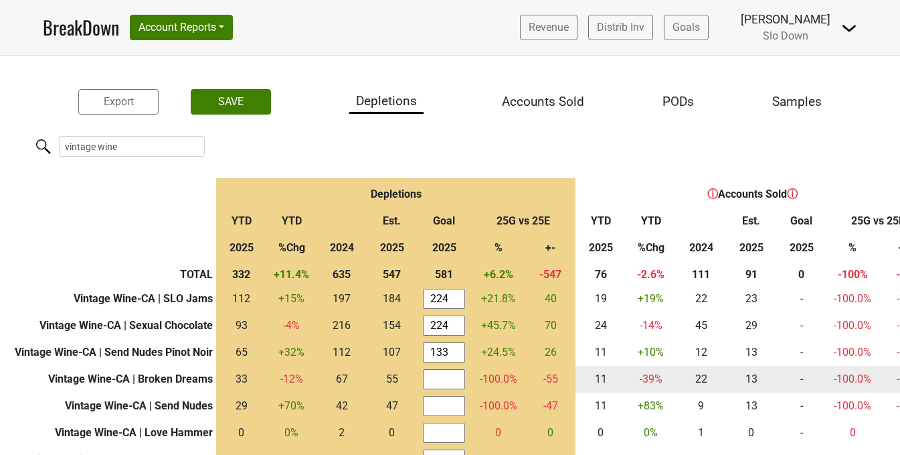
type input "133"
click at [432, 376] on input "number" at bounding box center [444, 379] width 42 height 20
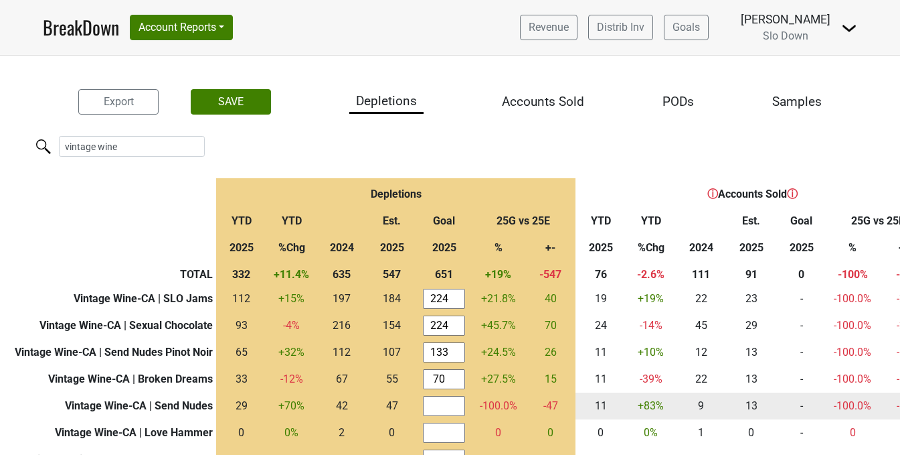
type input "70"
click at [430, 409] on input "number" at bounding box center [444, 406] width 42 height 20
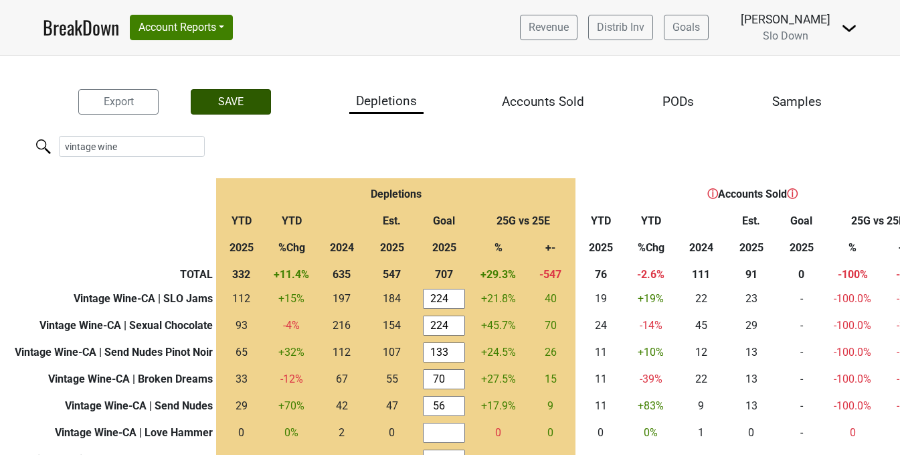
type input "56"
click at [228, 100] on button "SAVE" at bounding box center [231, 101] width 80 height 25
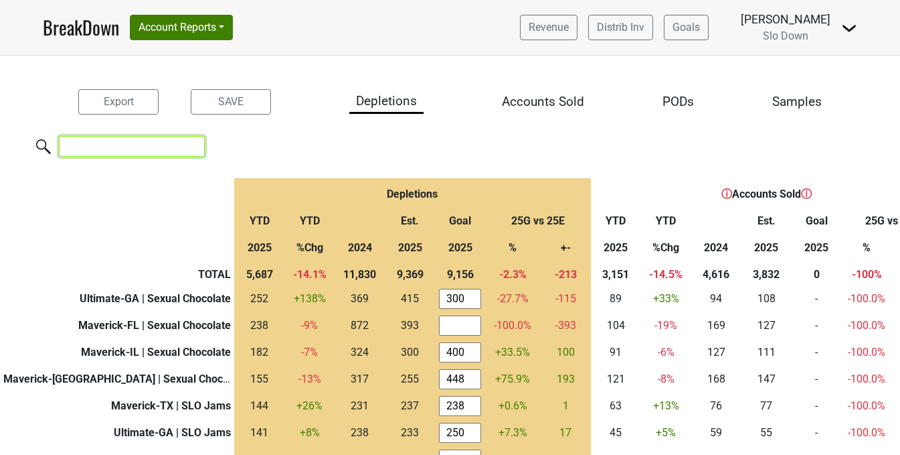
click at [111, 149] on input "search" at bounding box center [132, 146] width 146 height 21
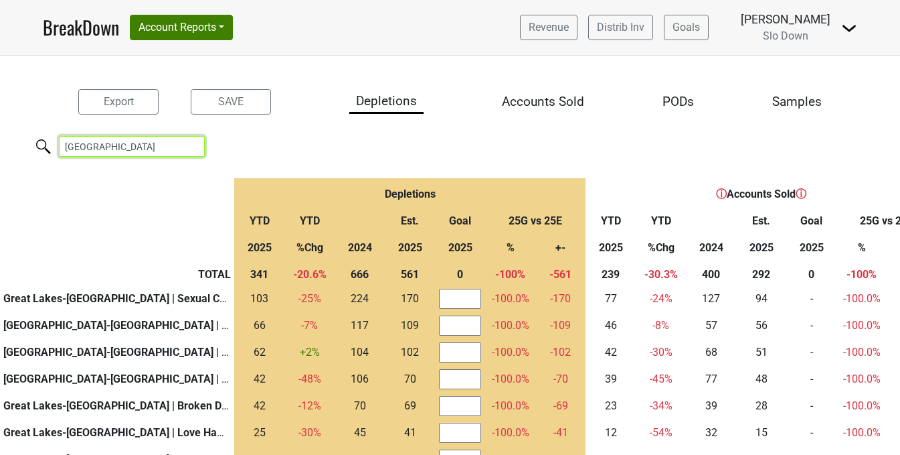
type input "Great Lakes"
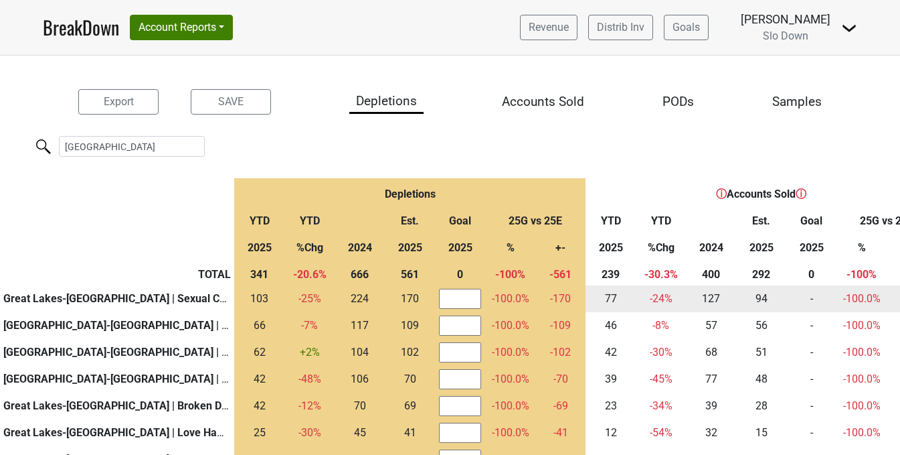
click at [443, 289] on input "number" at bounding box center [460, 299] width 42 height 20
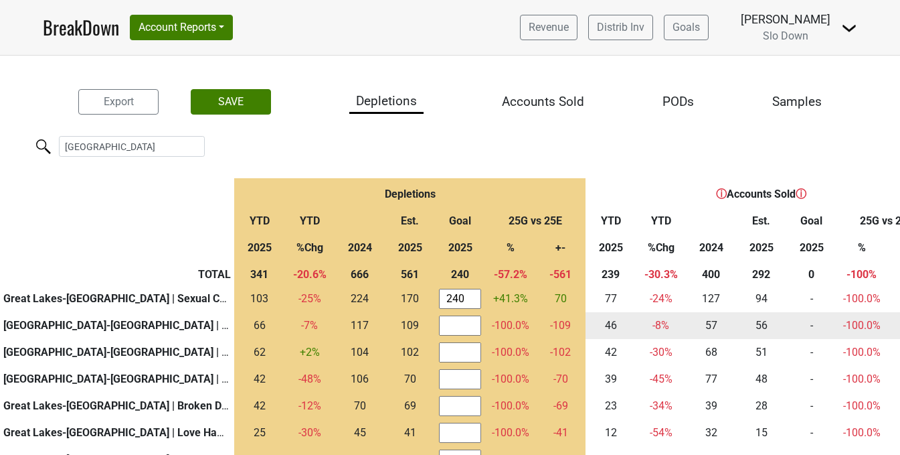
type input "240"
click at [445, 325] on input "number" at bounding box center [460, 325] width 42 height 20
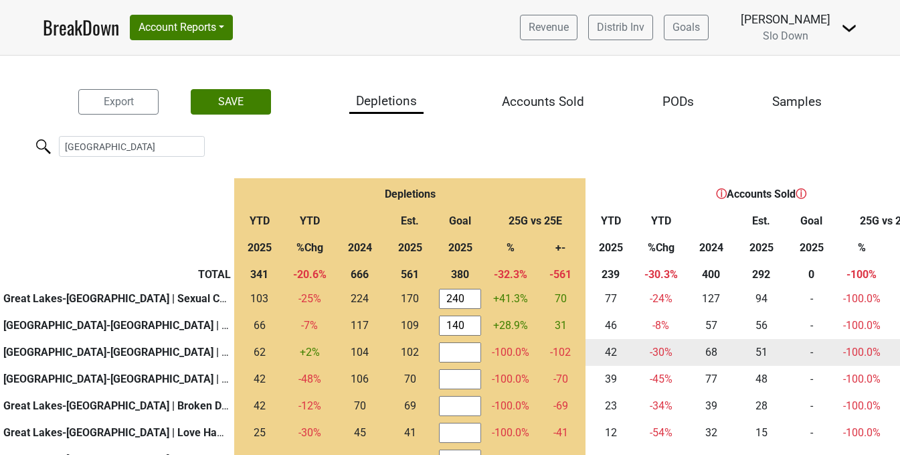
type input "140"
click at [439, 356] on input "number" at bounding box center [460, 352] width 42 height 20
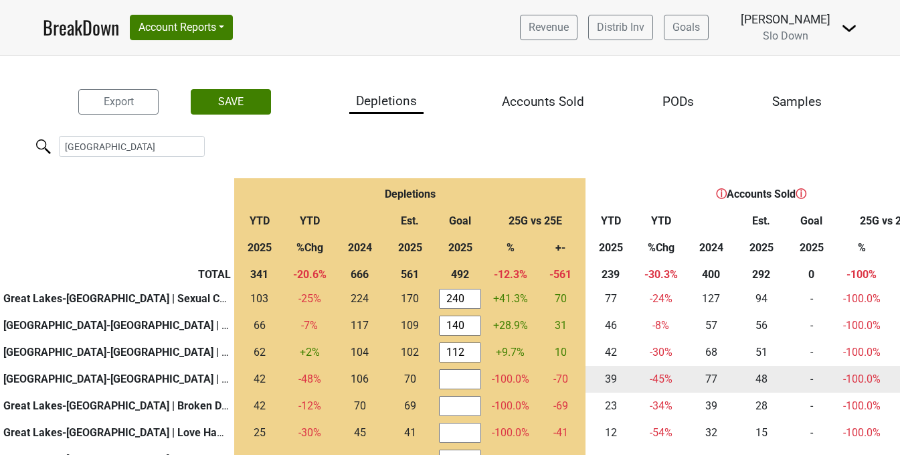
type input "112"
click at [442, 382] on input "number" at bounding box center [460, 379] width 42 height 20
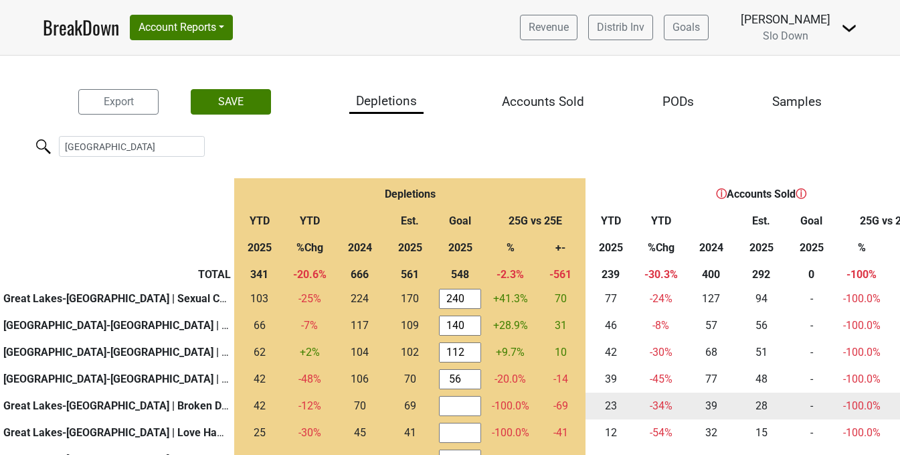
type input "56"
click at [439, 407] on input "number" at bounding box center [460, 406] width 42 height 20
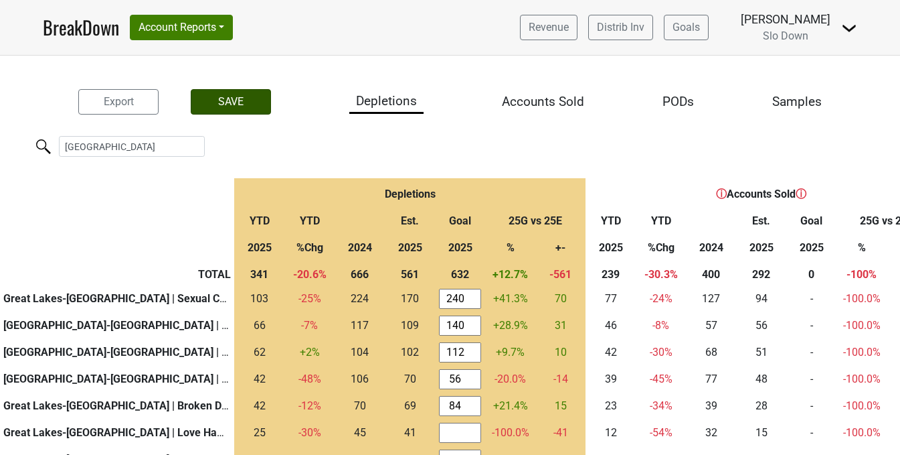
type input "84"
click at [234, 98] on button "SAVE" at bounding box center [231, 101] width 80 height 25
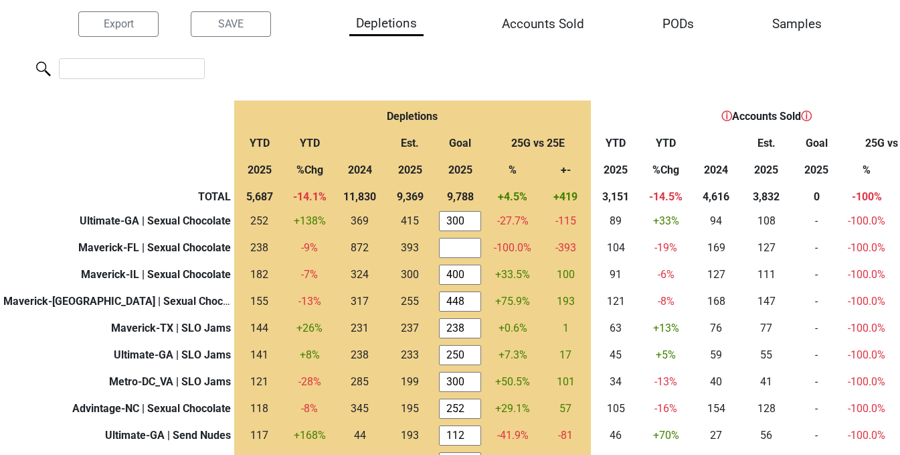
scroll to position [56, 0]
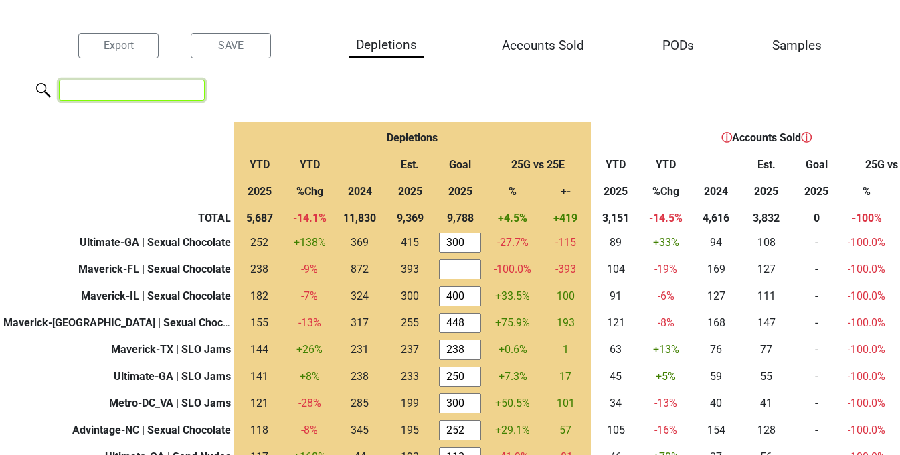
click at [106, 94] on input "search" at bounding box center [132, 90] width 146 height 21
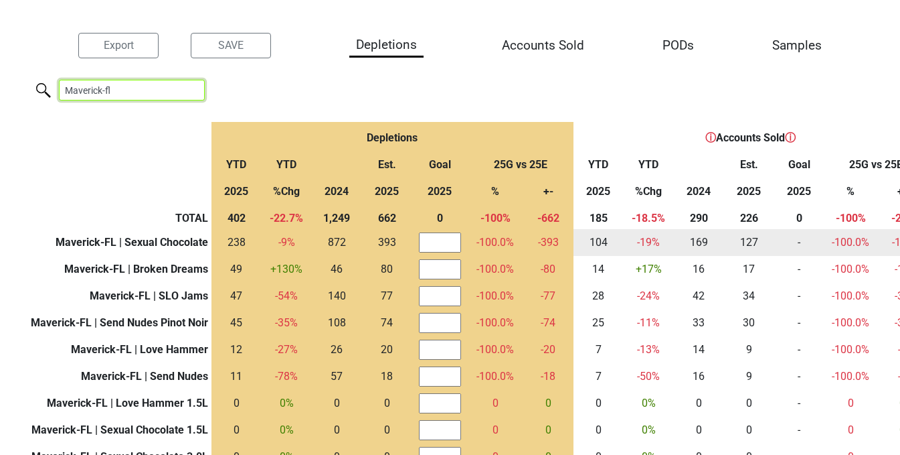
type input "Maverick-fl"
click at [430, 243] on input "number" at bounding box center [440, 242] width 42 height 20
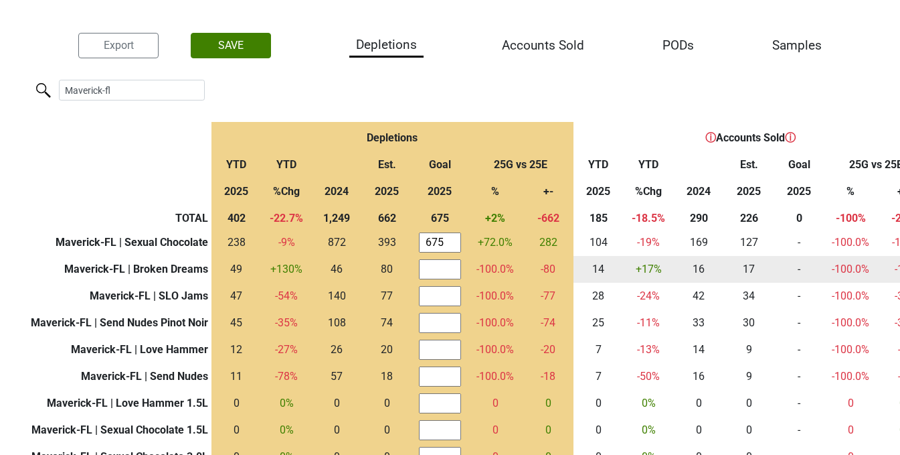
type input "675"
click at [430, 274] on input "number" at bounding box center [440, 269] width 42 height 20
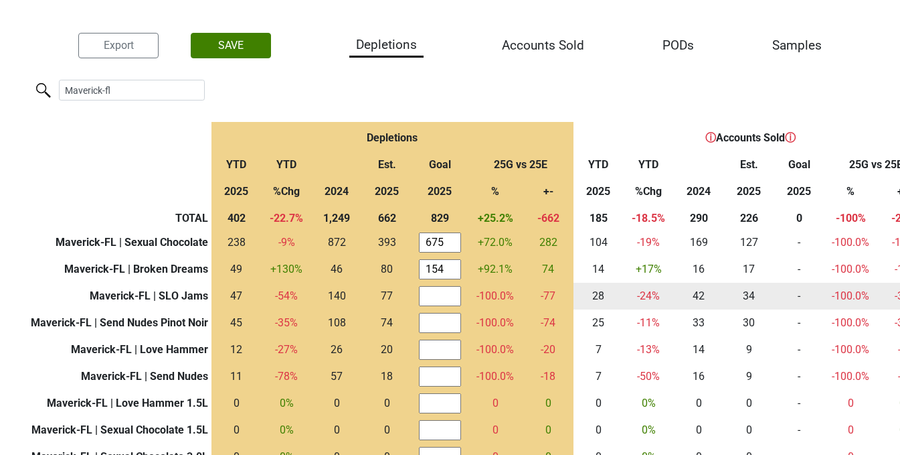
type input "154"
click at [428, 301] on input "number" at bounding box center [440, 296] width 42 height 20
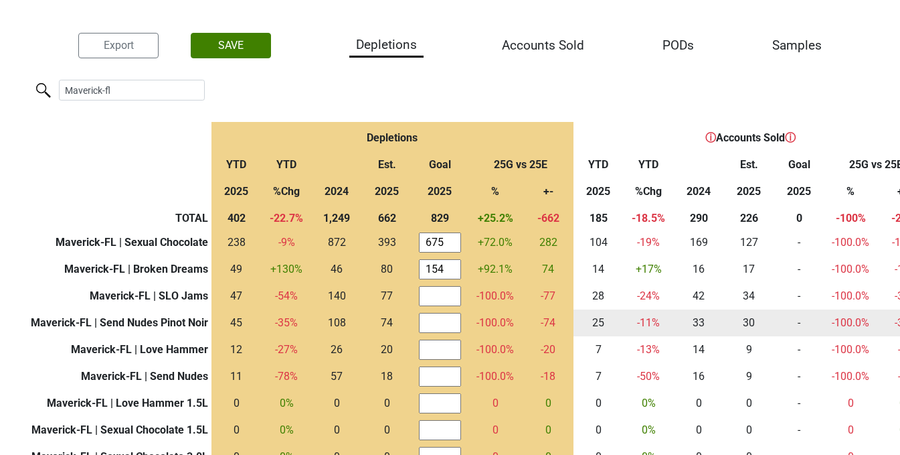
click at [437, 325] on input "number" at bounding box center [440, 323] width 42 height 20
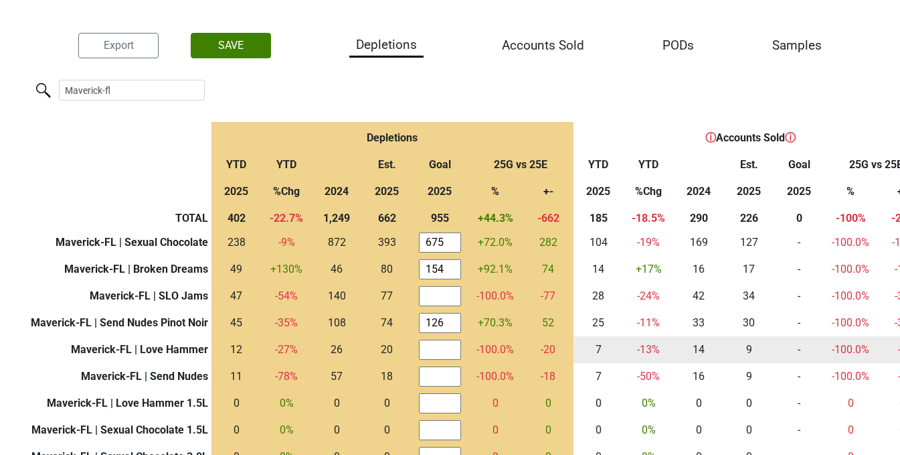
type input "126"
click at [438, 355] on input "number" at bounding box center [440, 349] width 42 height 20
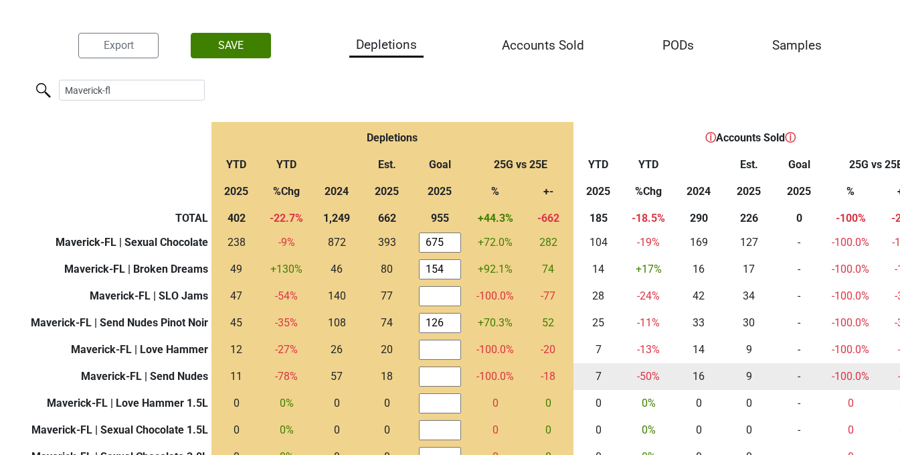
click at [435, 378] on input "number" at bounding box center [440, 376] width 42 height 20
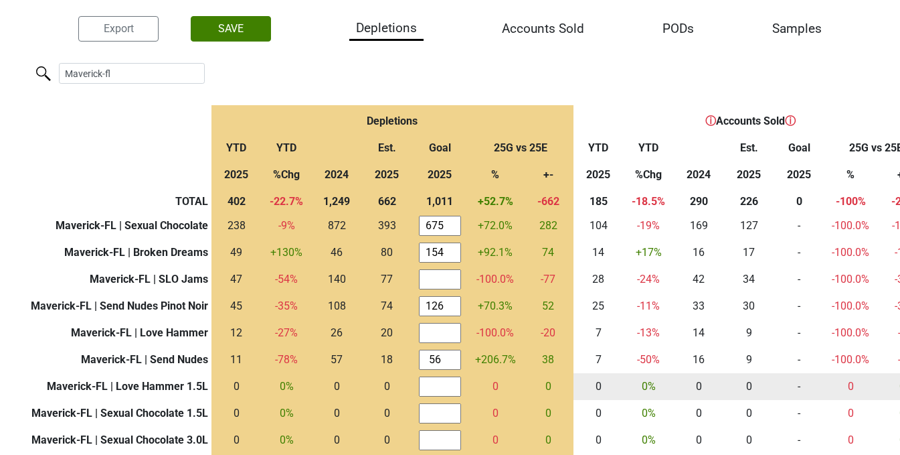
scroll to position [74, 0]
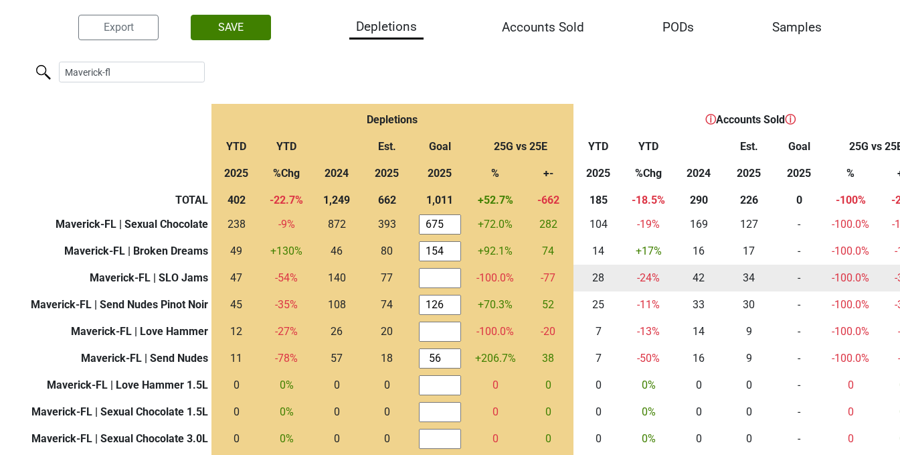
type input "56"
click at [440, 279] on input "number" at bounding box center [440, 278] width 42 height 20
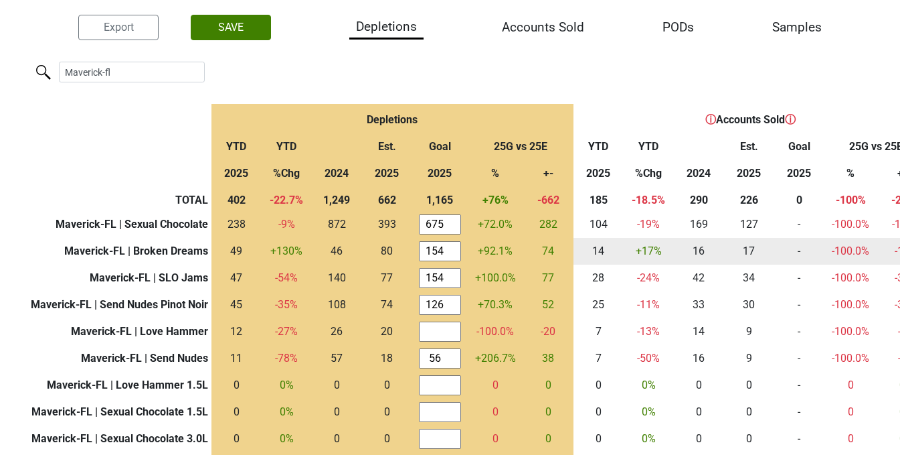
type input "154"
drag, startPoint x: 445, startPoint y: 252, endPoint x: 418, endPoint y: 247, distance: 27.3
click at [418, 247] on td "154" at bounding box center [440, 251] width 56 height 27
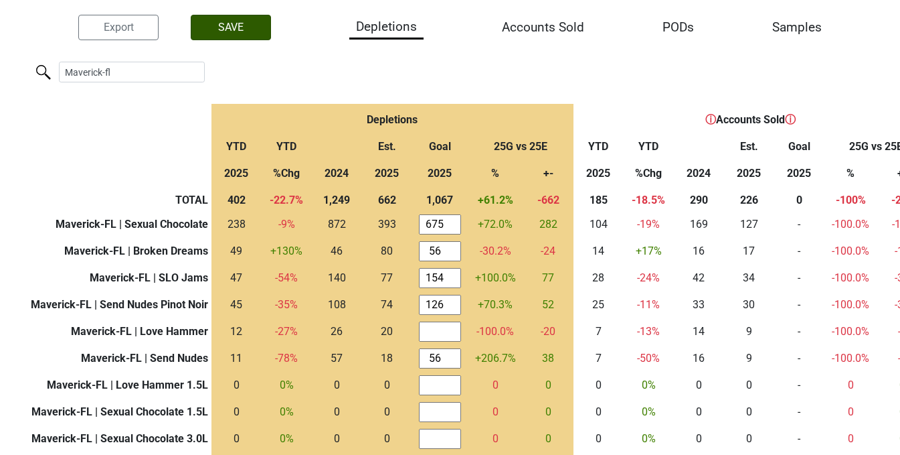
type input "56"
click at [218, 23] on button "SAVE" at bounding box center [231, 27] width 80 height 25
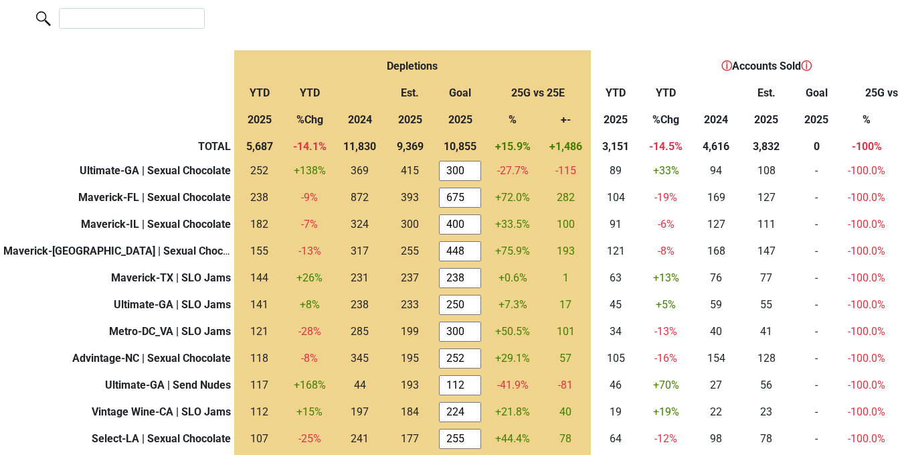
scroll to position [0, 0]
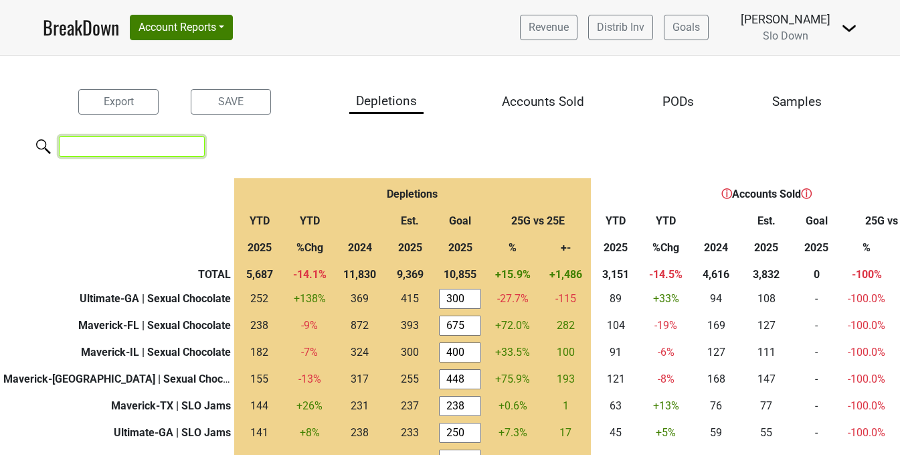
click at [91, 143] on input "search" at bounding box center [132, 146] width 146 height 21
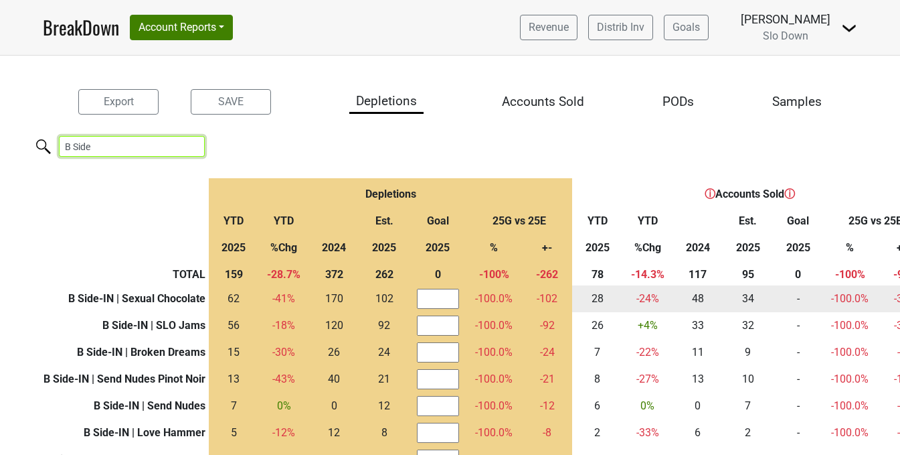
type input "B Side"
click at [447, 299] on input "0" at bounding box center [438, 299] width 42 height 20
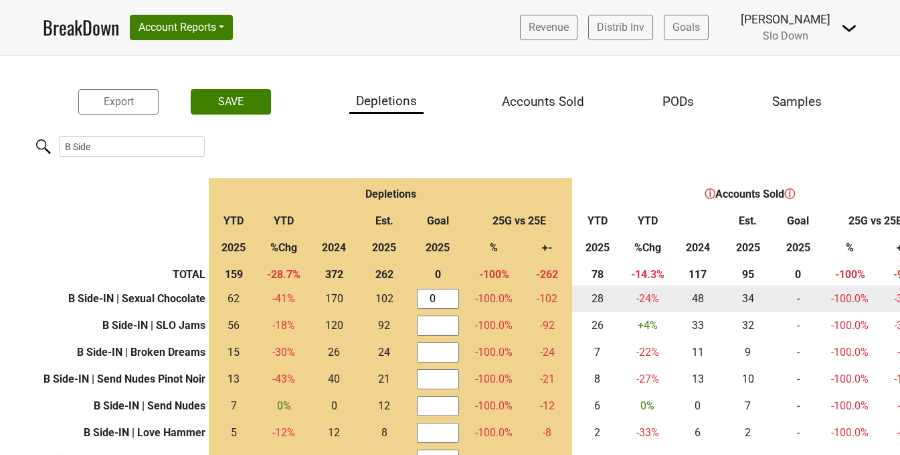
drag, startPoint x: 441, startPoint y: 299, endPoint x: 413, endPoint y: 299, distance: 28.1
click at [413, 299] on td "0" at bounding box center [438, 298] width 56 height 27
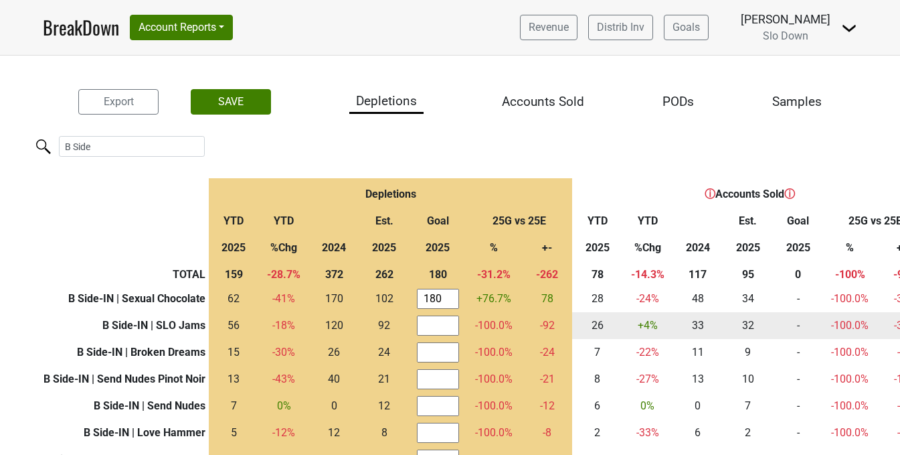
type input "180"
click at [432, 328] on input "number" at bounding box center [438, 325] width 42 height 20
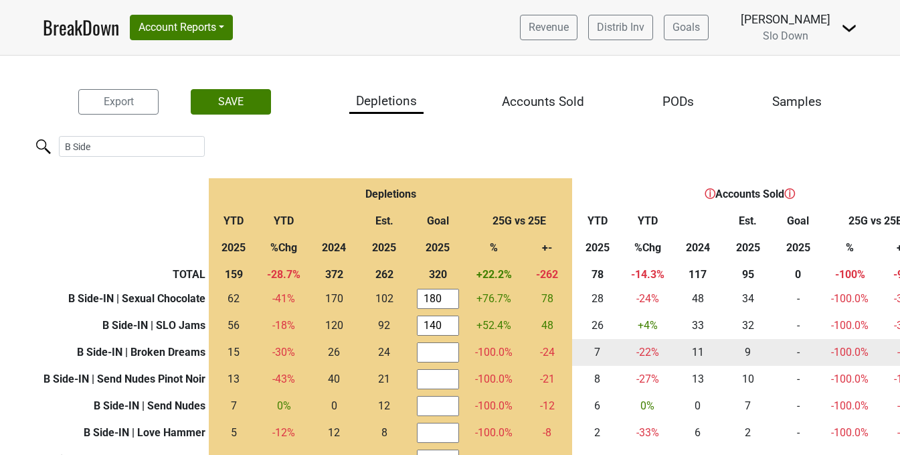
type input "140"
click at [426, 357] on input "number" at bounding box center [438, 352] width 42 height 20
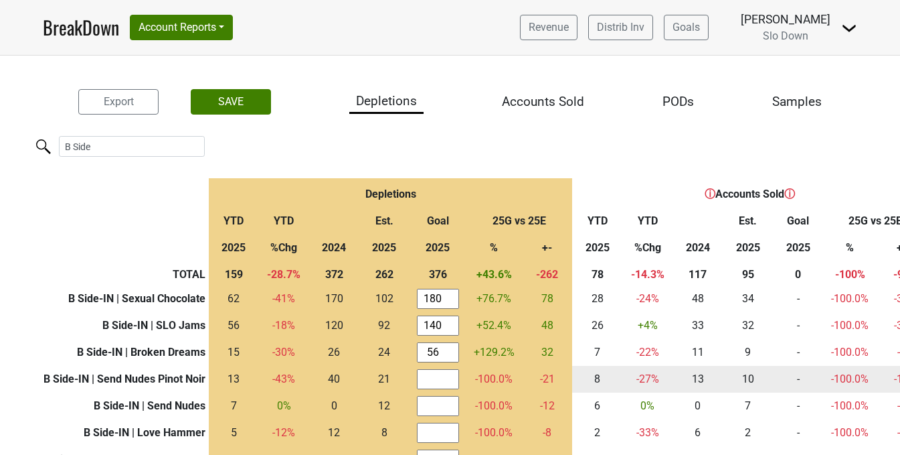
type input "56"
click at [427, 378] on input "number" at bounding box center [438, 379] width 42 height 20
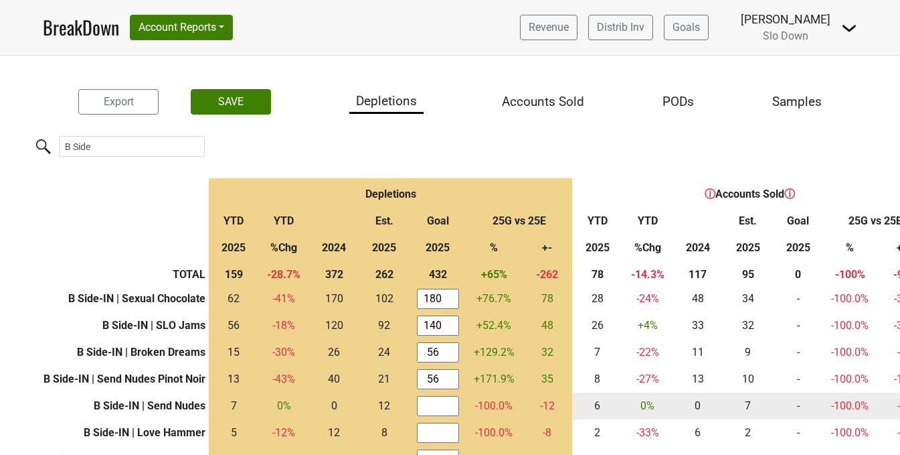
type input "56"
click at [431, 406] on input "number" at bounding box center [438, 406] width 42 height 20
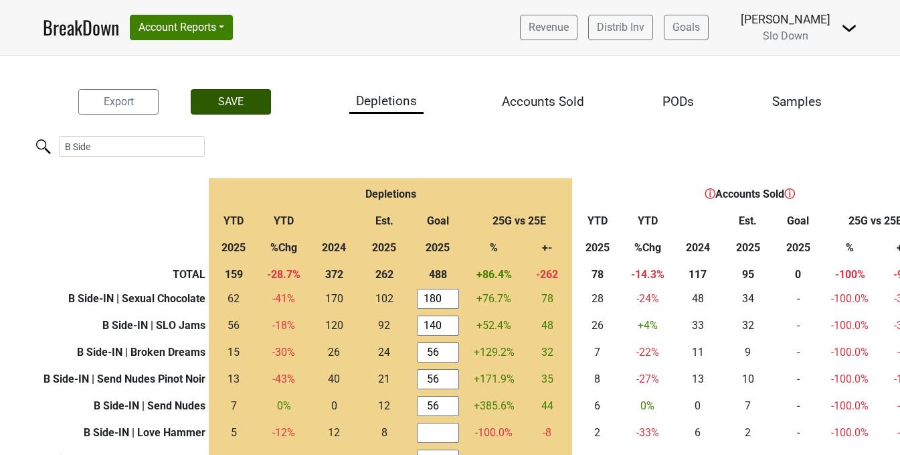
type input "56"
click at [233, 96] on button "SAVE" at bounding box center [231, 101] width 80 height 25
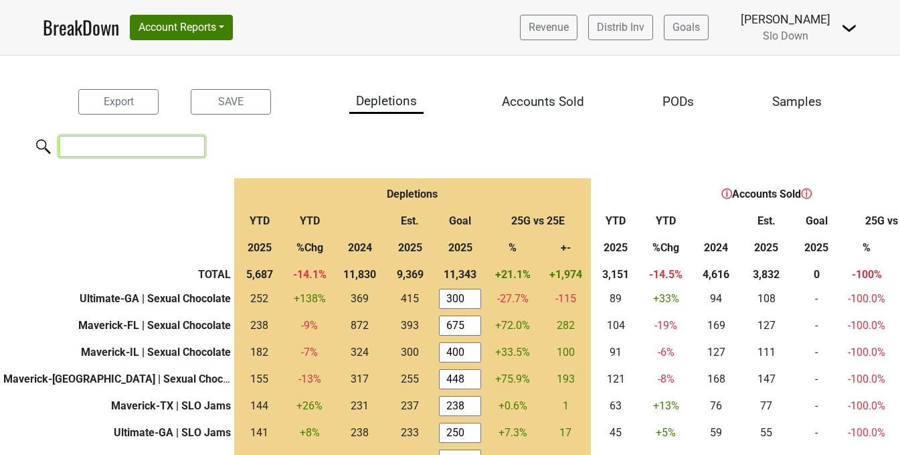
click at [106, 142] on input "search" at bounding box center [132, 146] width 146 height 21
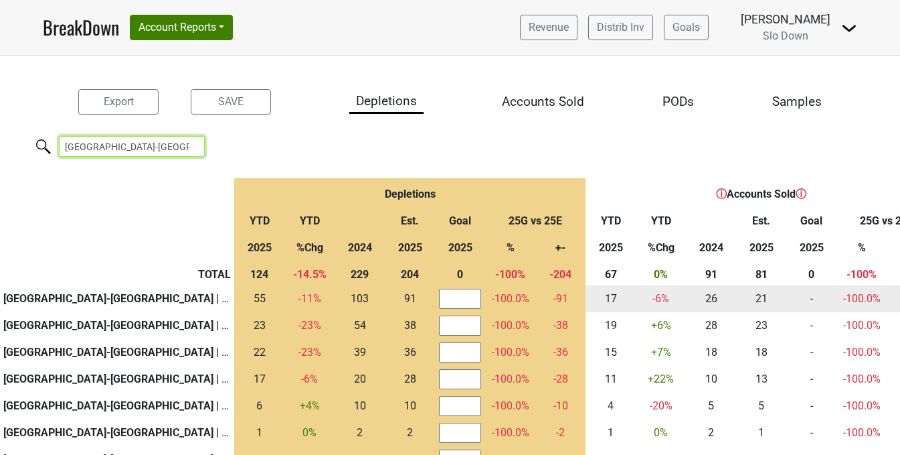
type input "Vine Street-NJ"
click at [448, 297] on input "number" at bounding box center [460, 299] width 42 height 20
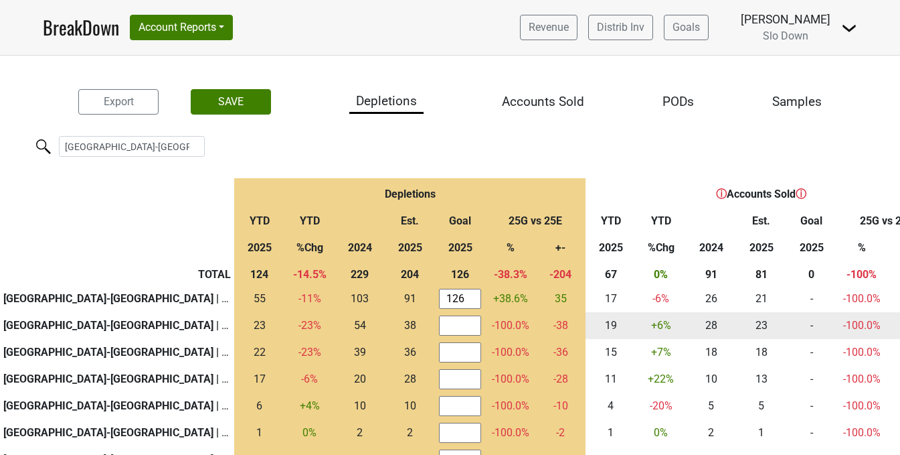
type input "126"
click at [440, 331] on input "number" at bounding box center [460, 325] width 42 height 20
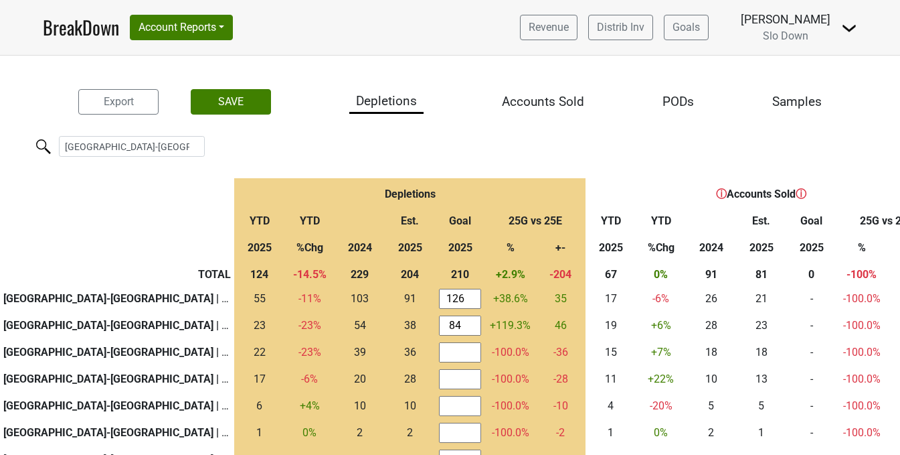
type input "84"
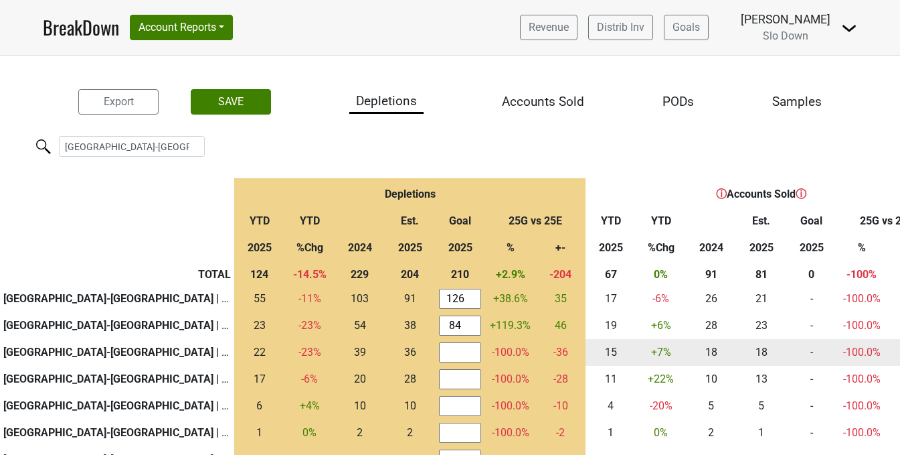
click at [444, 355] on input "number" at bounding box center [460, 352] width 42 height 20
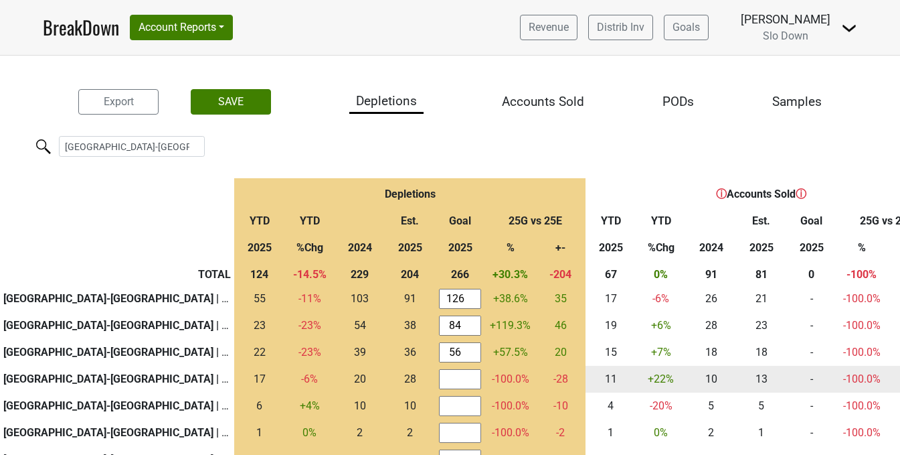
type input "56"
click at [439, 384] on input "number" at bounding box center [460, 379] width 42 height 20
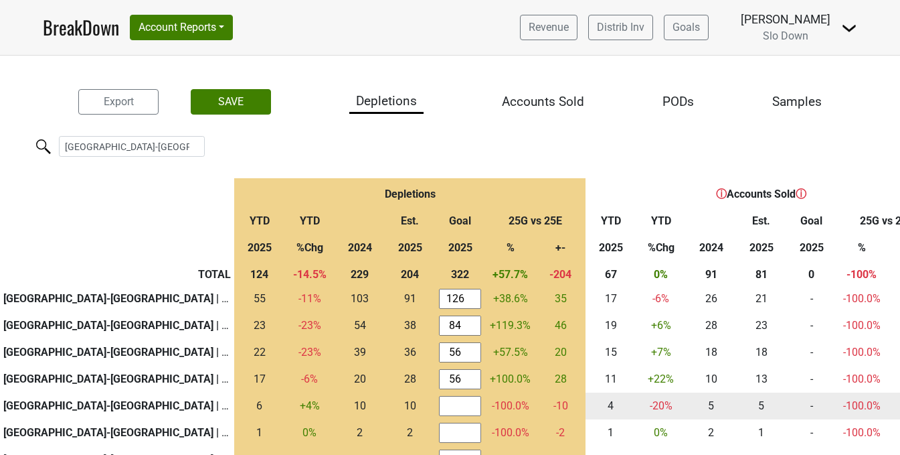
type input "56"
click at [439, 407] on input "number" at bounding box center [460, 406] width 42 height 20
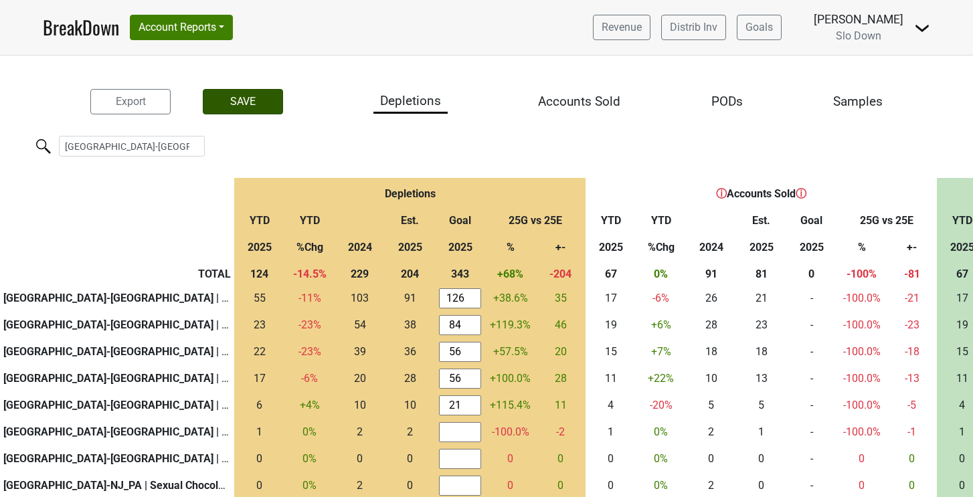
type input "21"
click at [247, 100] on button "SAVE" at bounding box center [243, 101] width 80 height 25
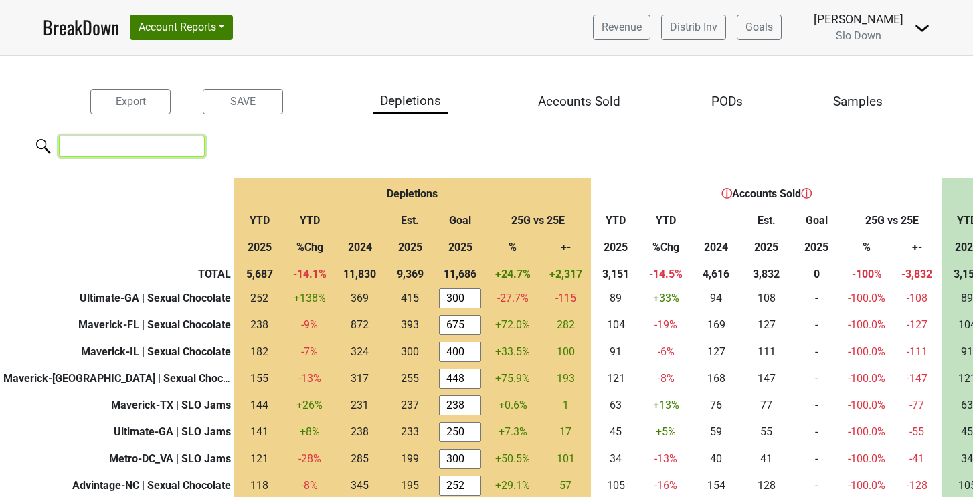
click at [100, 154] on input "search" at bounding box center [132, 146] width 146 height 21
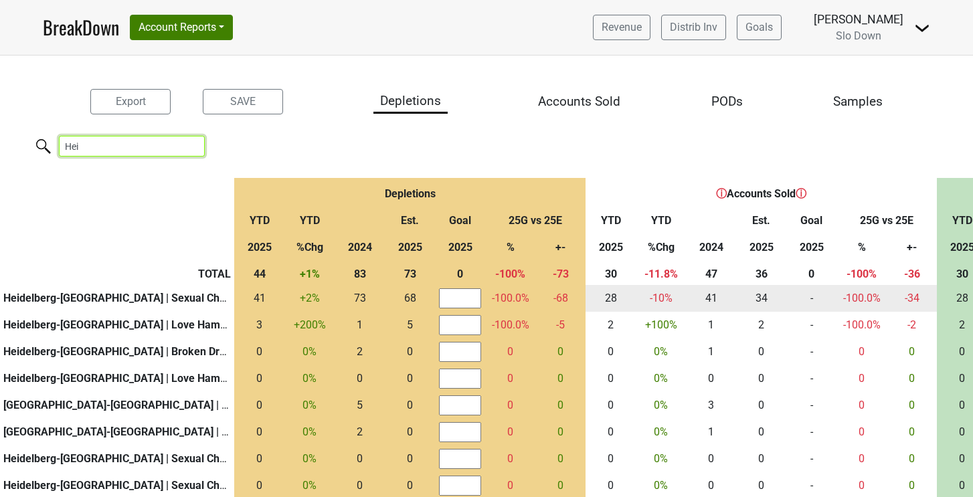
type input "Hei"
click at [440, 297] on input "number" at bounding box center [460, 299] width 42 height 20
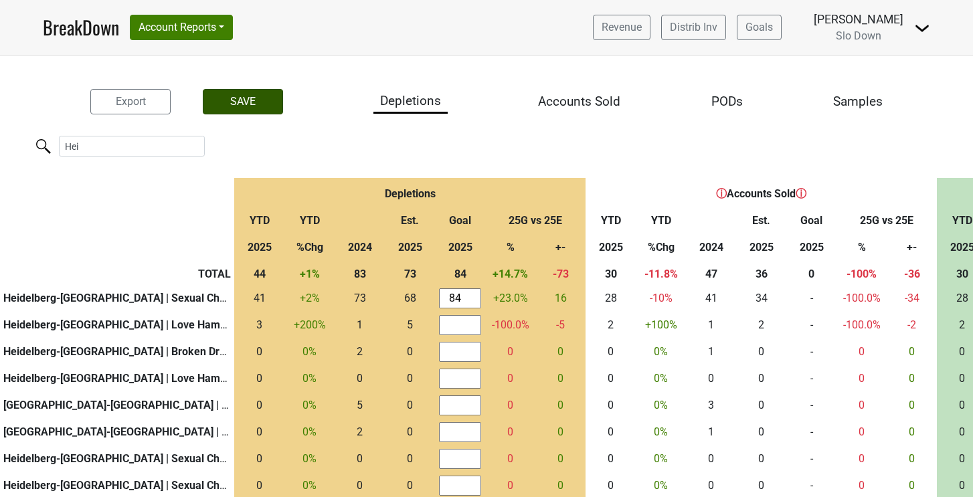
type input "84"
click at [250, 94] on button "SAVE" at bounding box center [243, 101] width 80 height 25
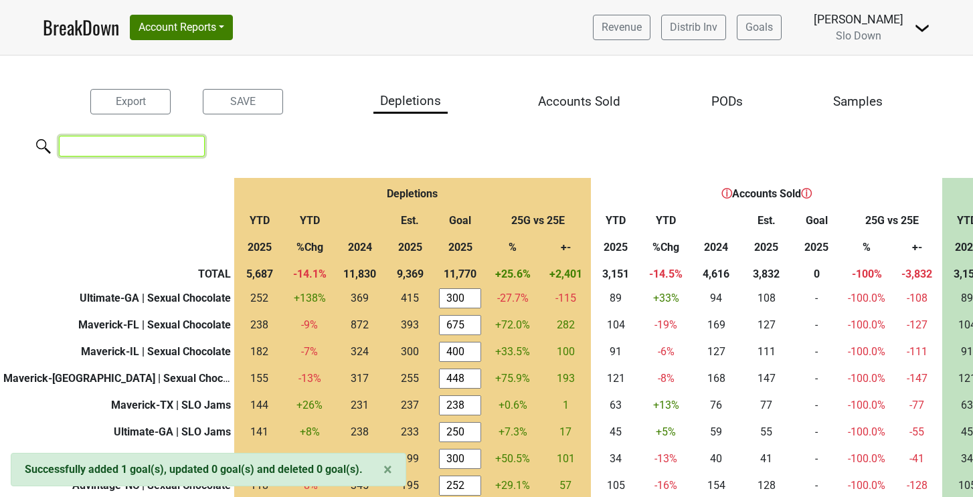
click at [94, 148] on input "search" at bounding box center [132, 146] width 146 height 21
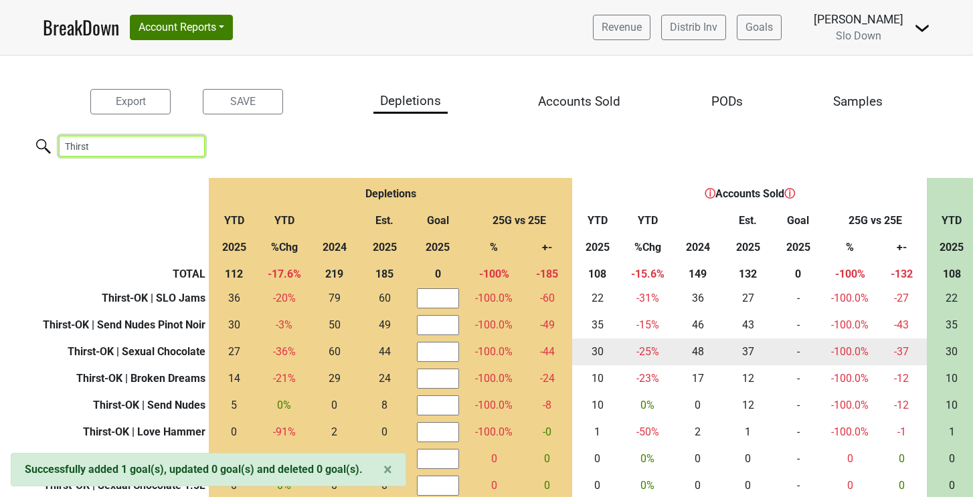
type input "Thirst"
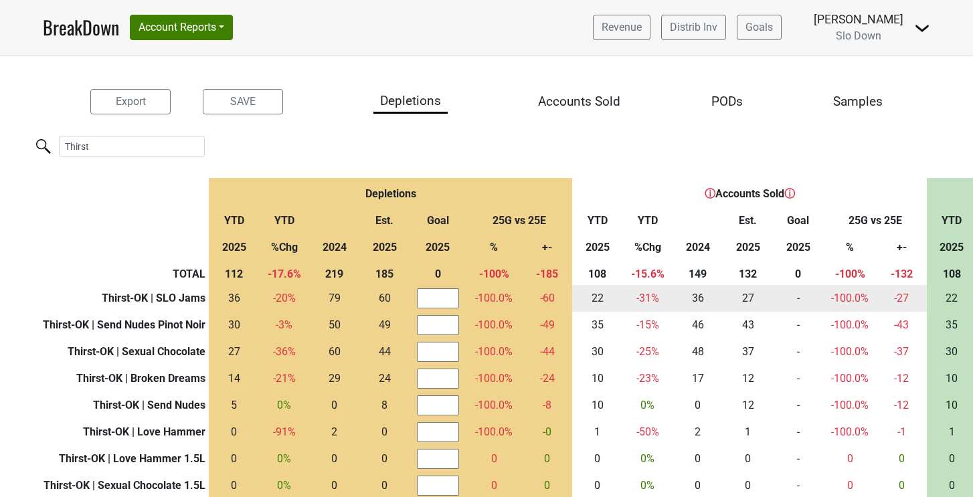
click at [431, 305] on input "number" at bounding box center [438, 299] width 42 height 20
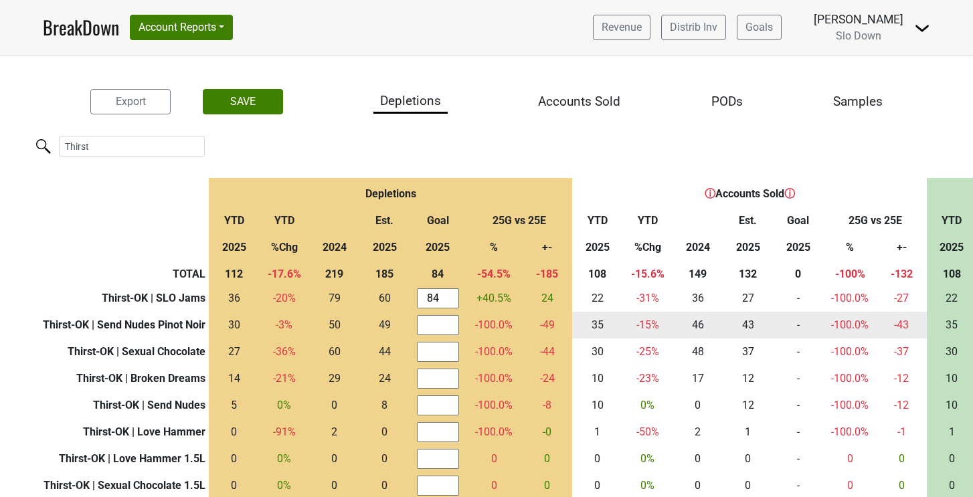
type input "84"
click at [432, 325] on input "number" at bounding box center [438, 325] width 42 height 20
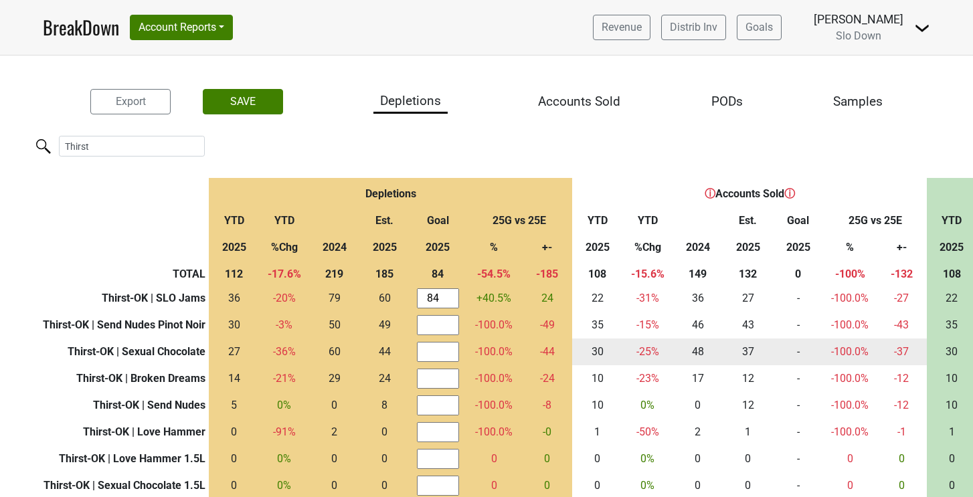
click at [428, 354] on input "number" at bounding box center [438, 352] width 42 height 20
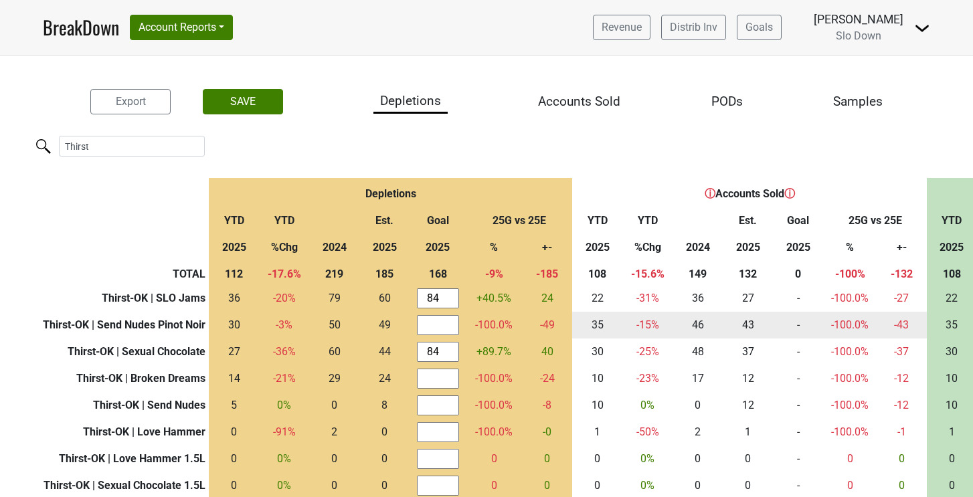
type input "84"
click at [427, 327] on input "number" at bounding box center [438, 325] width 42 height 20
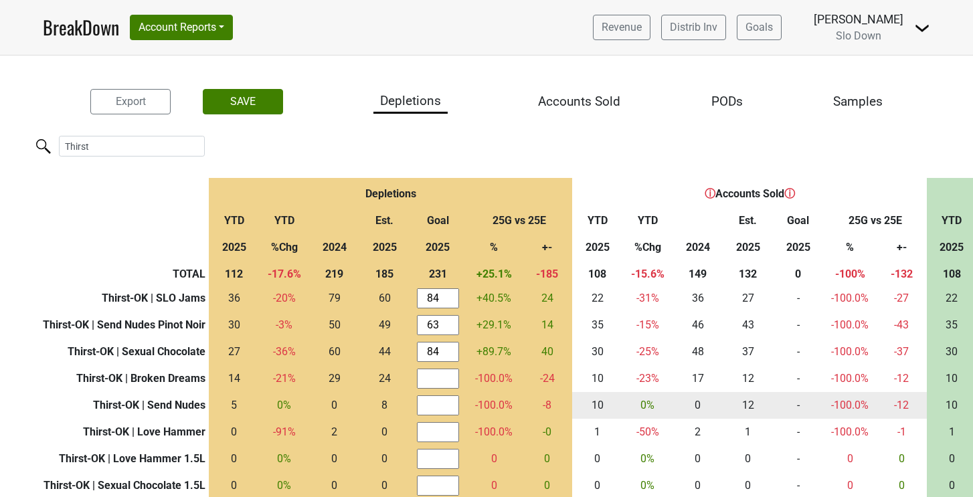
type input "63"
click at [430, 410] on input "number" at bounding box center [438, 406] width 42 height 20
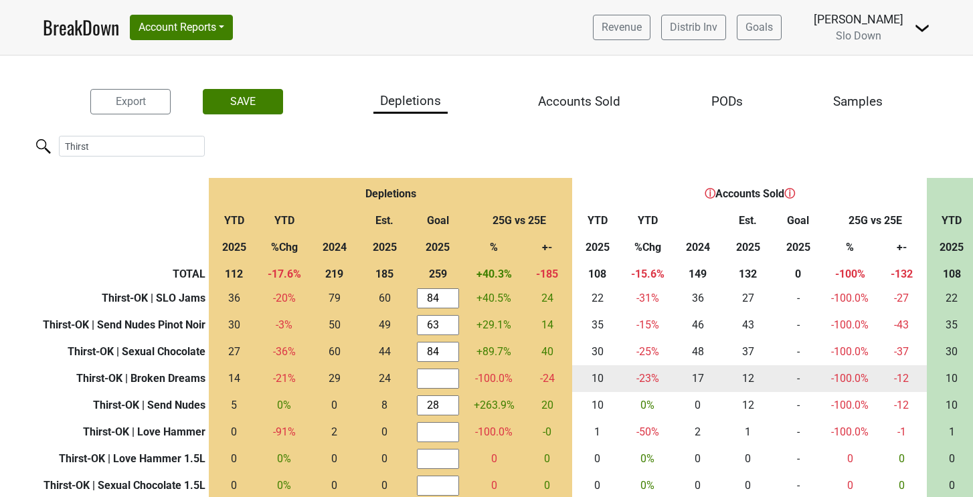
type input "28"
click at [431, 377] on input "number" at bounding box center [438, 379] width 42 height 20
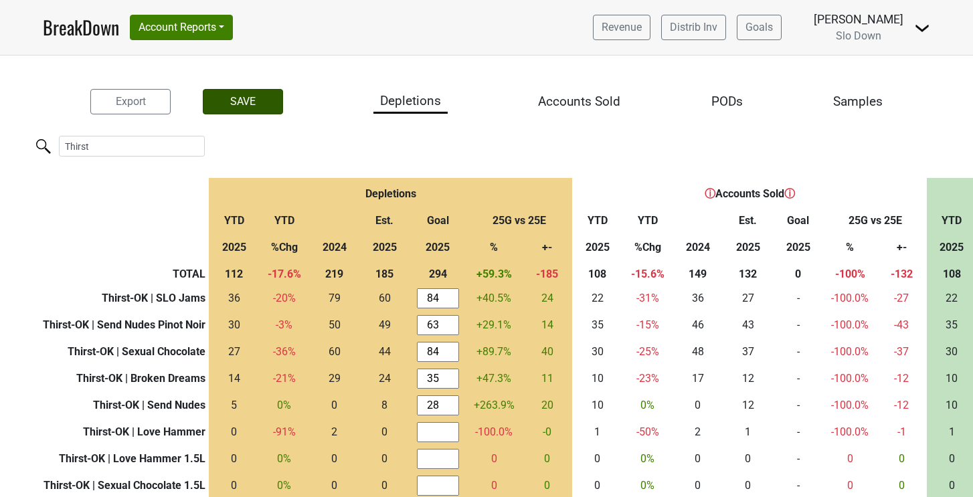
type input "35"
click at [254, 101] on button "SAVE" at bounding box center [243, 101] width 80 height 25
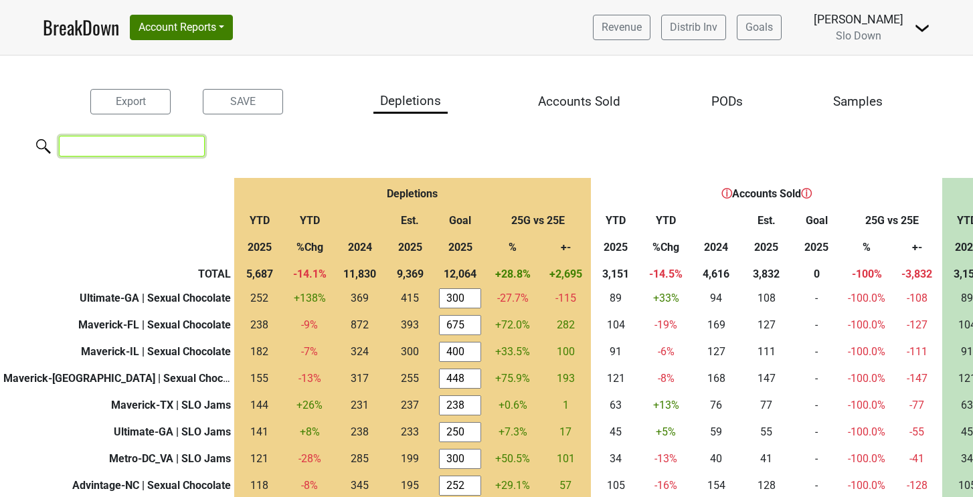
click at [115, 148] on input "search" at bounding box center [132, 146] width 146 height 21
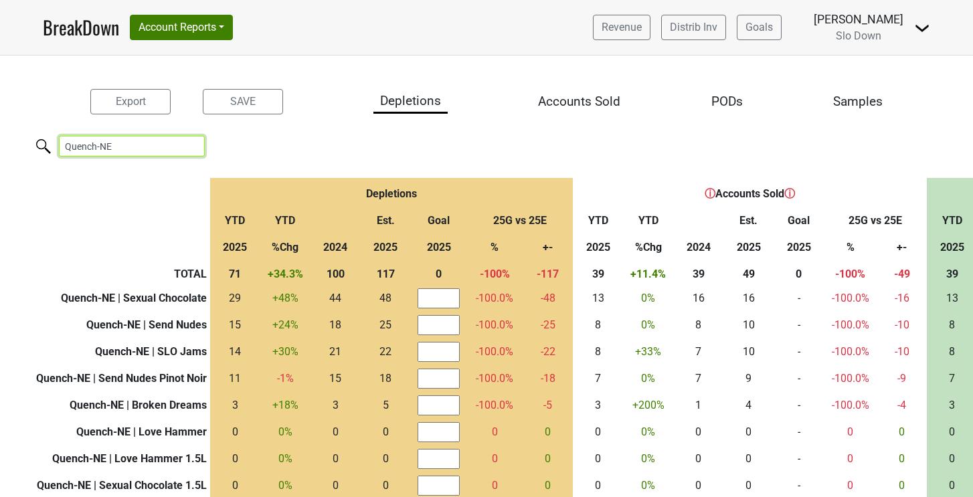
type input "Quench-NE"
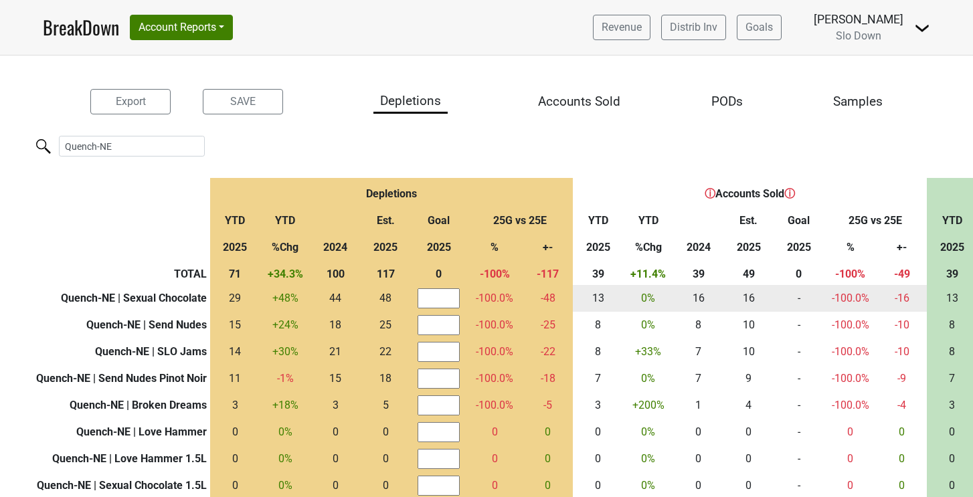
click at [434, 298] on input "number" at bounding box center [439, 299] width 42 height 20
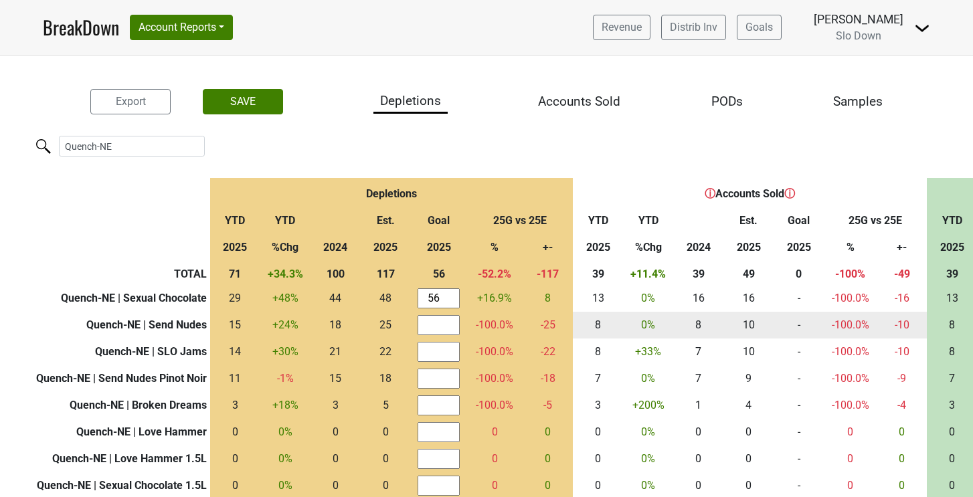
type input "56"
click at [431, 325] on input "number" at bounding box center [439, 325] width 42 height 20
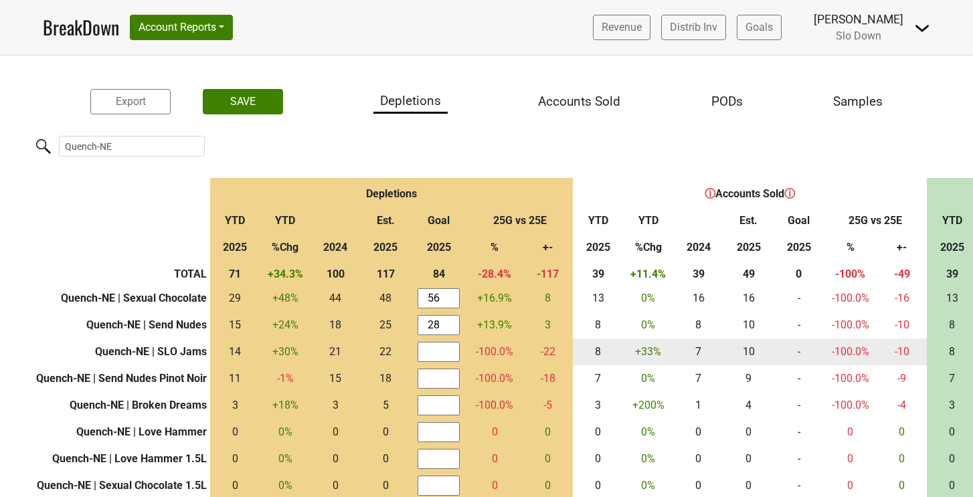
type input "28"
click at [428, 353] on input "number" at bounding box center [439, 352] width 42 height 20
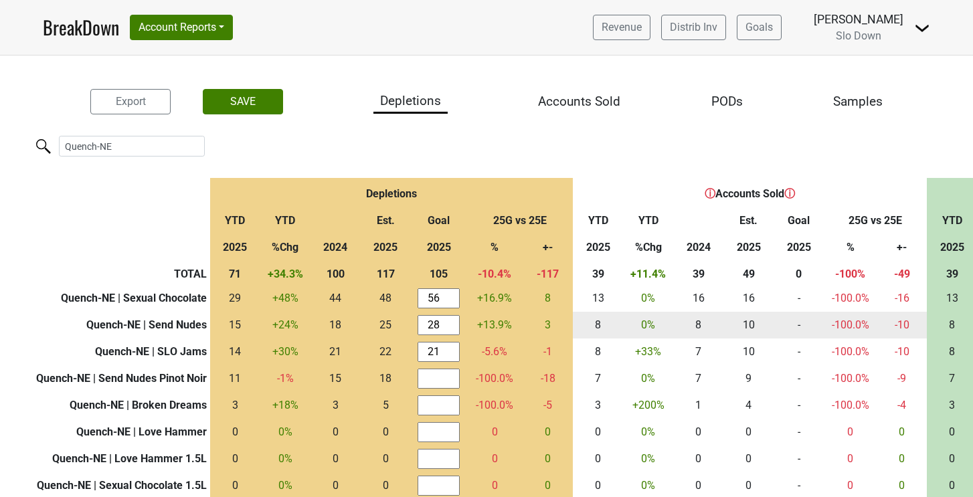
type input "21"
drag, startPoint x: 445, startPoint y: 327, endPoint x: 408, endPoint y: 324, distance: 37.0
click at [408, 324] on tr "Quench-NE | Send Nudes 14.920 15 +24 % 17.820 18 24.580 25 28 +13.9% 3.42000000…" at bounding box center [818, 325] width 1636 height 27
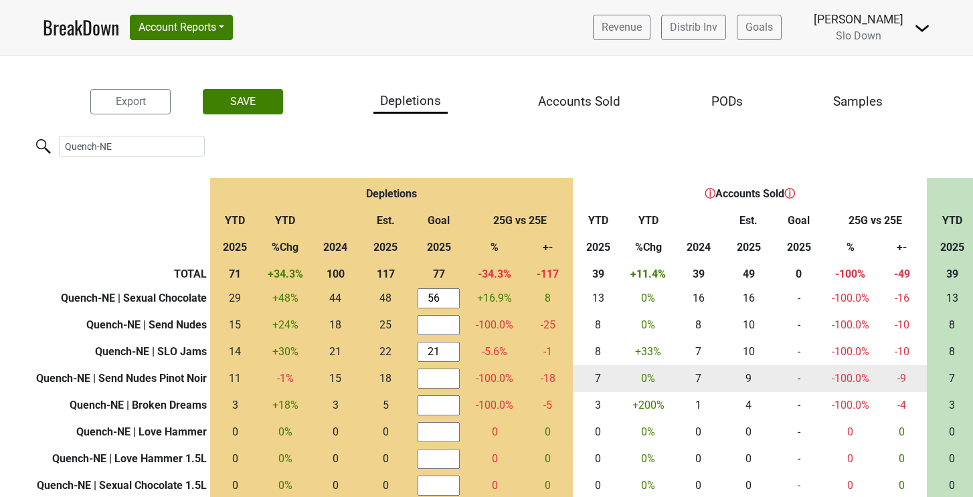
click at [439, 378] on input "number" at bounding box center [439, 379] width 42 height 20
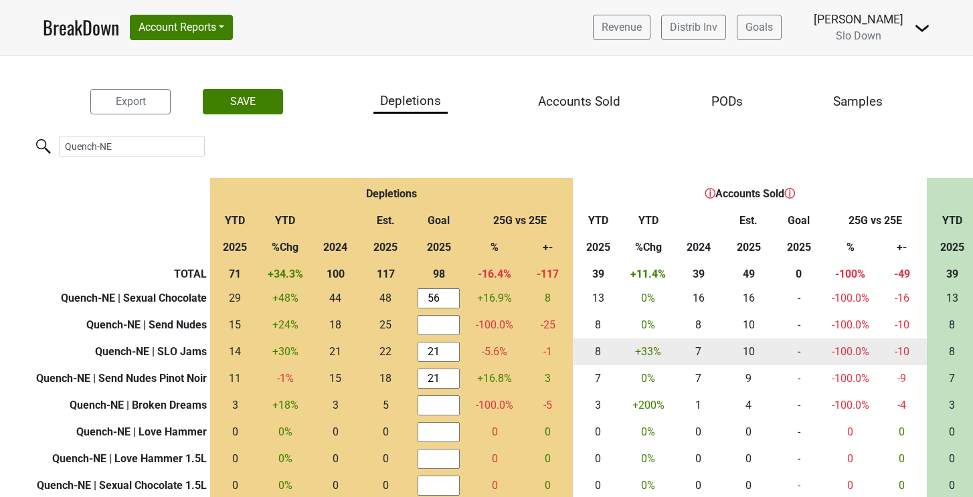
type input "21"
drag, startPoint x: 443, startPoint y: 355, endPoint x: 413, endPoint y: 346, distance: 30.9
click at [413, 346] on td "21" at bounding box center [439, 352] width 56 height 27
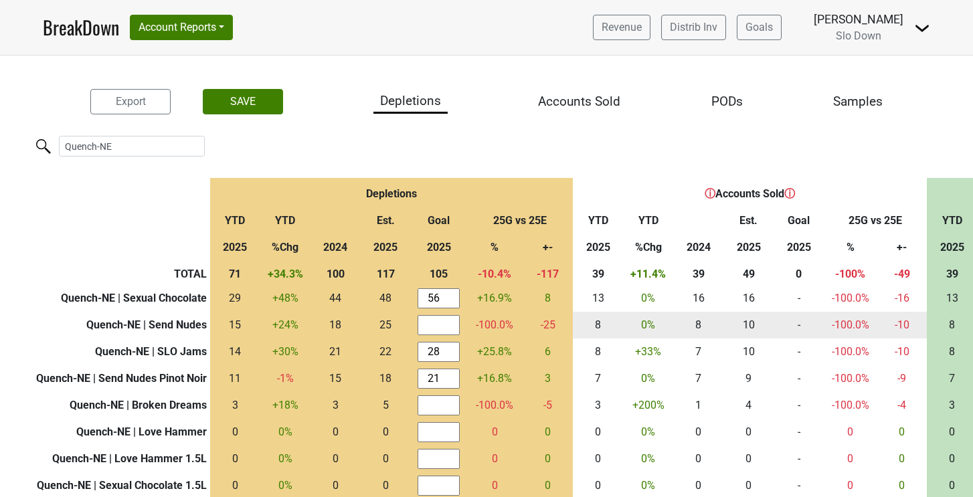
type input "28"
click at [434, 329] on input "number" at bounding box center [439, 325] width 42 height 20
type input "2"
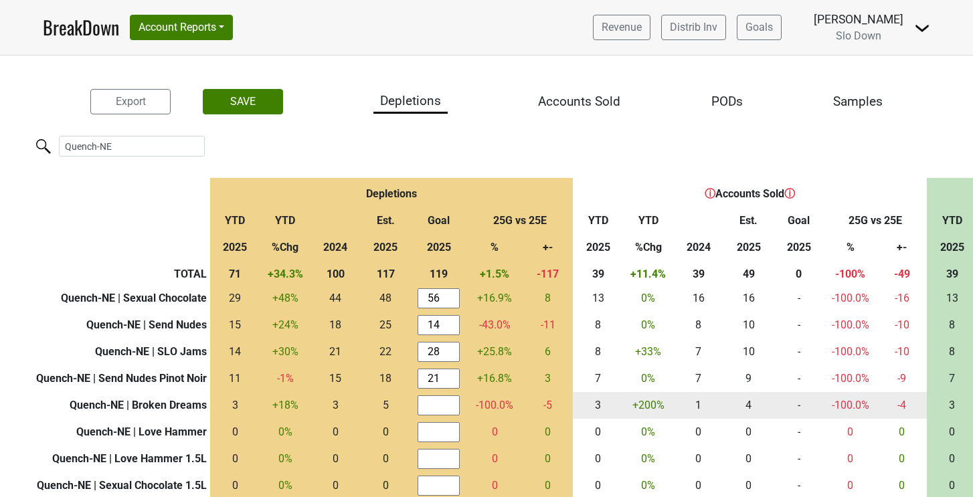
type input "14"
click at [433, 408] on input "number" at bounding box center [439, 406] width 42 height 20
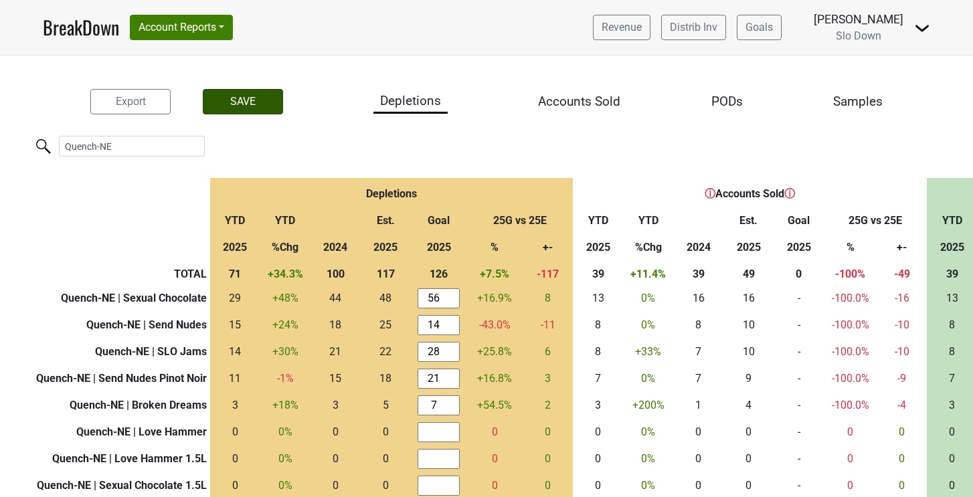
type input "7"
click at [238, 96] on button "SAVE" at bounding box center [243, 101] width 80 height 25
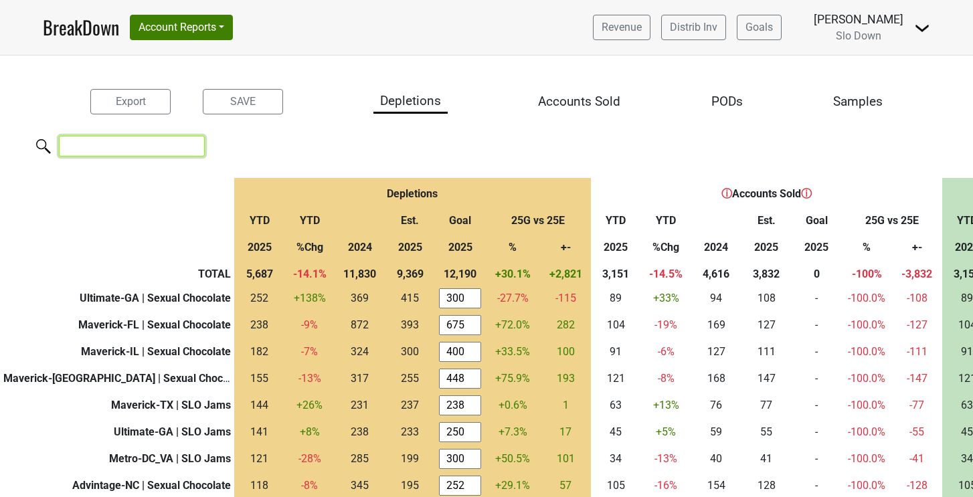
click at [114, 147] on input "search" at bounding box center [132, 146] width 146 height 21
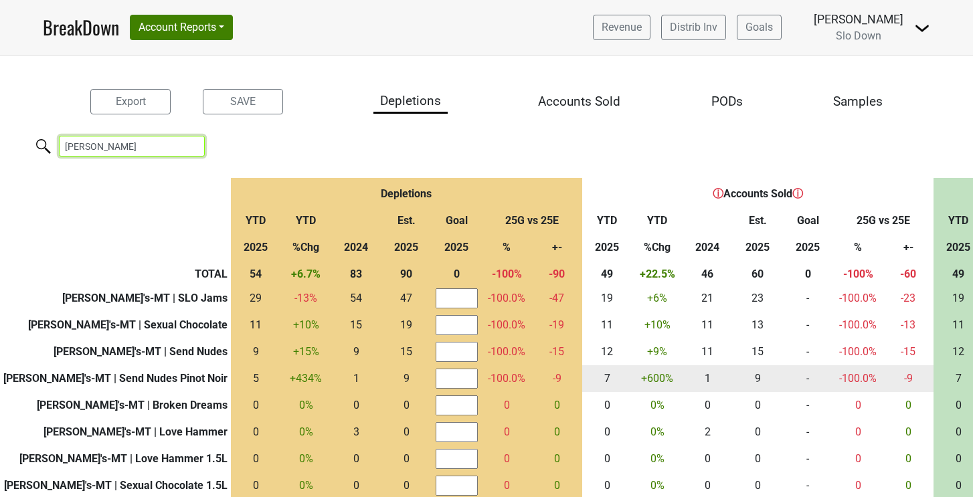
type input "George"
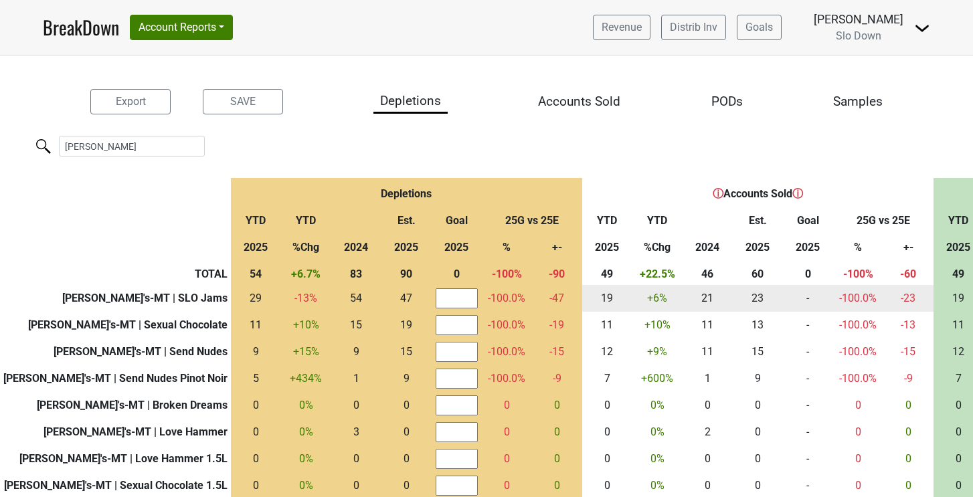
click at [436, 305] on input "number" at bounding box center [457, 299] width 42 height 20
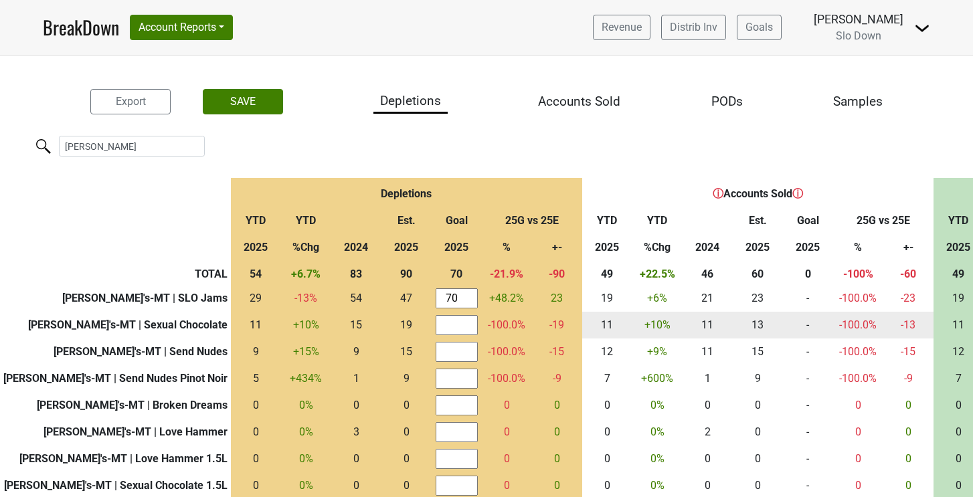
type input "70"
click at [436, 327] on input "number" at bounding box center [457, 325] width 42 height 20
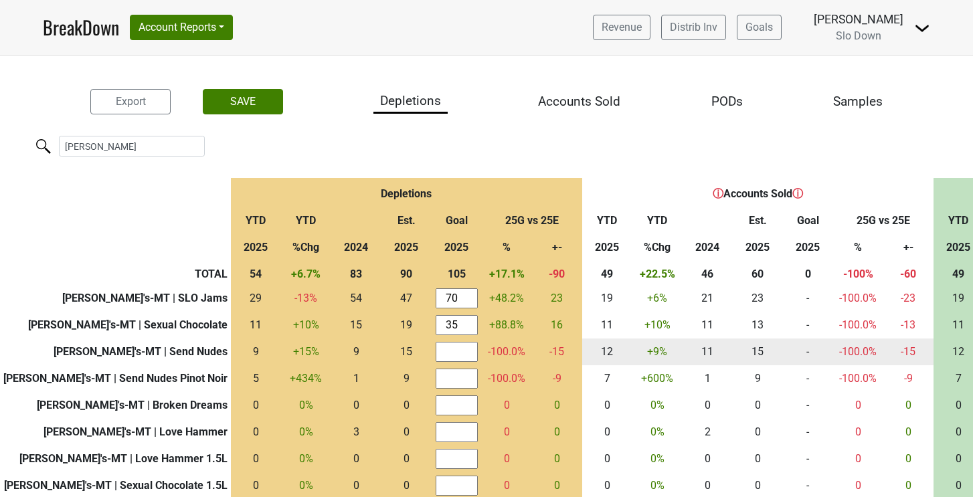
type input "35"
click at [436, 354] on input "number" at bounding box center [457, 352] width 42 height 20
click at [436, 358] on input "number" at bounding box center [457, 352] width 42 height 20
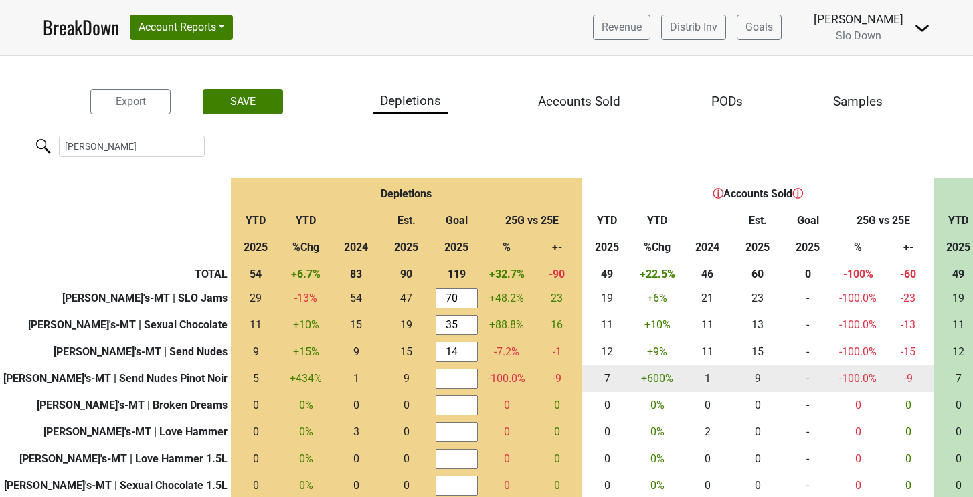
type input "14"
click at [436, 380] on input "number" at bounding box center [457, 379] width 42 height 20
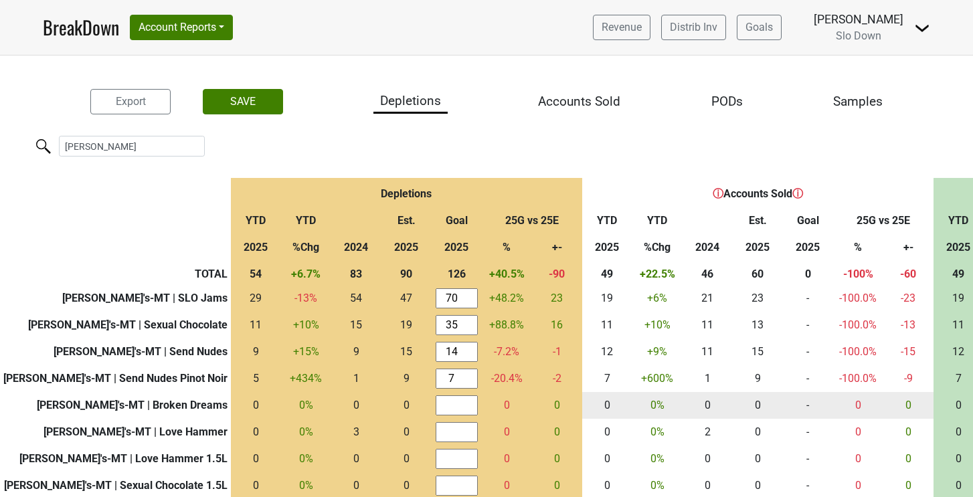
type input "7"
click at [436, 404] on input "number" at bounding box center [457, 406] width 42 height 20
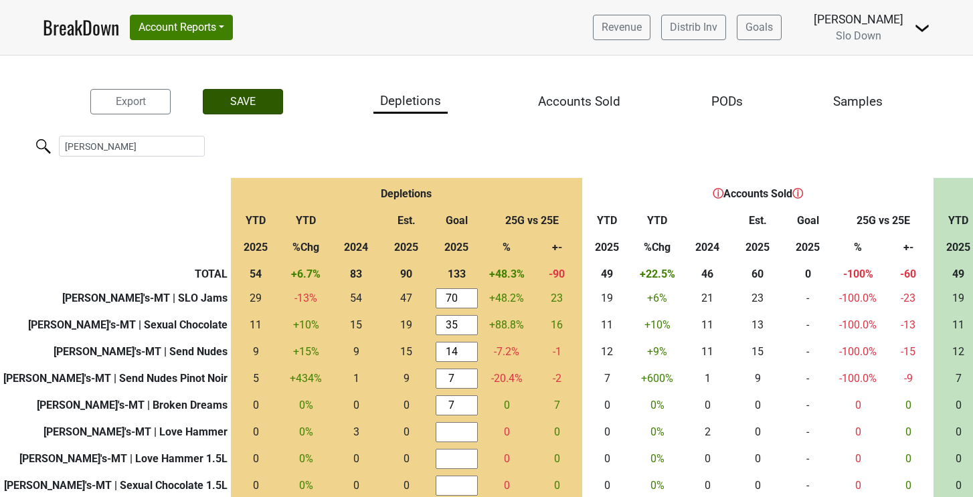
type input "7"
click at [229, 100] on button "SAVE" at bounding box center [243, 101] width 80 height 25
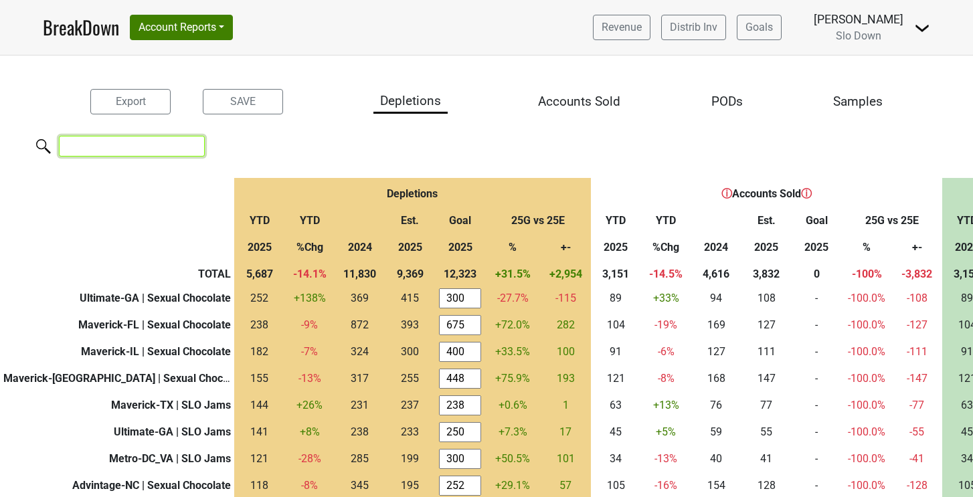
click at [93, 145] on input "search" at bounding box center [132, 146] width 146 height 21
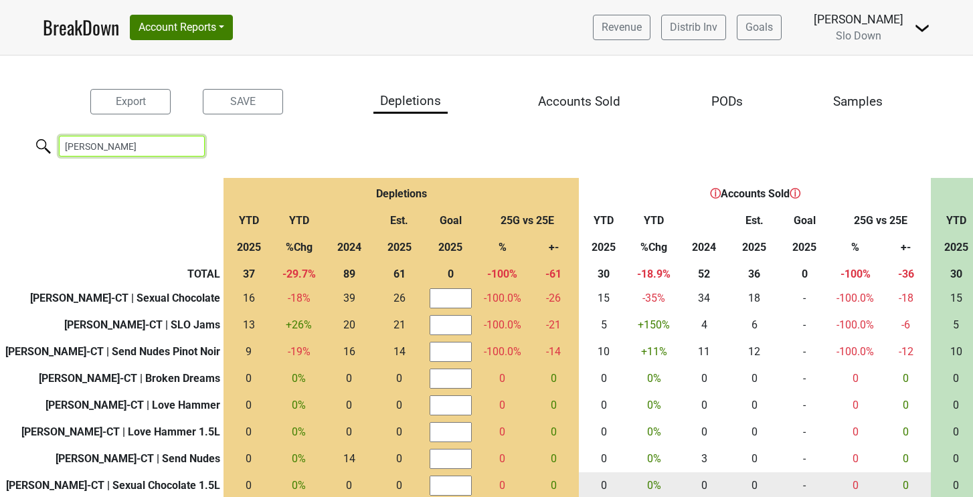
type input "Slocum"
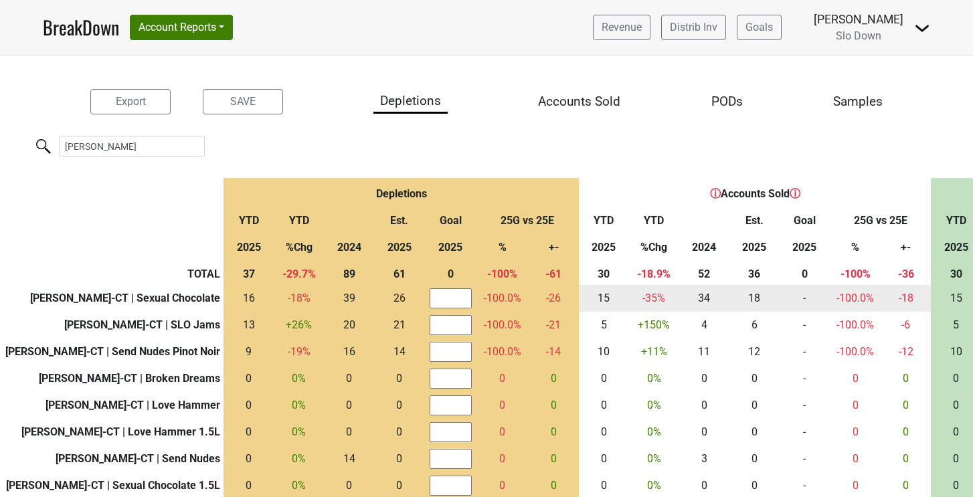
click at [430, 302] on input "number" at bounding box center [451, 299] width 42 height 20
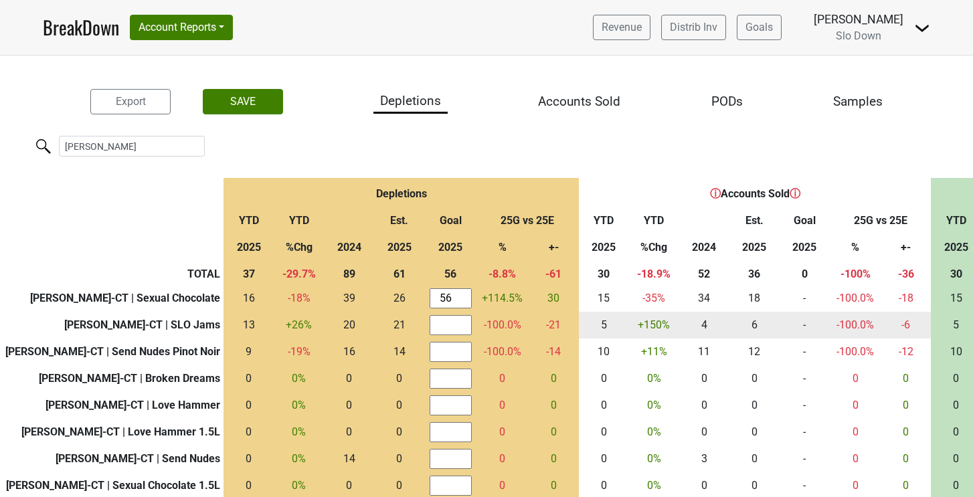
type input "56"
click at [438, 329] on input "number" at bounding box center [451, 325] width 42 height 20
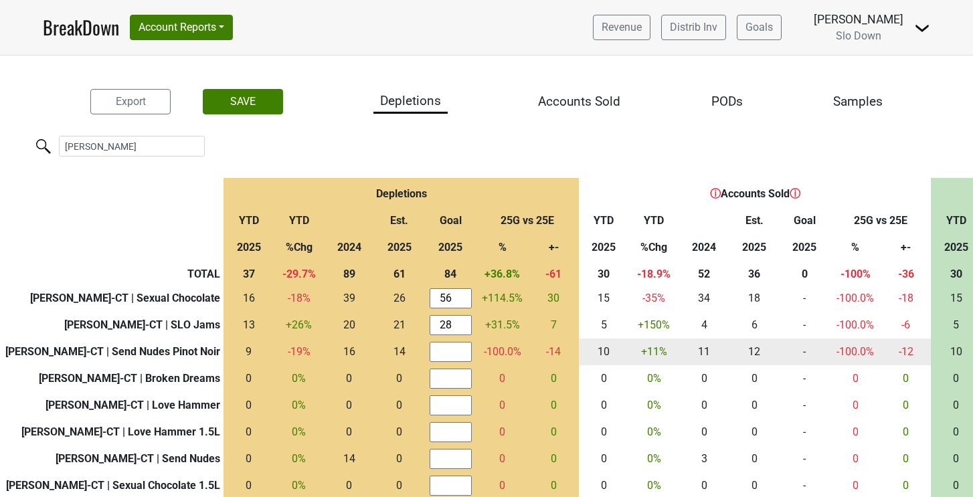
type input "28"
click at [434, 354] on input "number" at bounding box center [451, 352] width 42 height 20
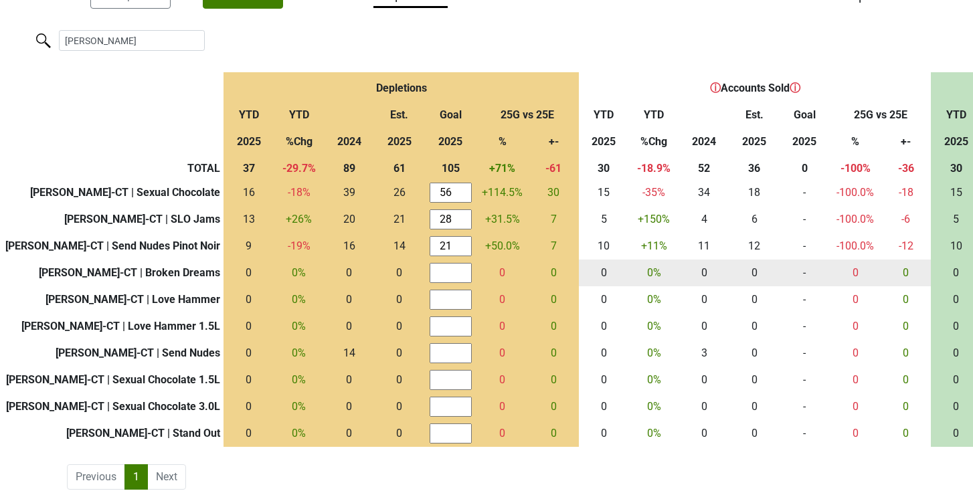
scroll to position [109, 0]
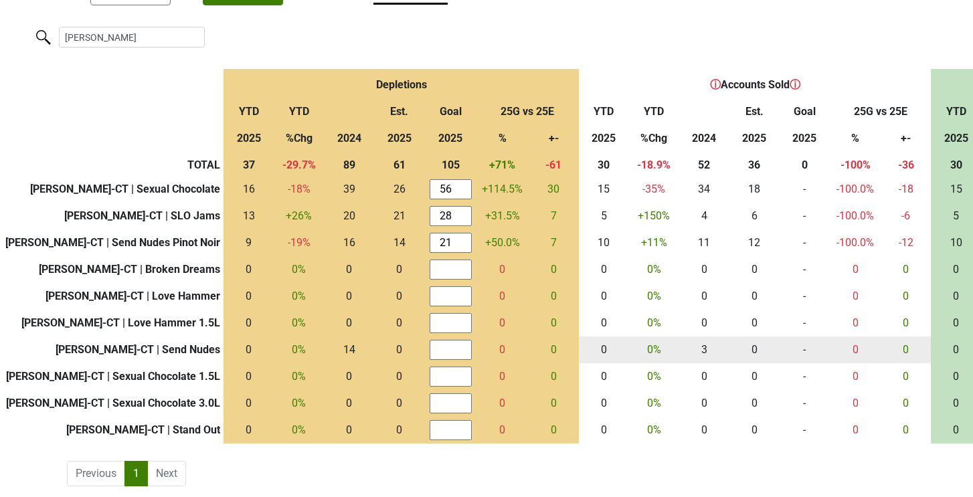
type input "21"
click at [434, 351] on input "number" at bounding box center [451, 350] width 42 height 20
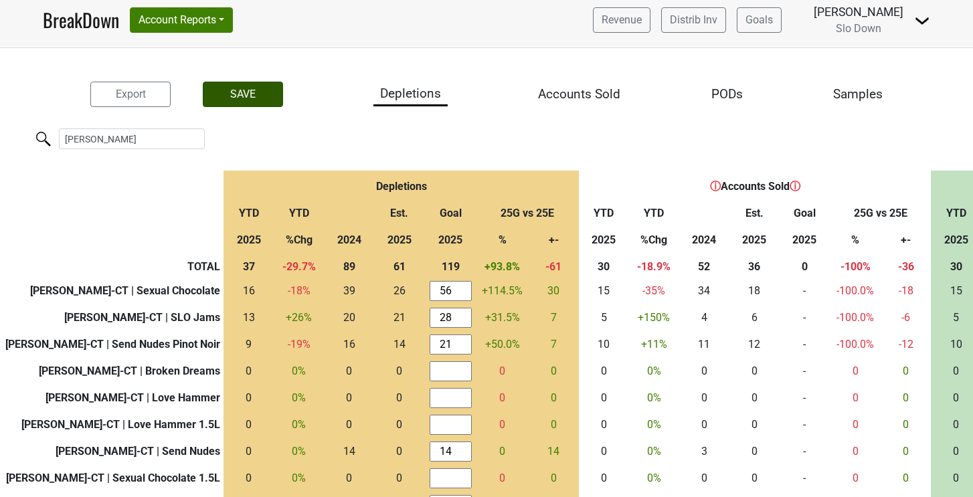
scroll to position [5, 0]
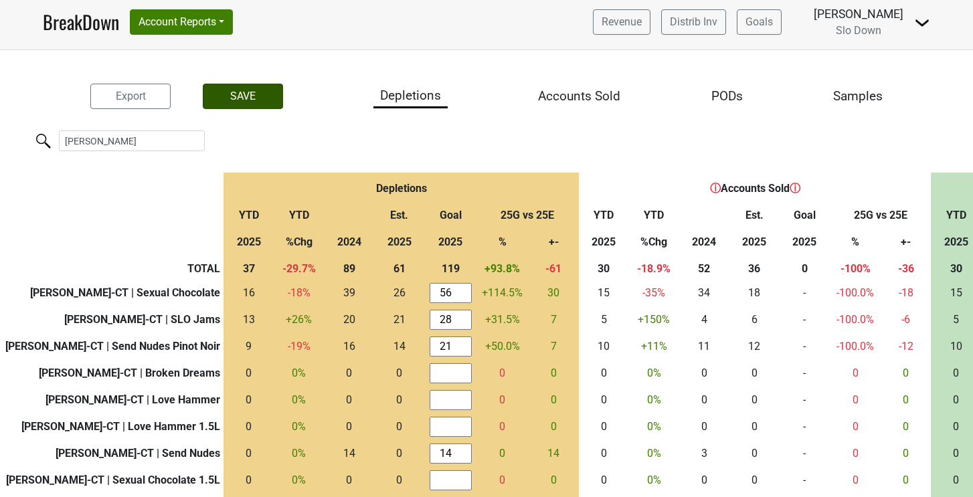
type input "14"
click at [262, 92] on button "SAVE" at bounding box center [243, 96] width 80 height 25
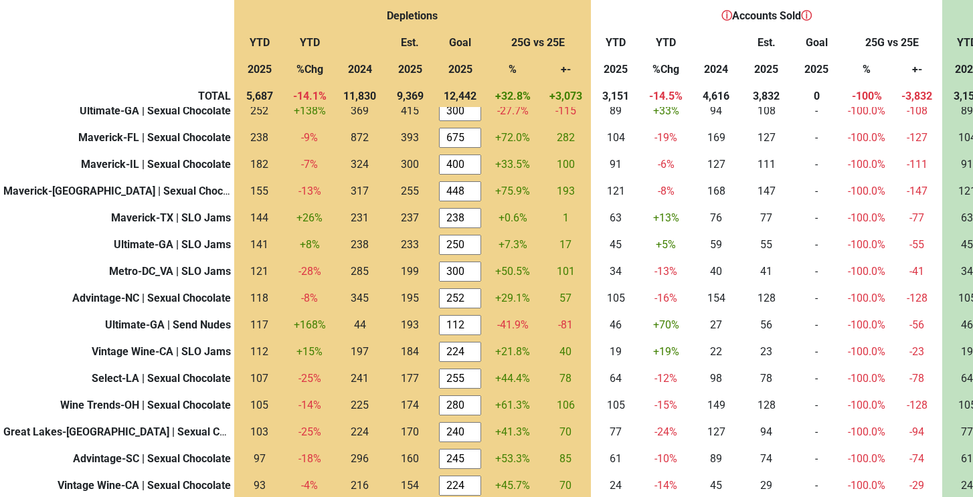
scroll to position [0, 0]
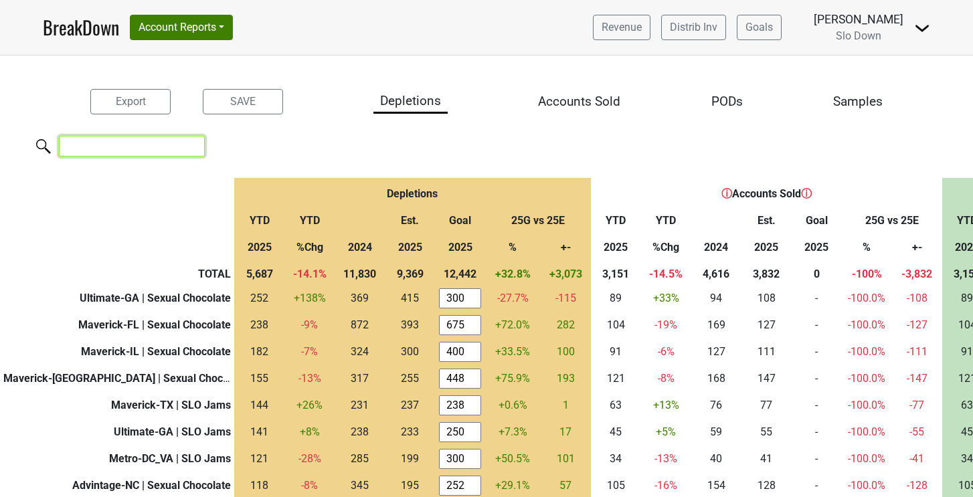
click at [96, 144] on input "search" at bounding box center [132, 146] width 146 height 21
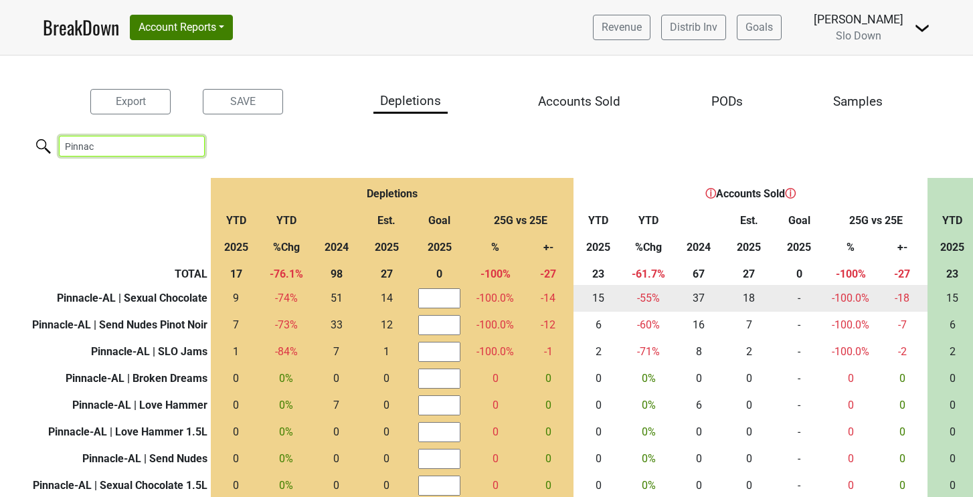
type input "Pinnac"
click at [436, 299] on input "number" at bounding box center [439, 299] width 42 height 20
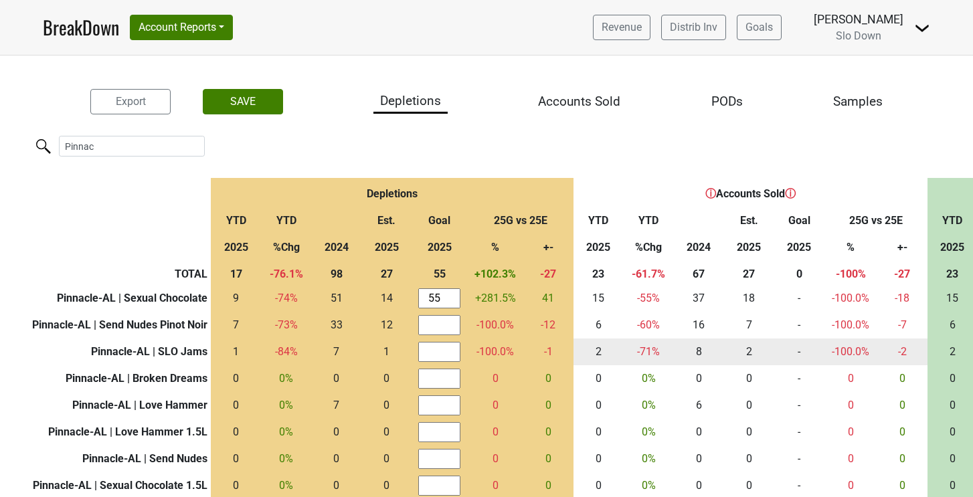
type input "55"
click at [436, 350] on input "number" at bounding box center [439, 352] width 42 height 20
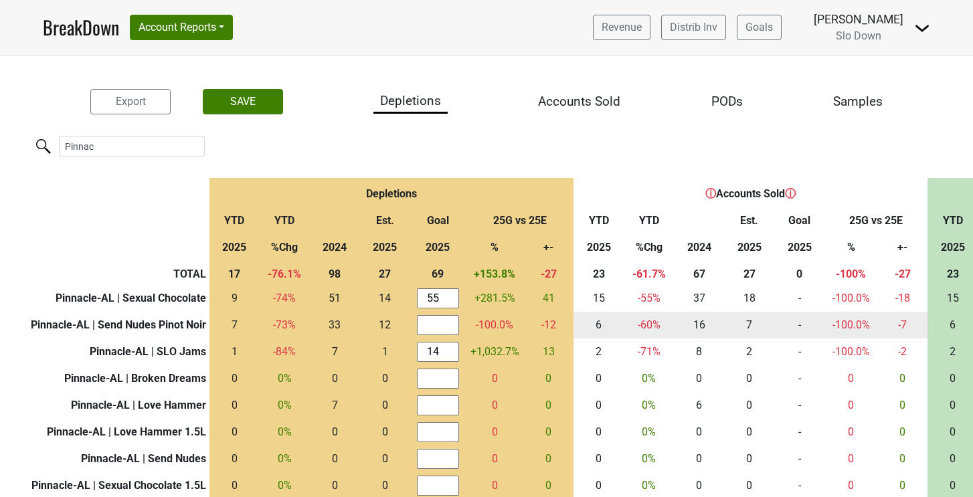
type input "14"
click at [427, 321] on input "number" at bounding box center [438, 325] width 42 height 20
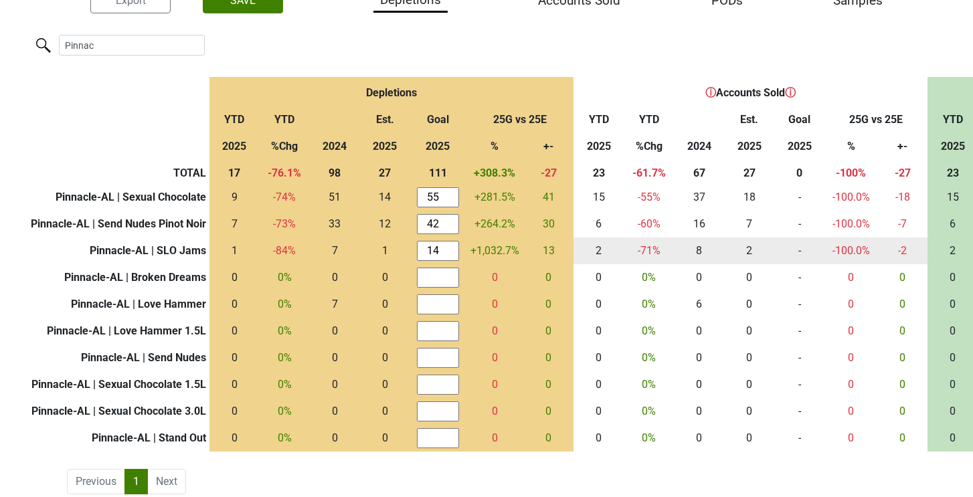
scroll to position [104, 0]
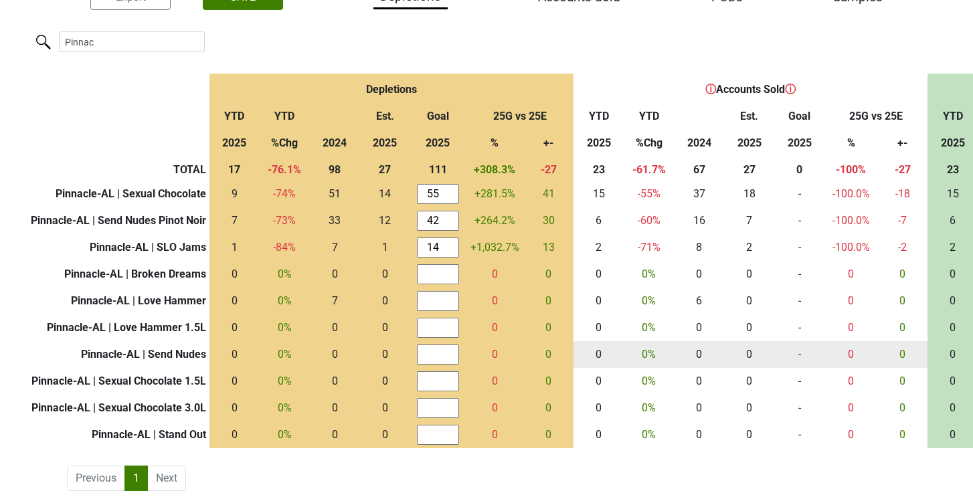
type input "42"
click at [434, 352] on input "number" at bounding box center [438, 355] width 42 height 20
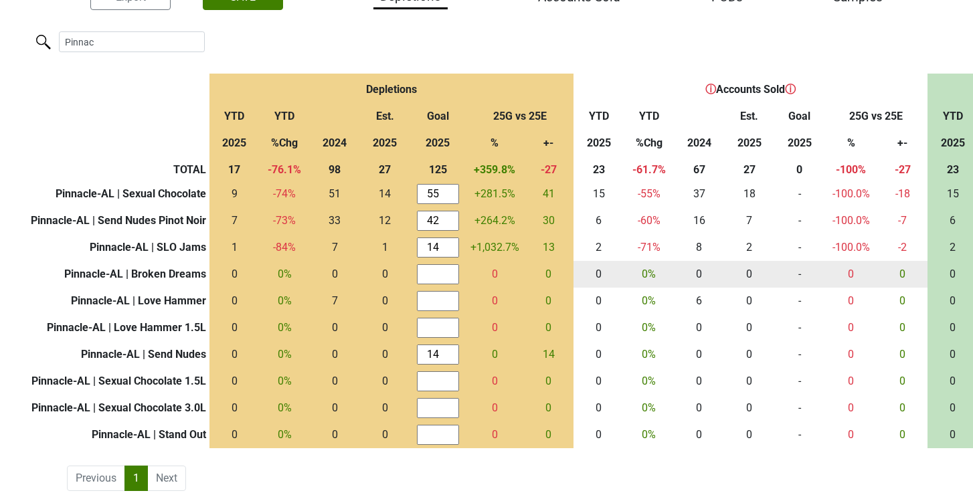
type input "14"
click at [434, 270] on input "number" at bounding box center [438, 274] width 42 height 20
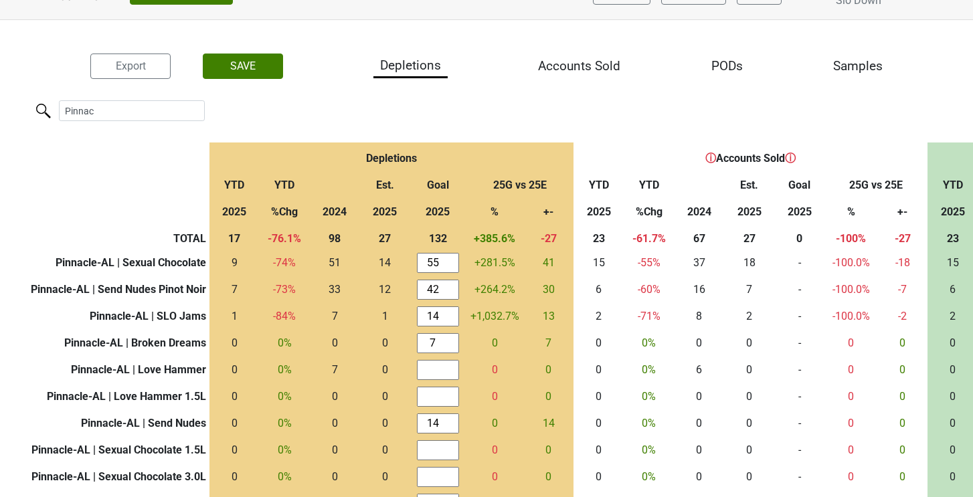
scroll to position [35, 0]
type input "7"
click at [246, 68] on button "SAVE" at bounding box center [243, 66] width 80 height 25
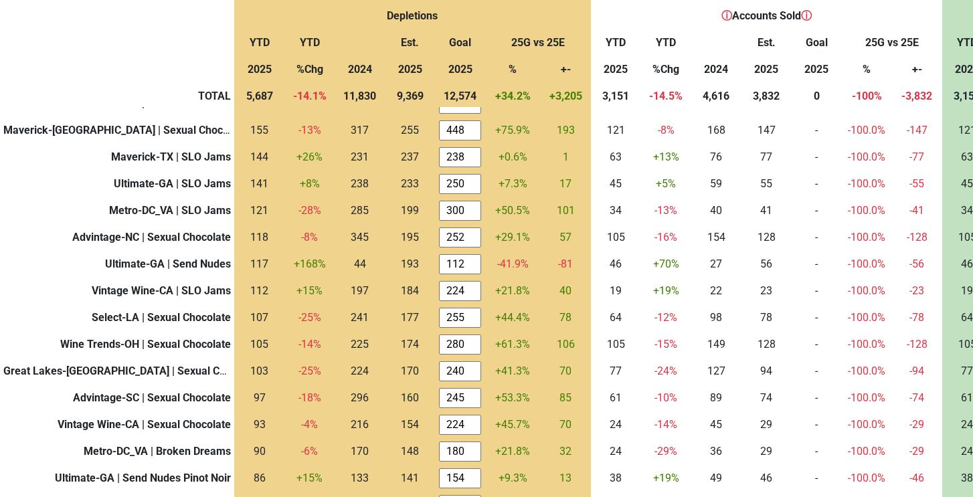
scroll to position [0, 0]
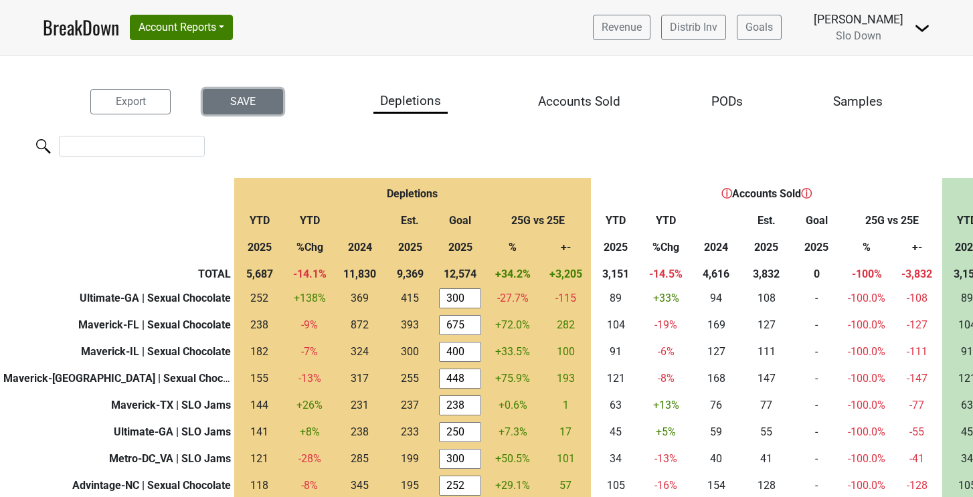
click at [233, 100] on button "SAVE" at bounding box center [243, 101] width 80 height 25
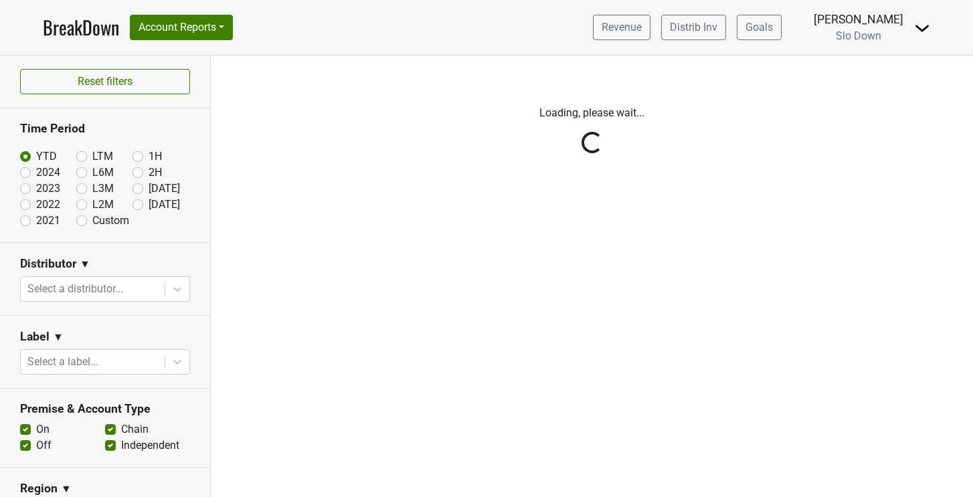
click at [923, 24] on img at bounding box center [922, 28] width 16 height 16
click at [896, 55] on link "Control Center" at bounding box center [877, 54] width 106 height 21
